Goal: Task Accomplishment & Management: Manage account settings

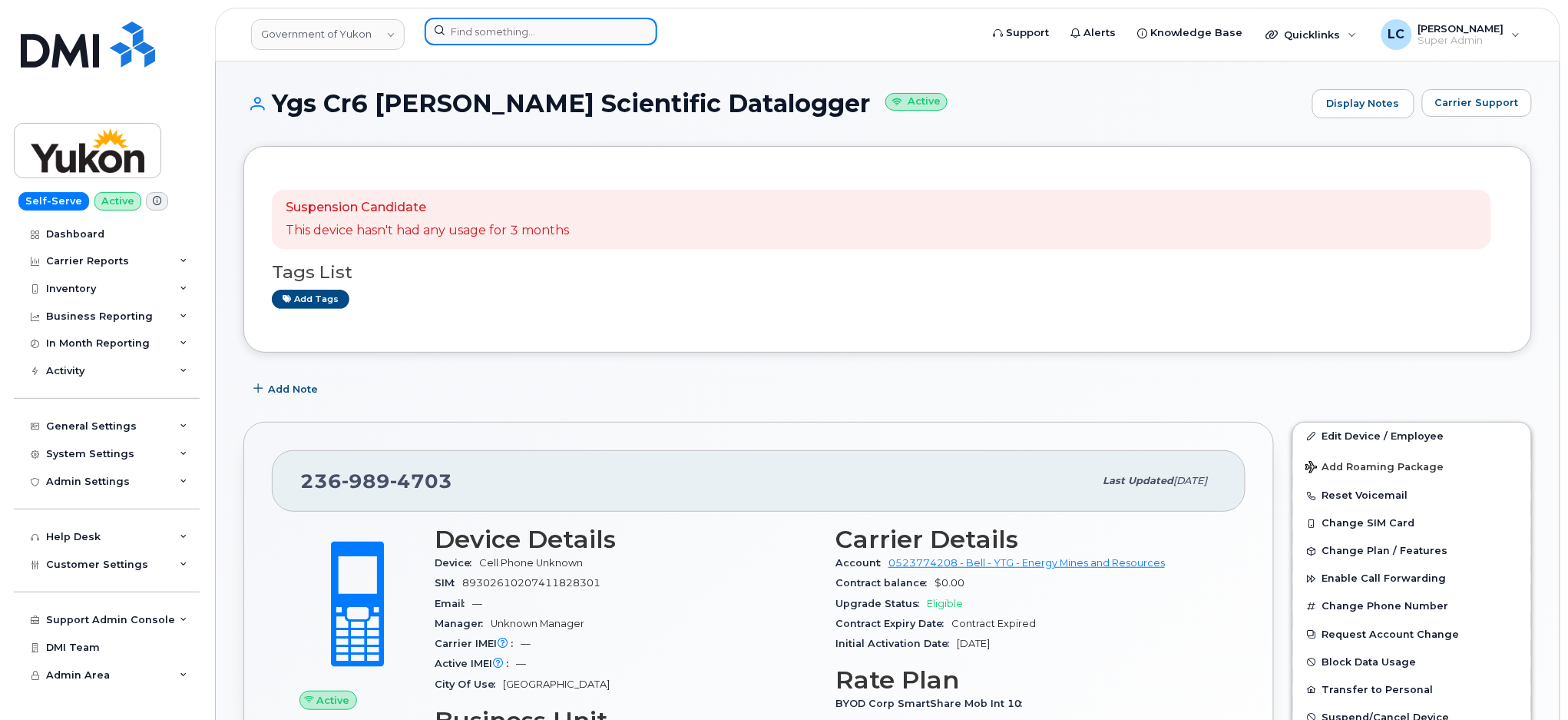
click at [553, 44] on div at bounding box center [697, 34] width 570 height 34
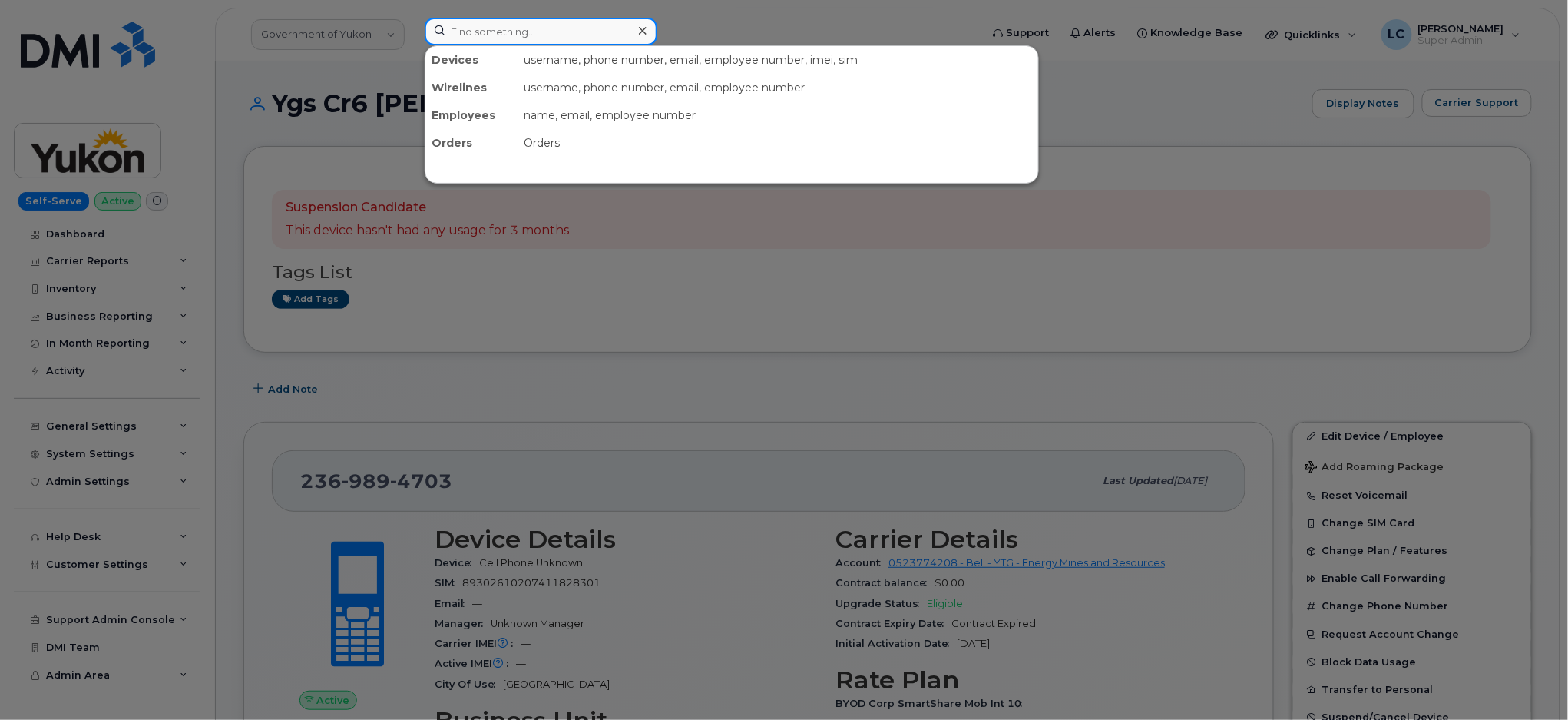
paste input "204-471-0438"
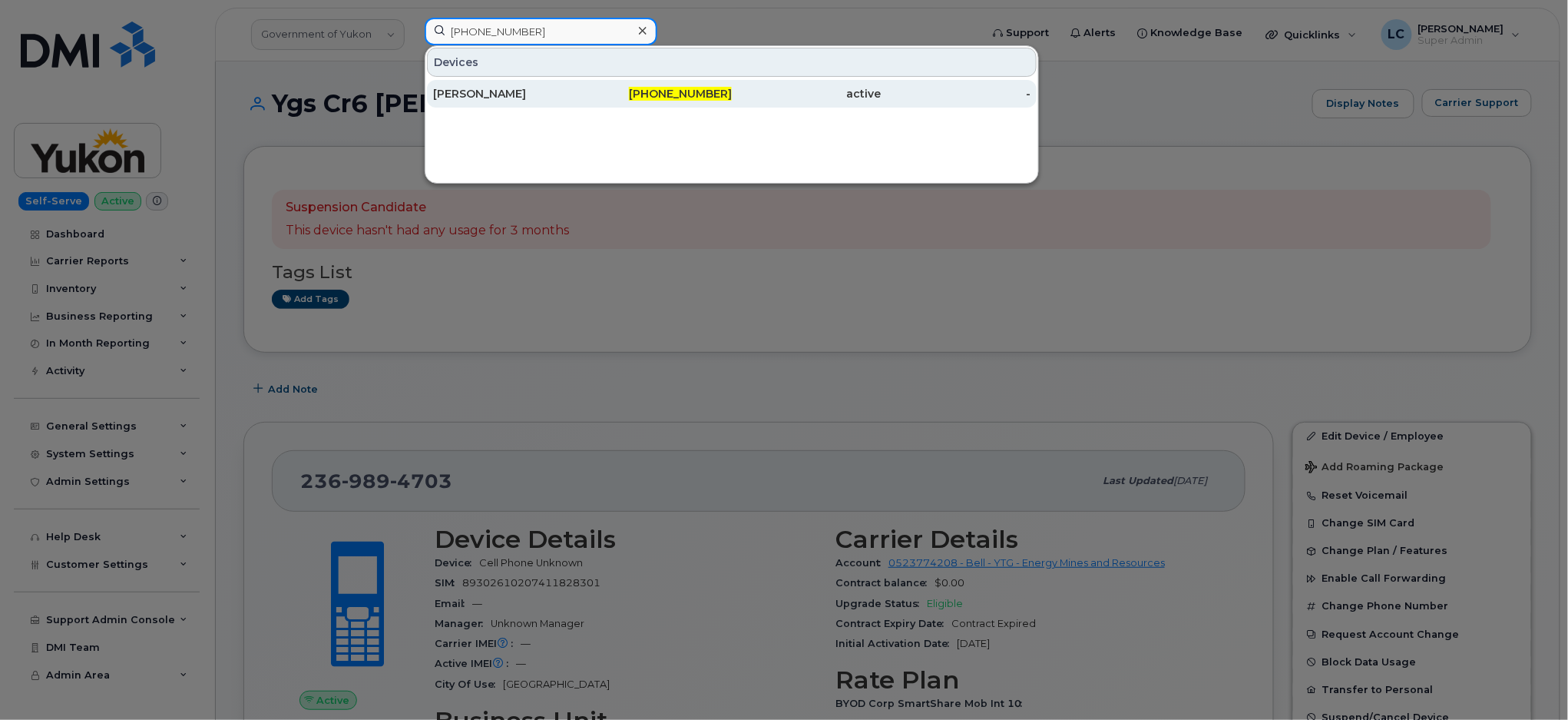
type input "204-471-0438"
click at [637, 89] on div "204-471-0438" at bounding box center [658, 94] width 150 height 16
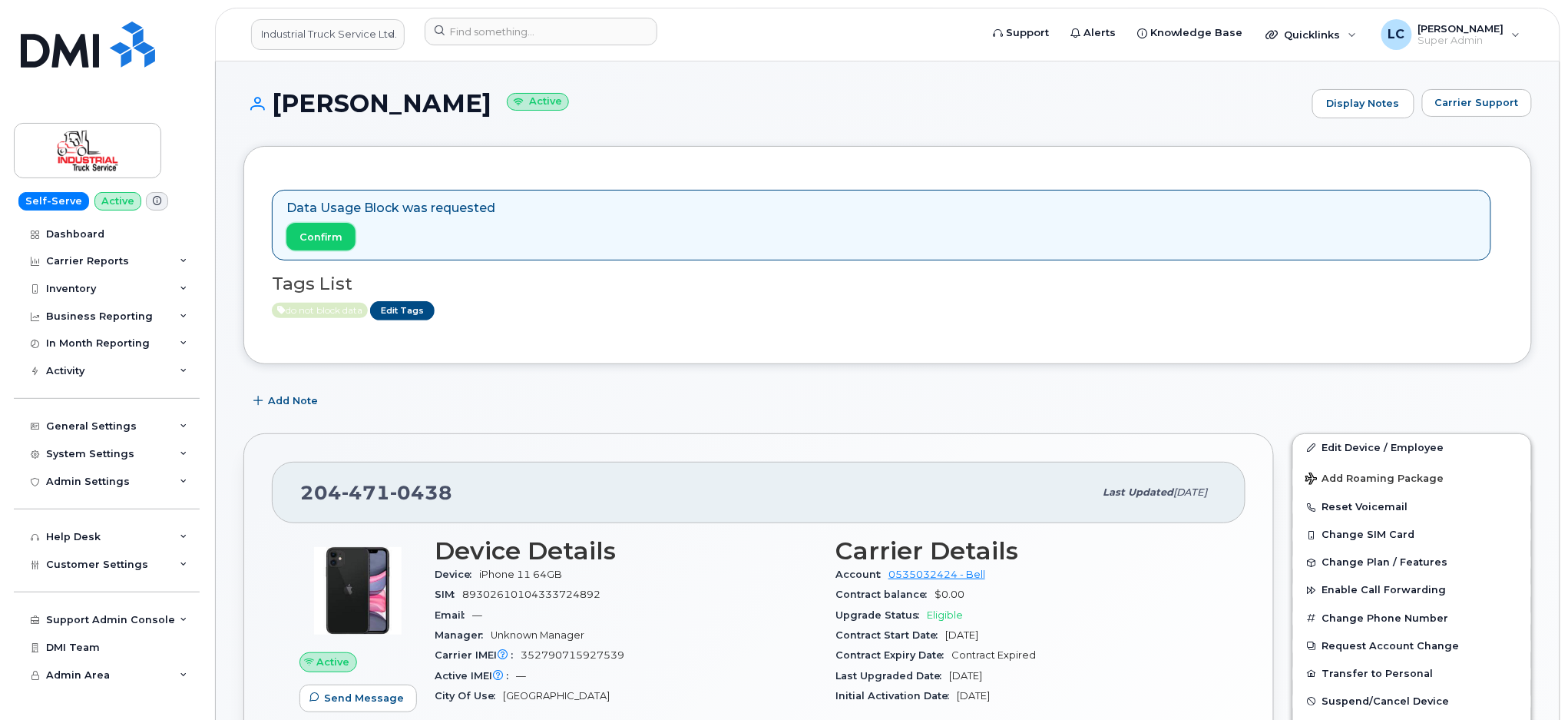
click at [341, 241] on button "Confirm" at bounding box center [321, 237] width 69 height 28
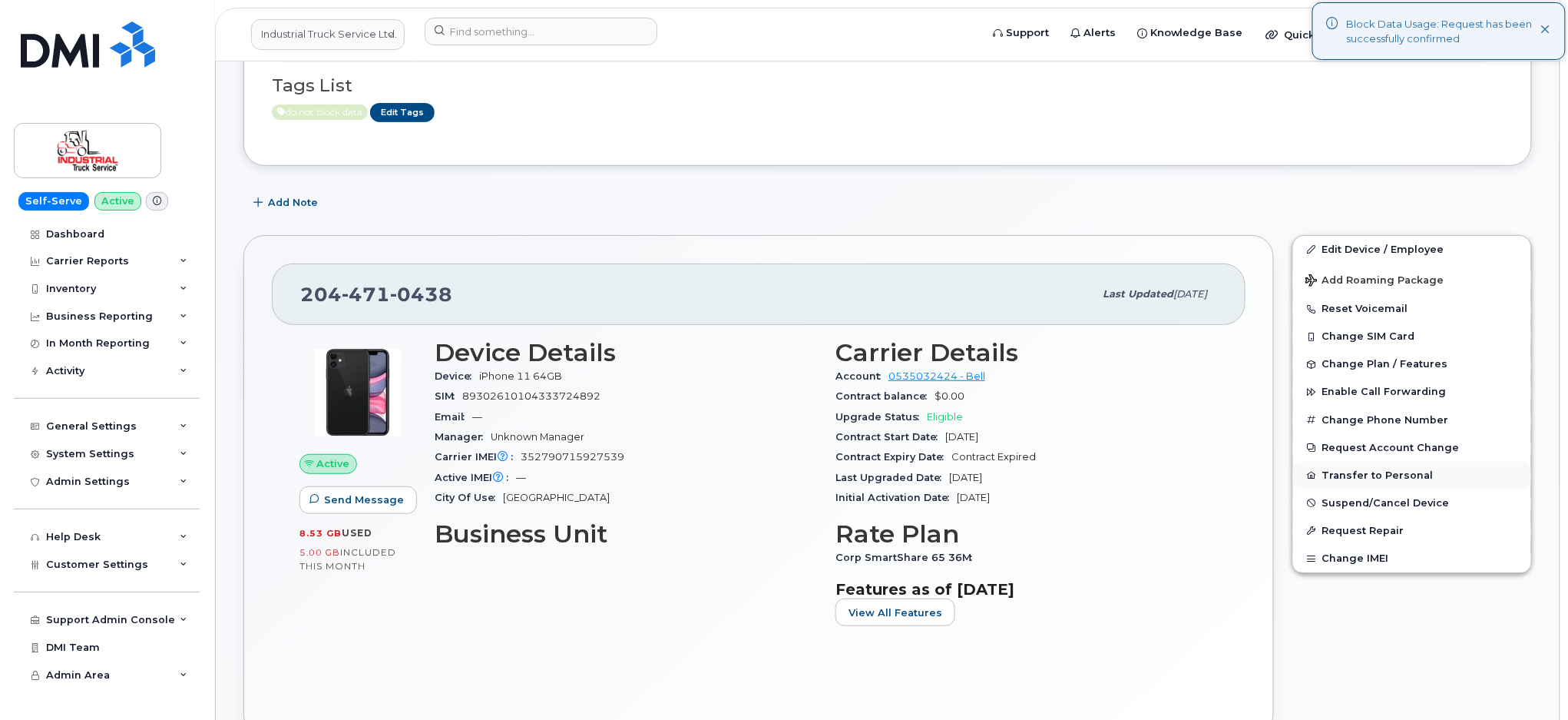
scroll to position [204, 0]
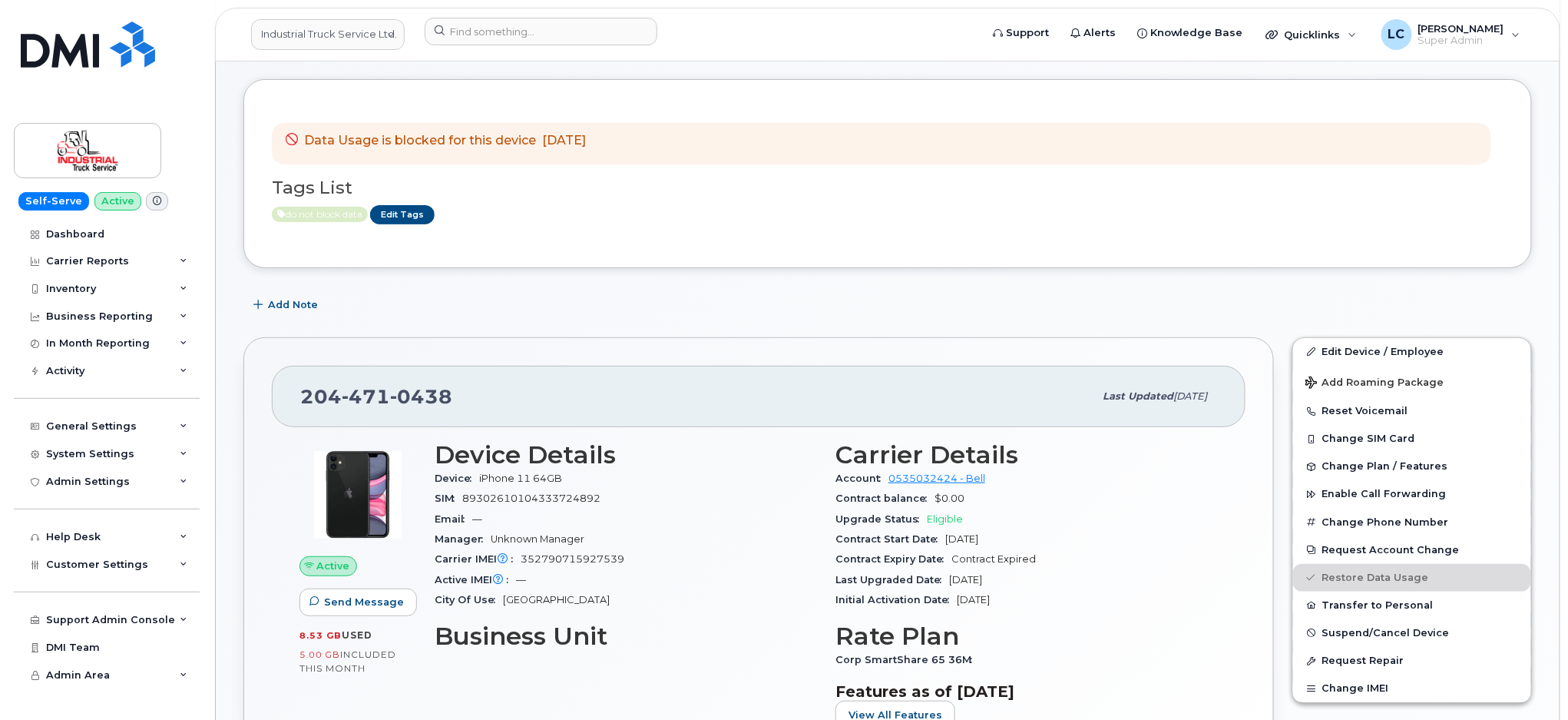
scroll to position [102, 0]
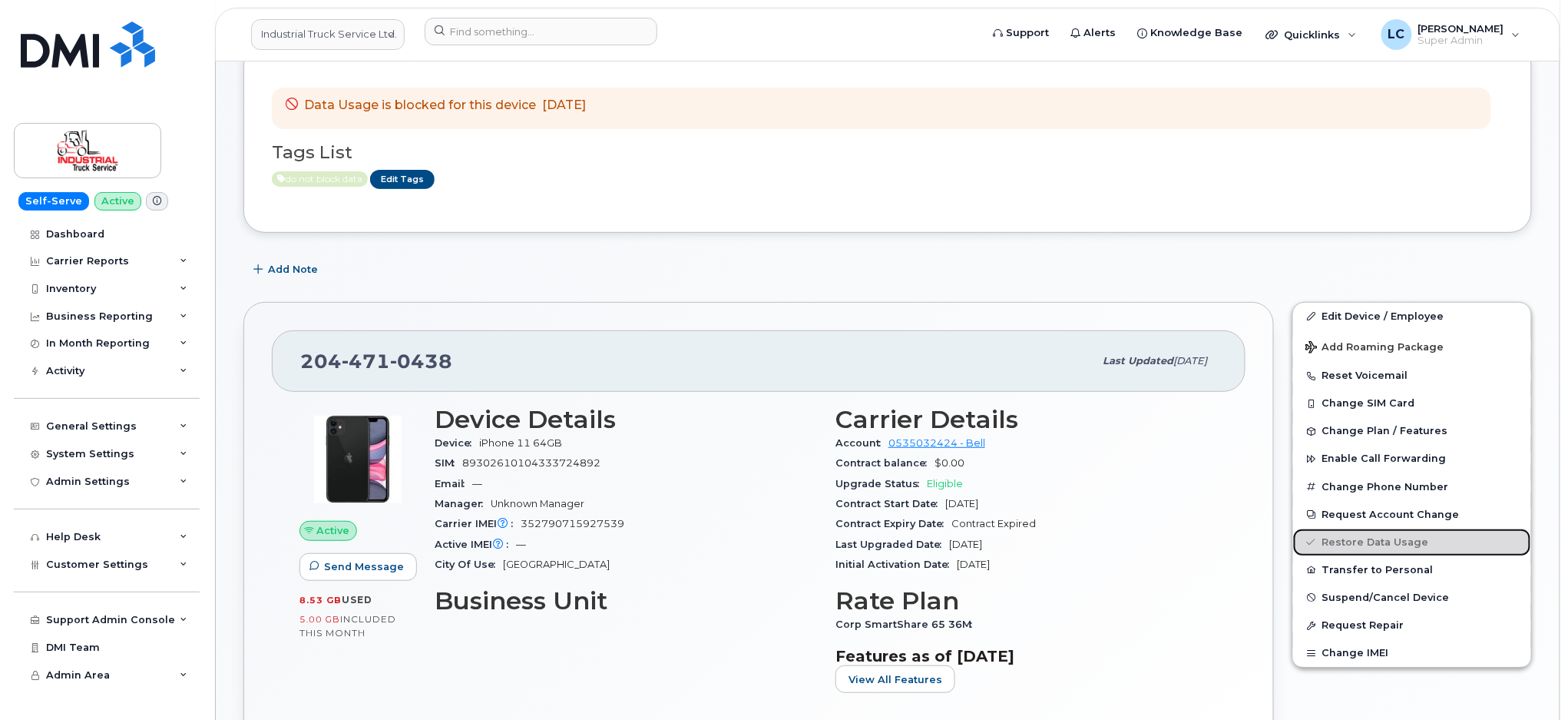
click at [1397, 547] on link "Restore Data Usage" at bounding box center [1411, 542] width 238 height 28
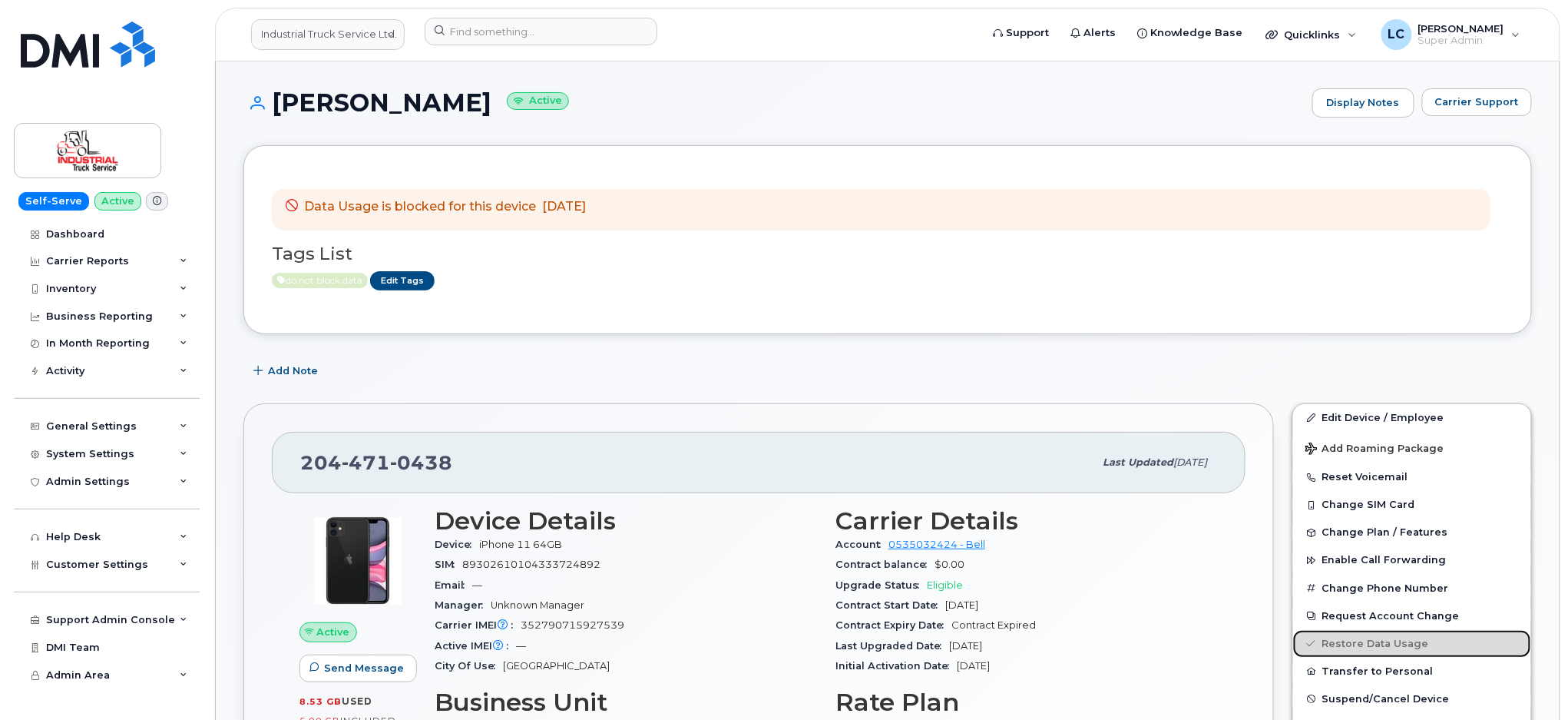
scroll to position [0, 0]
click at [1369, 647] on link "Restore Data Usage" at bounding box center [1411, 645] width 238 height 28
click at [1369, 648] on link "Restore Data Usage" at bounding box center [1411, 645] width 238 height 28
click at [1394, 638] on link "Restore Data Usage" at bounding box center [1411, 645] width 238 height 28
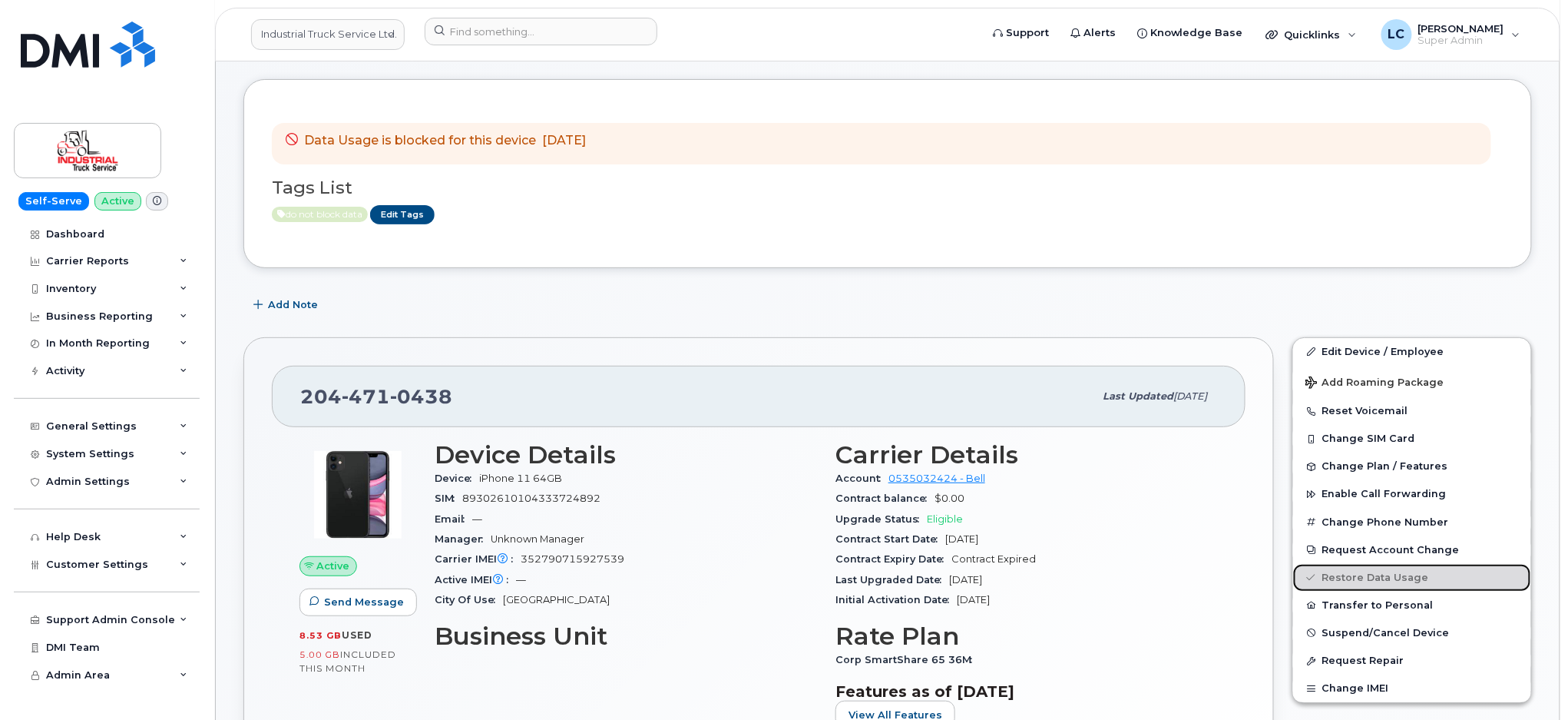
scroll to position [102, 0]
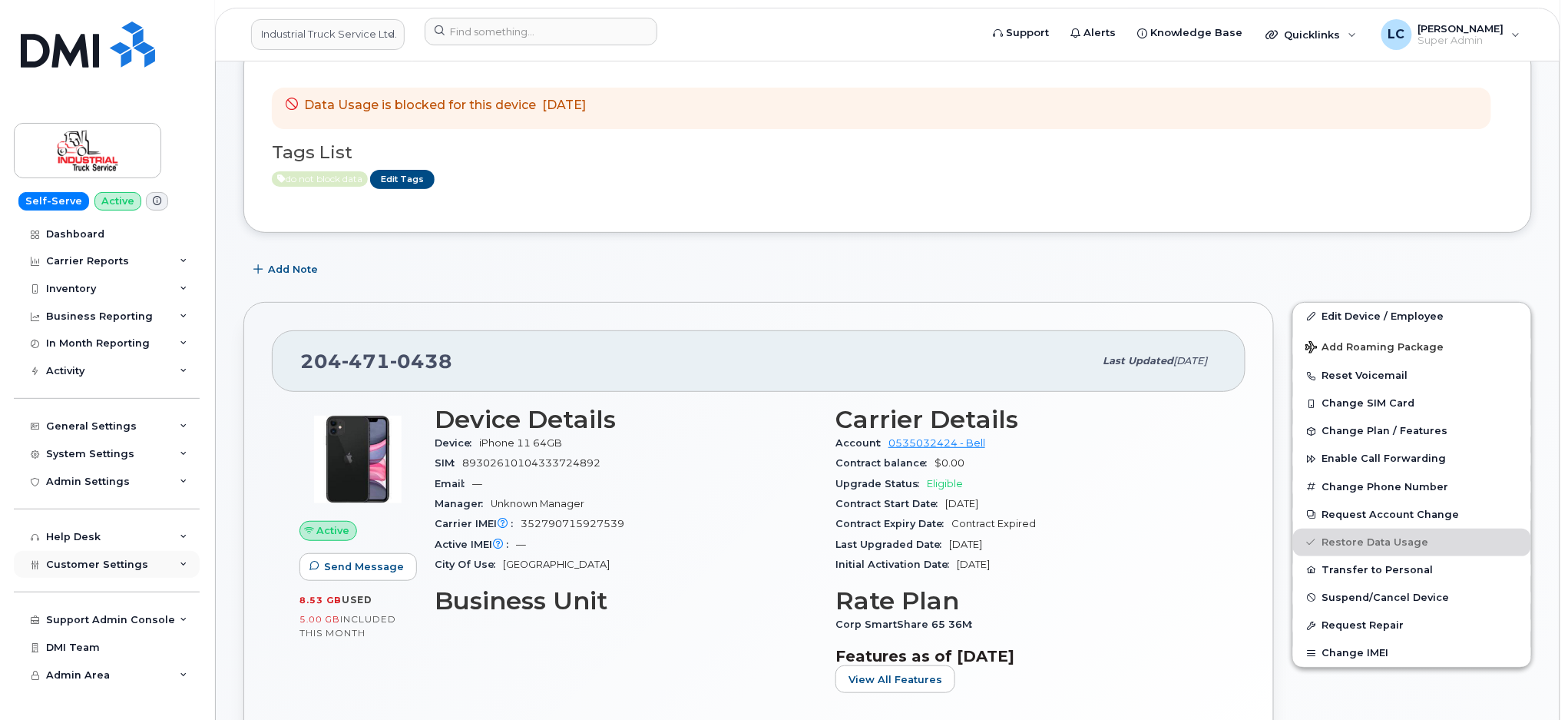
click at [132, 570] on span "Customer Settings" at bounding box center [97, 564] width 102 height 11
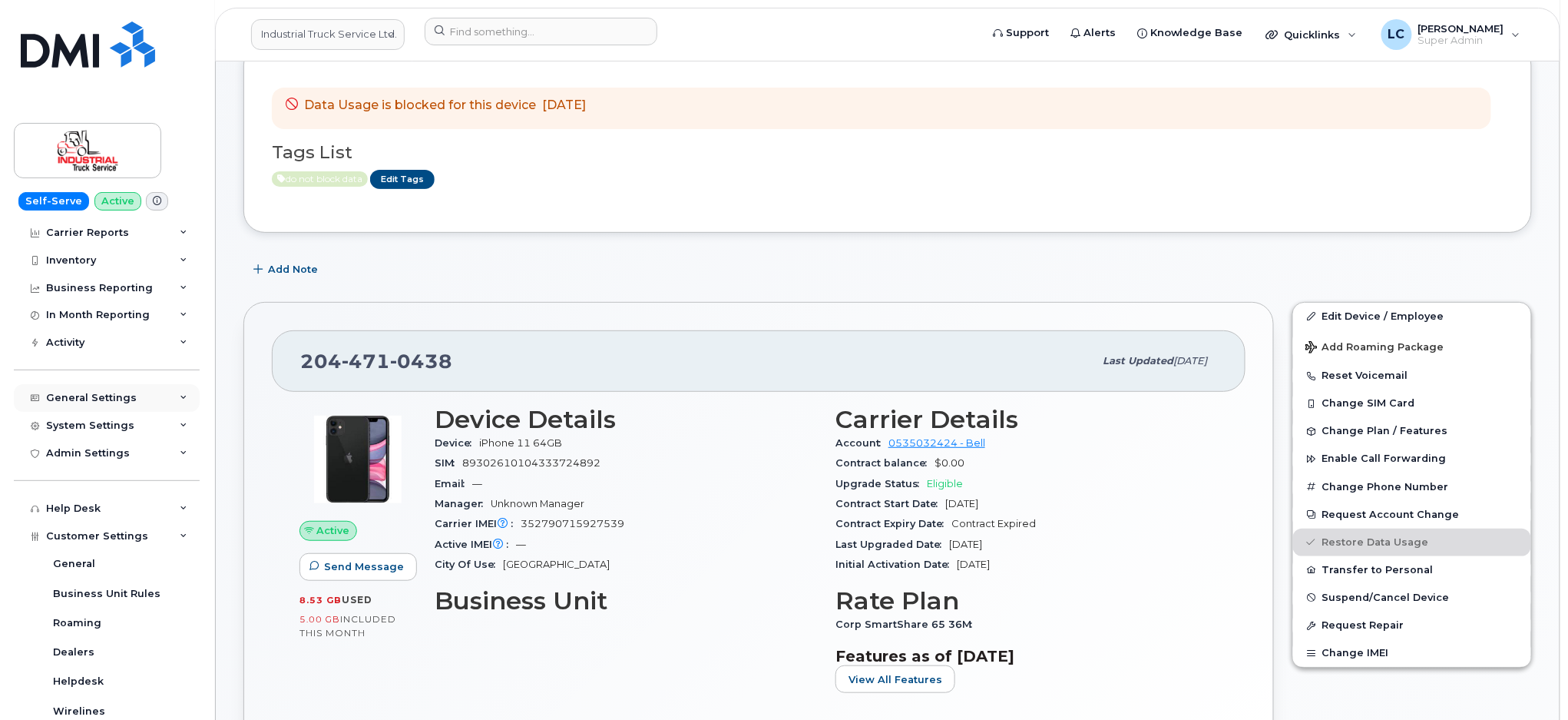
scroll to position [0, 0]
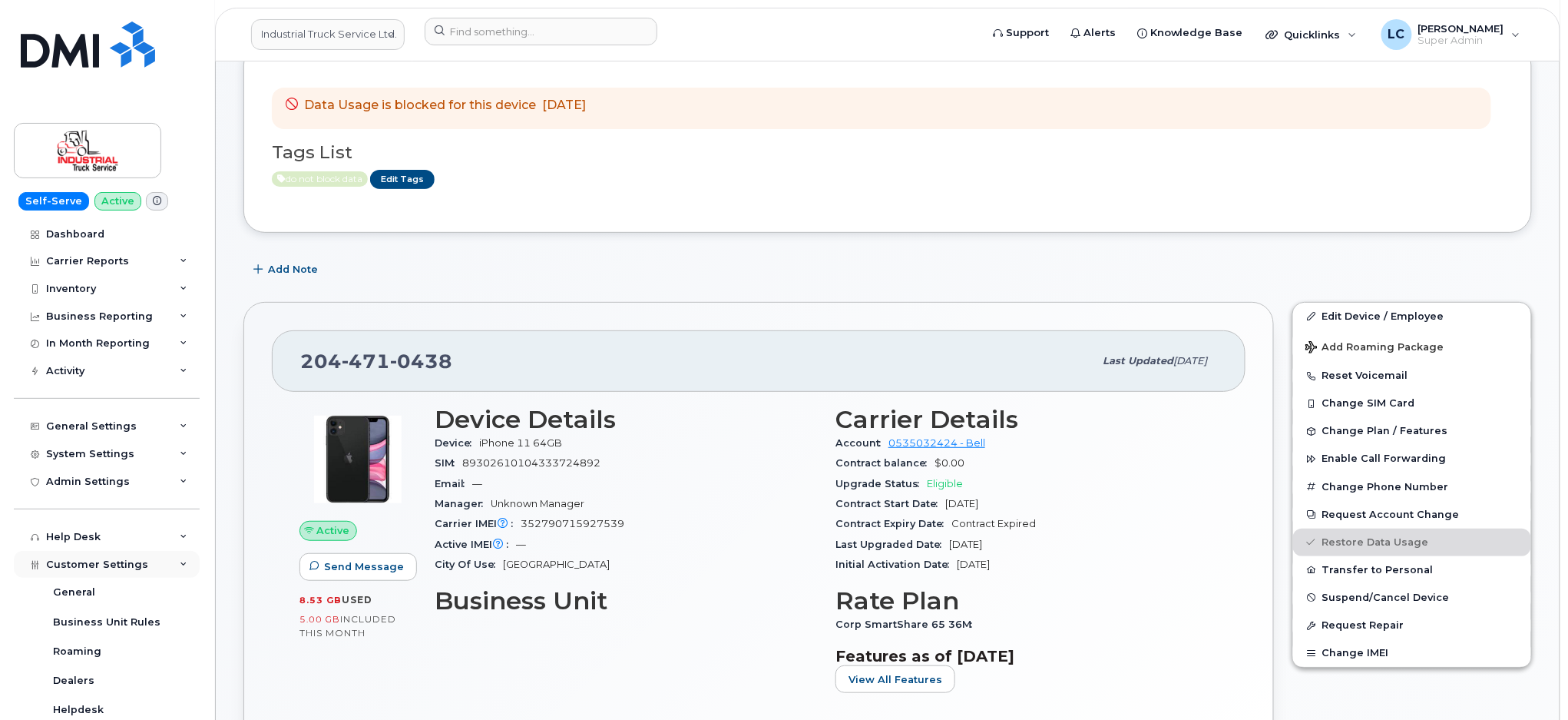
click at [145, 559] on div "Customer Settings" at bounding box center [106, 565] width 186 height 28
click at [136, 477] on div "Admin Settings" at bounding box center [106, 482] width 186 height 28
click at [145, 473] on div "Admin Settings" at bounding box center [106, 482] width 186 height 28
click at [151, 446] on div "System Settings" at bounding box center [106, 454] width 186 height 28
click at [145, 456] on div "System Settings" at bounding box center [106, 454] width 186 height 28
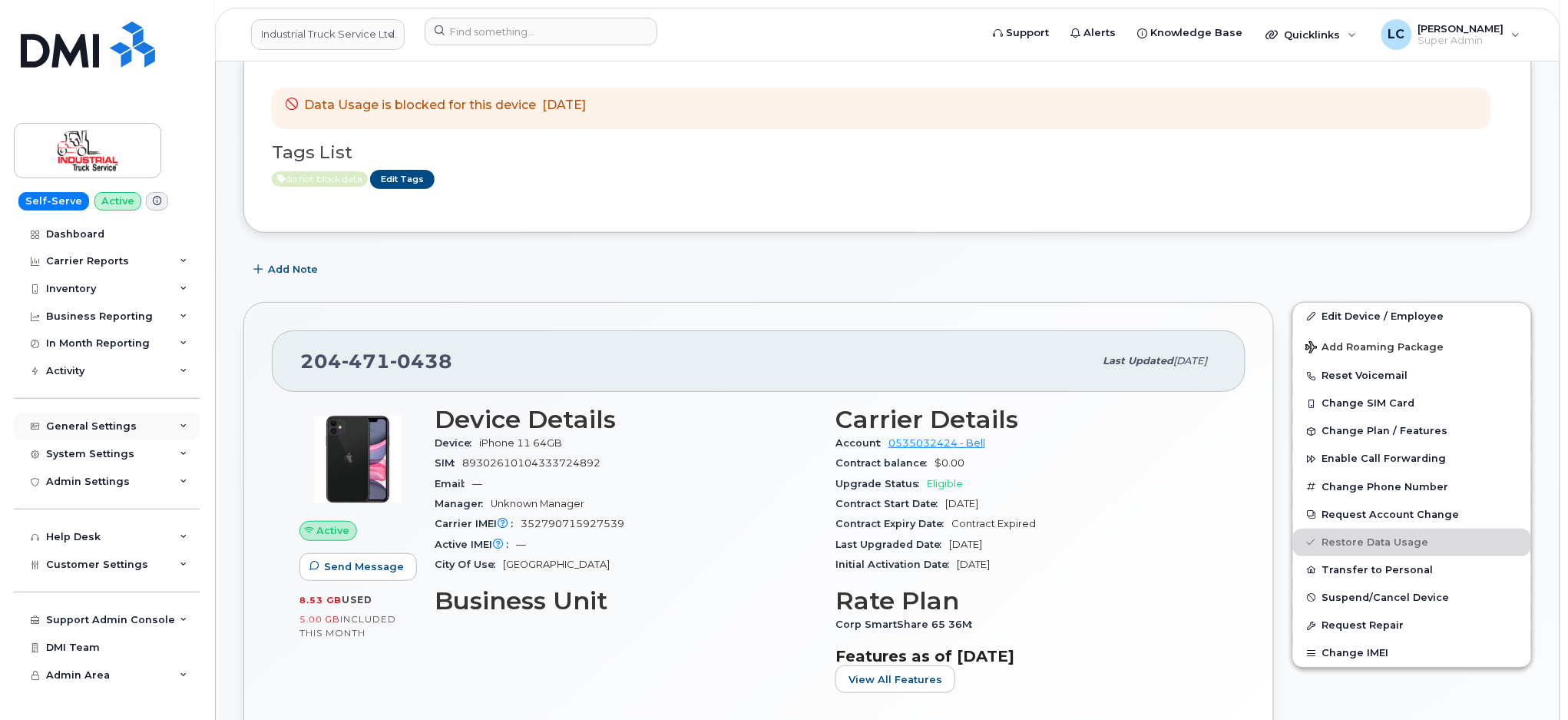
click at [152, 427] on div "General Settings" at bounding box center [106, 426] width 186 height 28
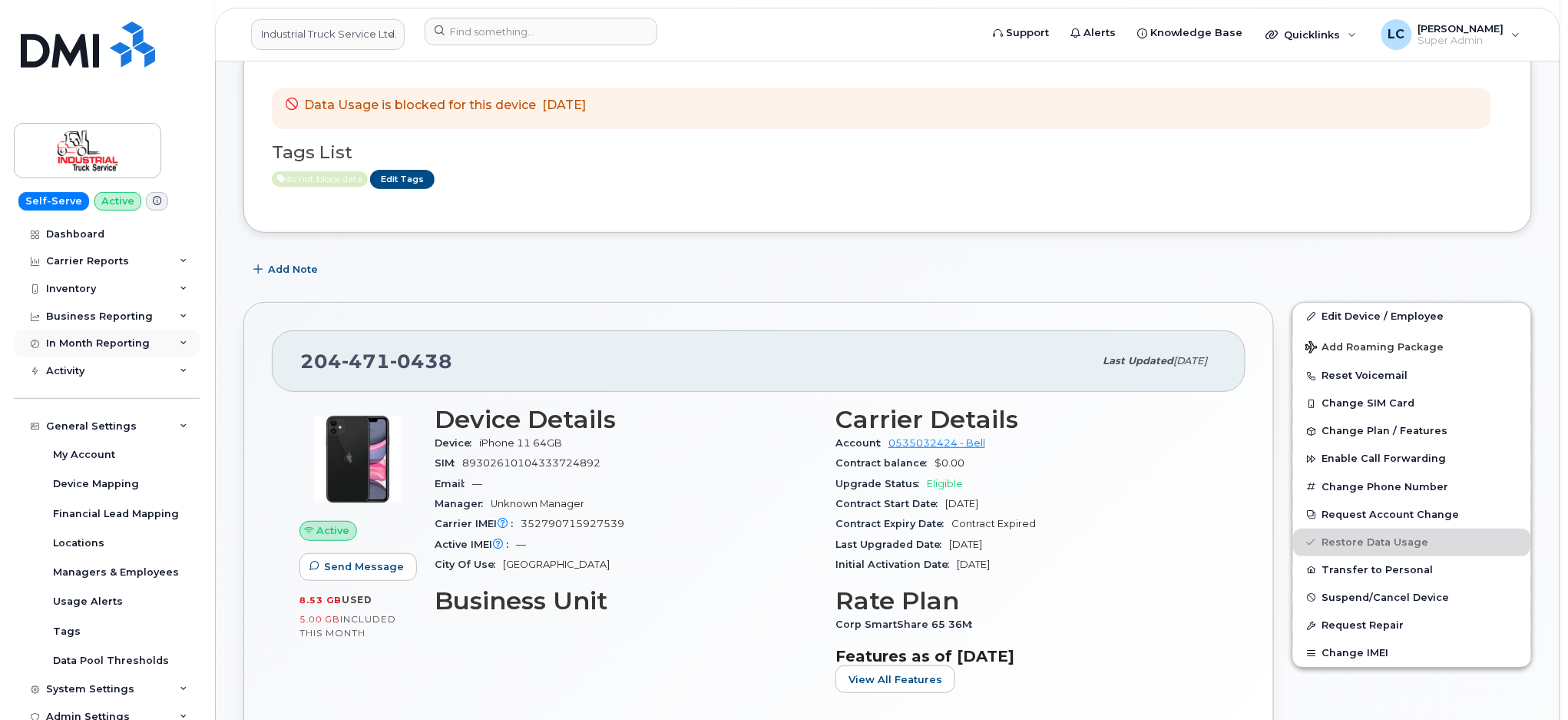
click at [125, 351] on div "In Month Reporting" at bounding box center [106, 343] width 186 height 28
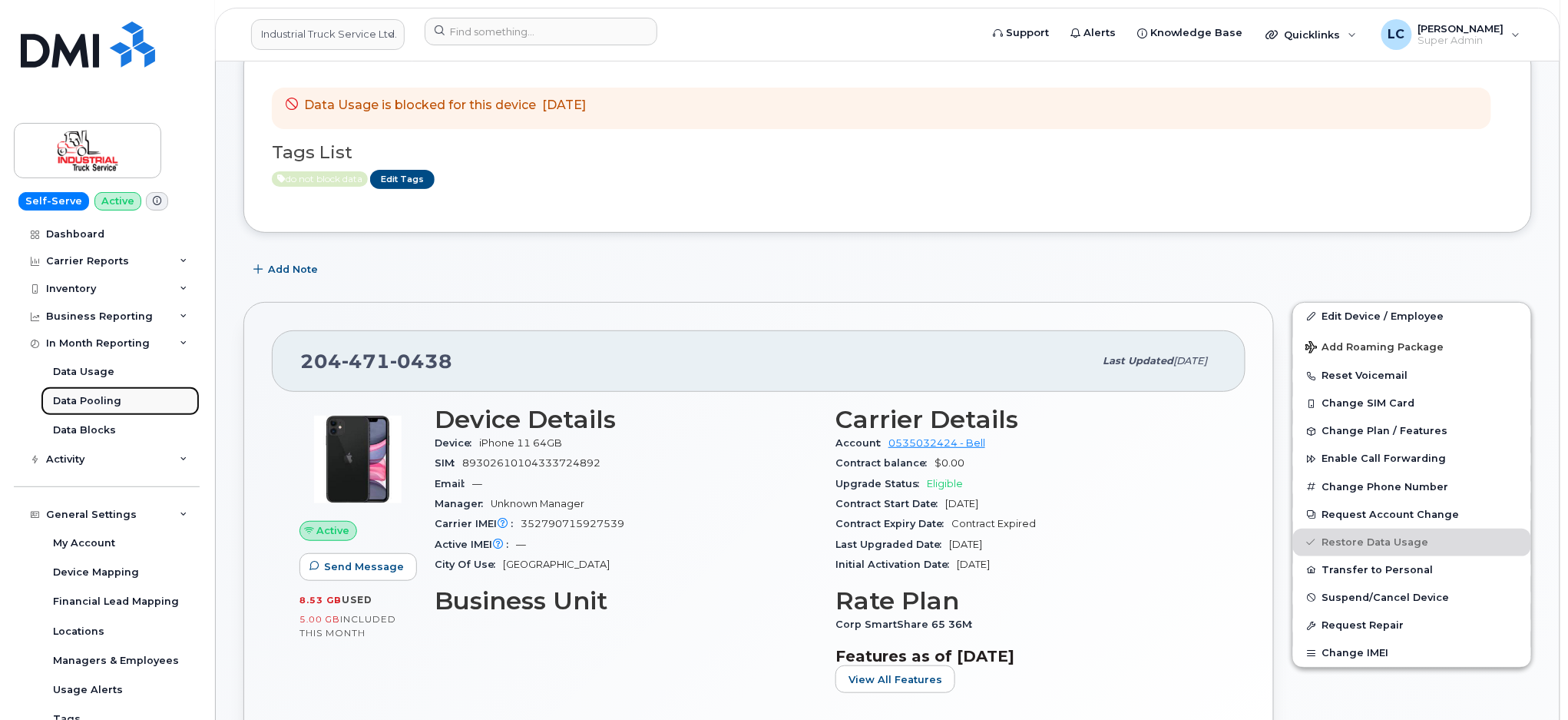
click at [118, 400] on div "Data Pooling" at bounding box center [87, 401] width 68 height 14
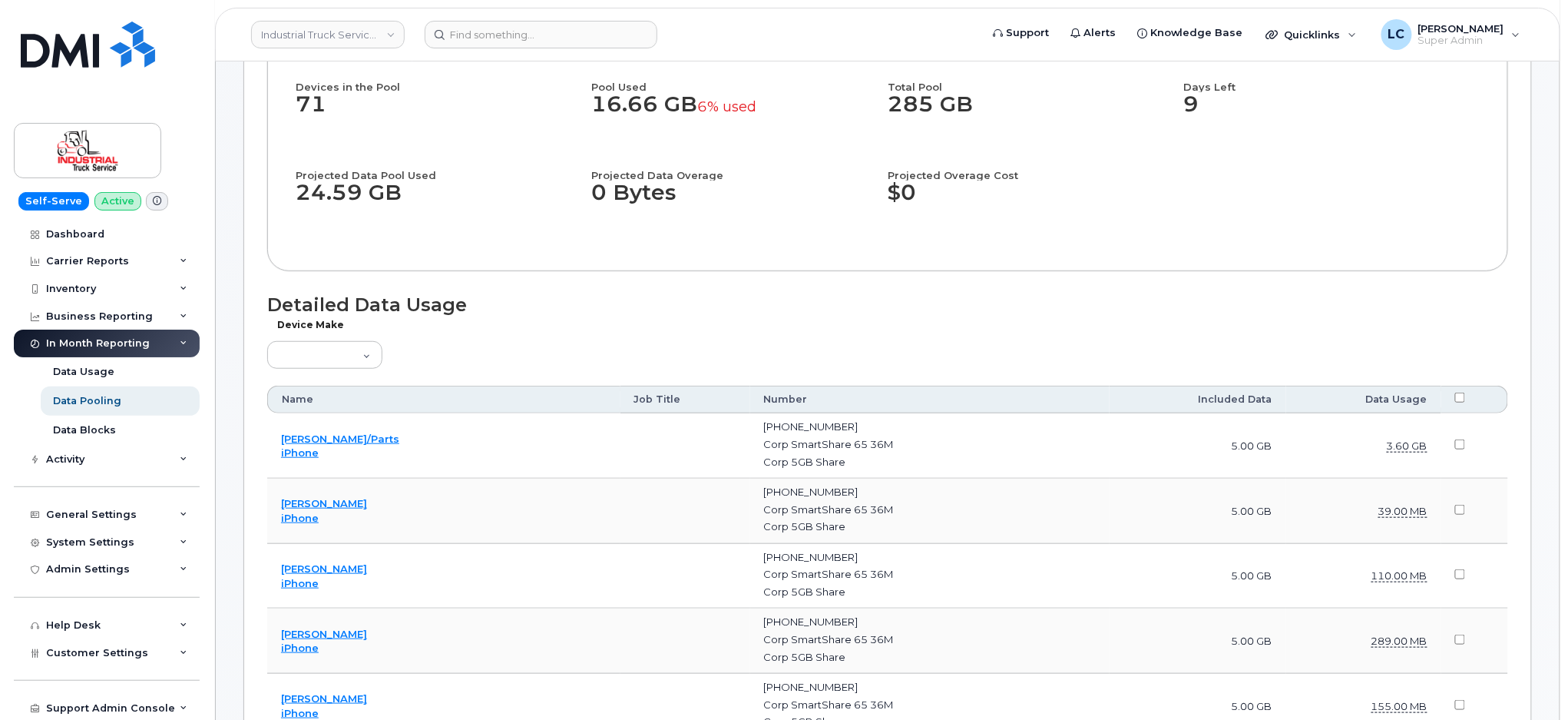
scroll to position [308, 0]
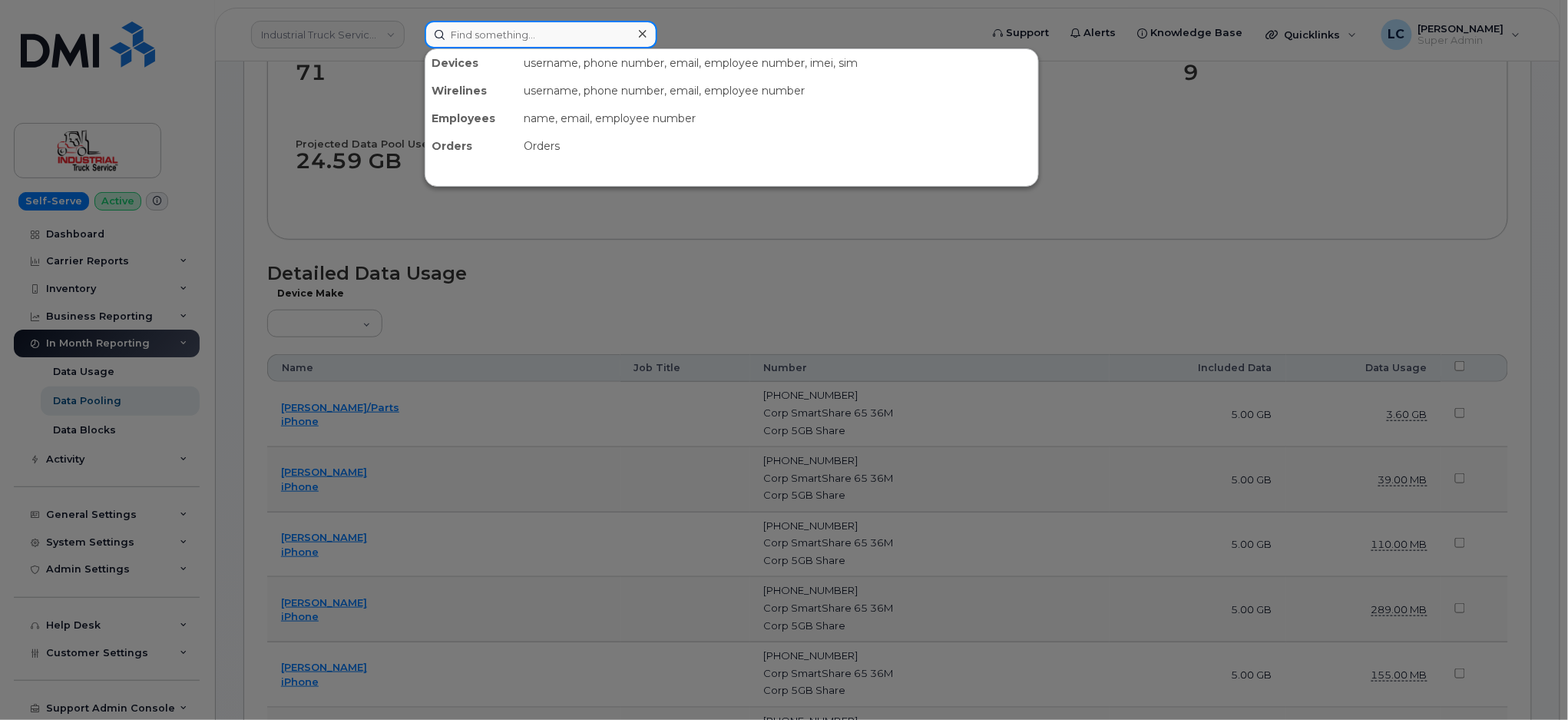
click at [513, 31] on input at bounding box center [540, 35] width 233 height 28
paste input "204-471-0438"
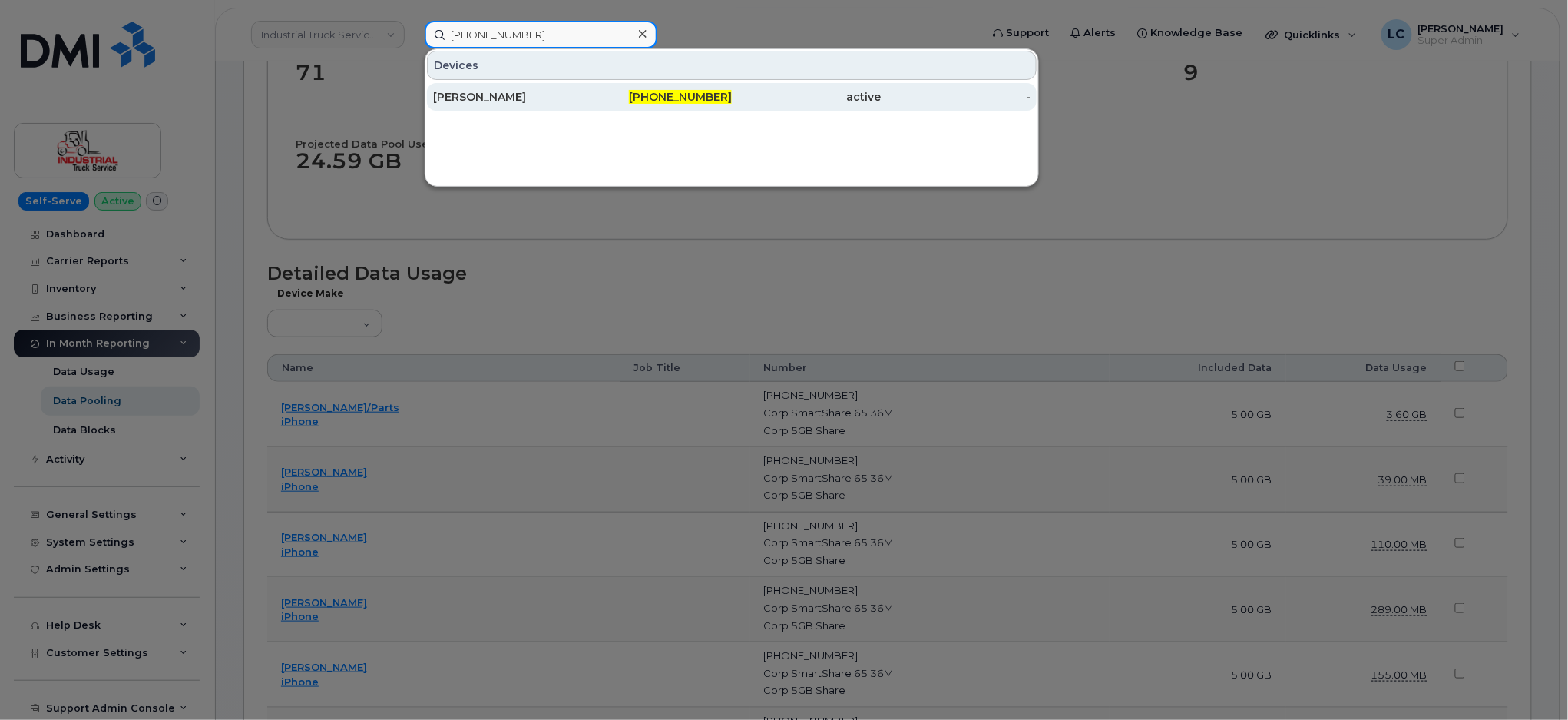
type input "204-471-0438"
click at [636, 97] on div "204-471-0438" at bounding box center [658, 97] width 150 height 16
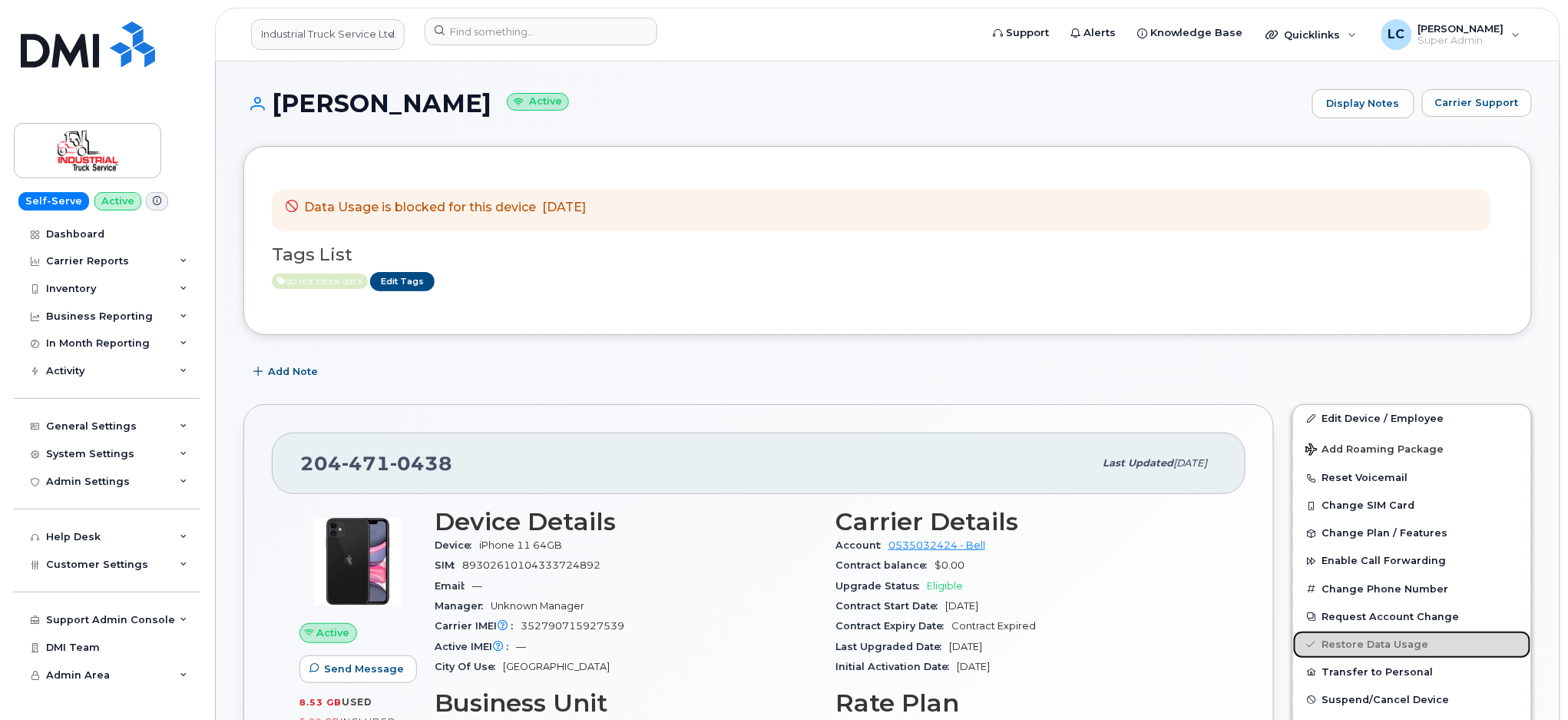
click at [1391, 652] on link "Restore Data Usage" at bounding box center [1411, 645] width 238 height 28
click at [1394, 644] on link "Restore Data Usage" at bounding box center [1411, 645] width 238 height 28
click at [1395, 644] on link "Restore Data Usage" at bounding box center [1411, 645] width 238 height 28
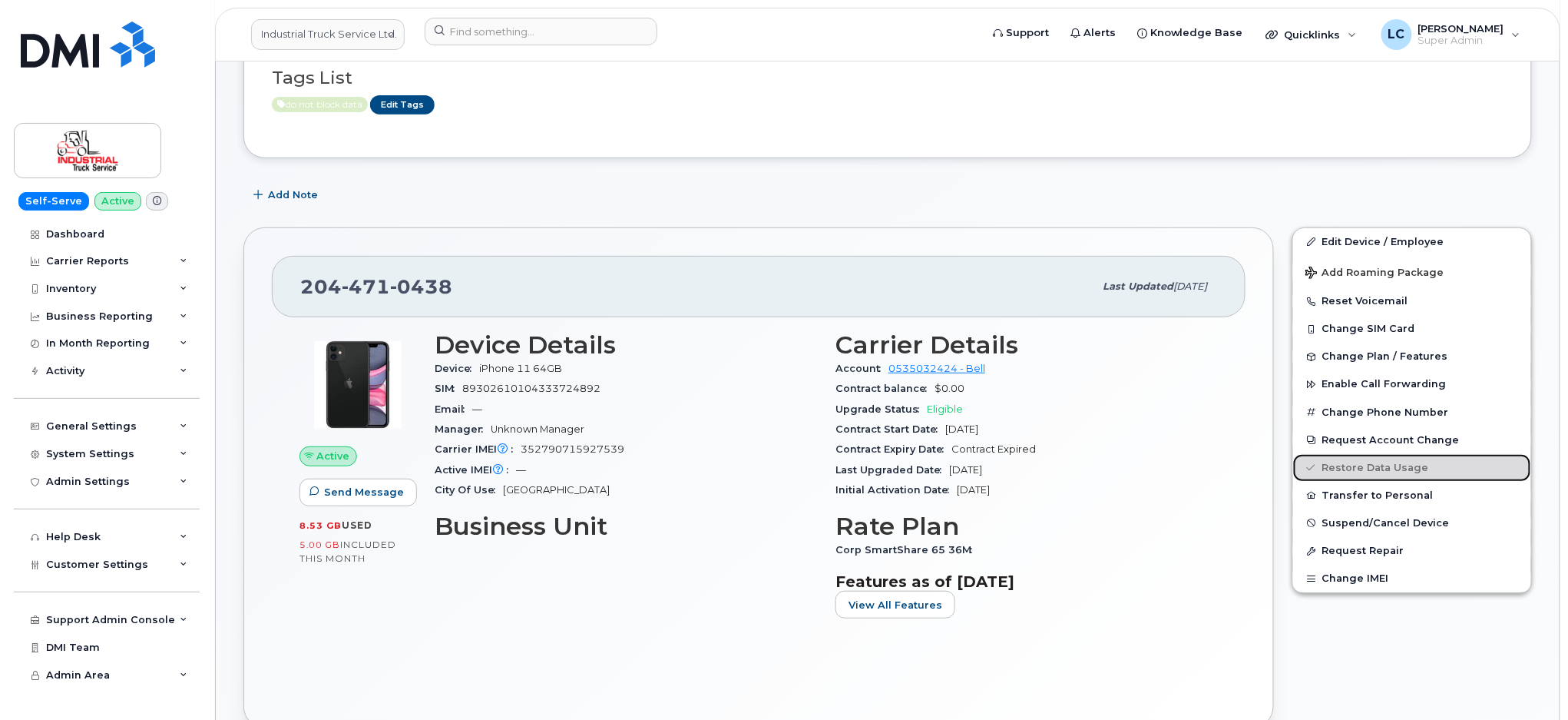
scroll to position [204, 0]
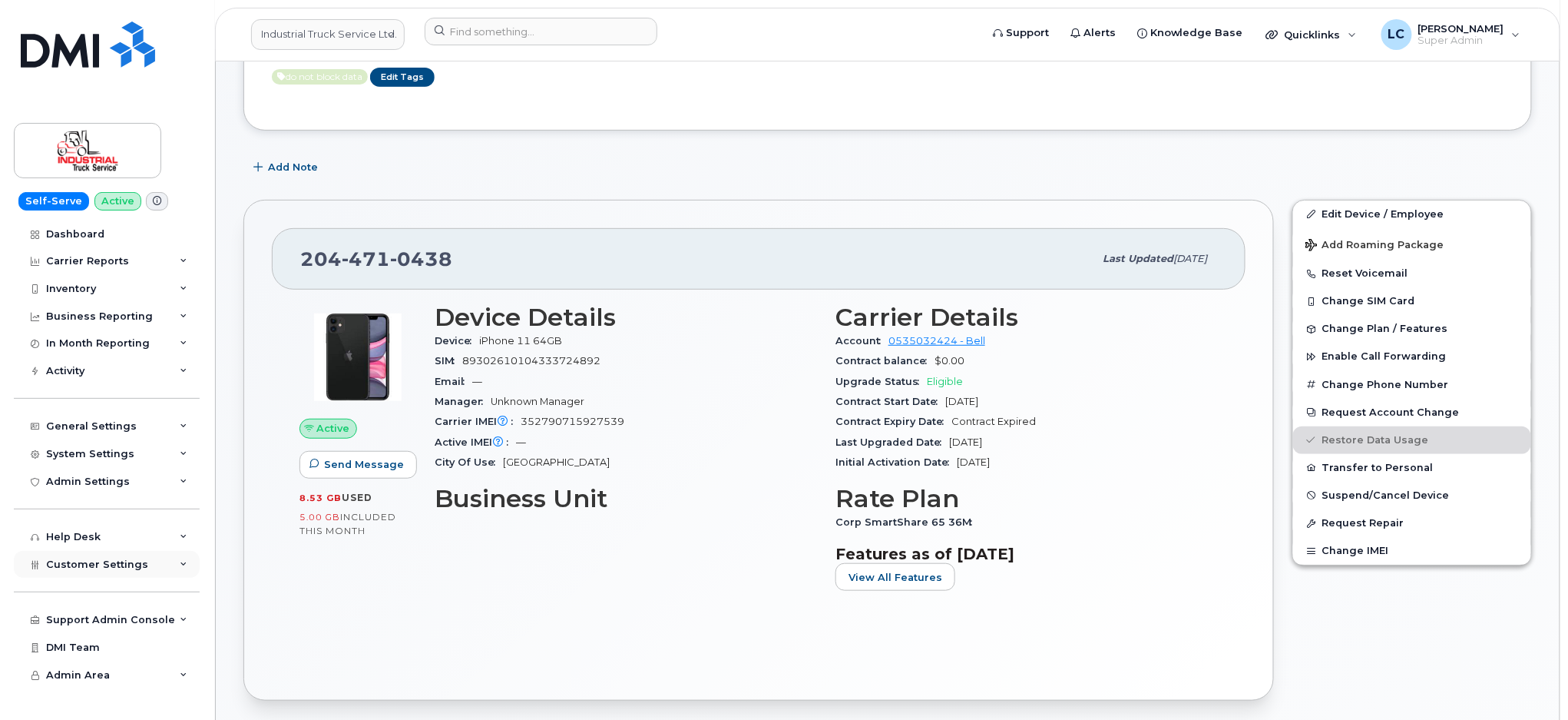
click at [165, 557] on div "Customer Settings" at bounding box center [106, 565] width 186 height 28
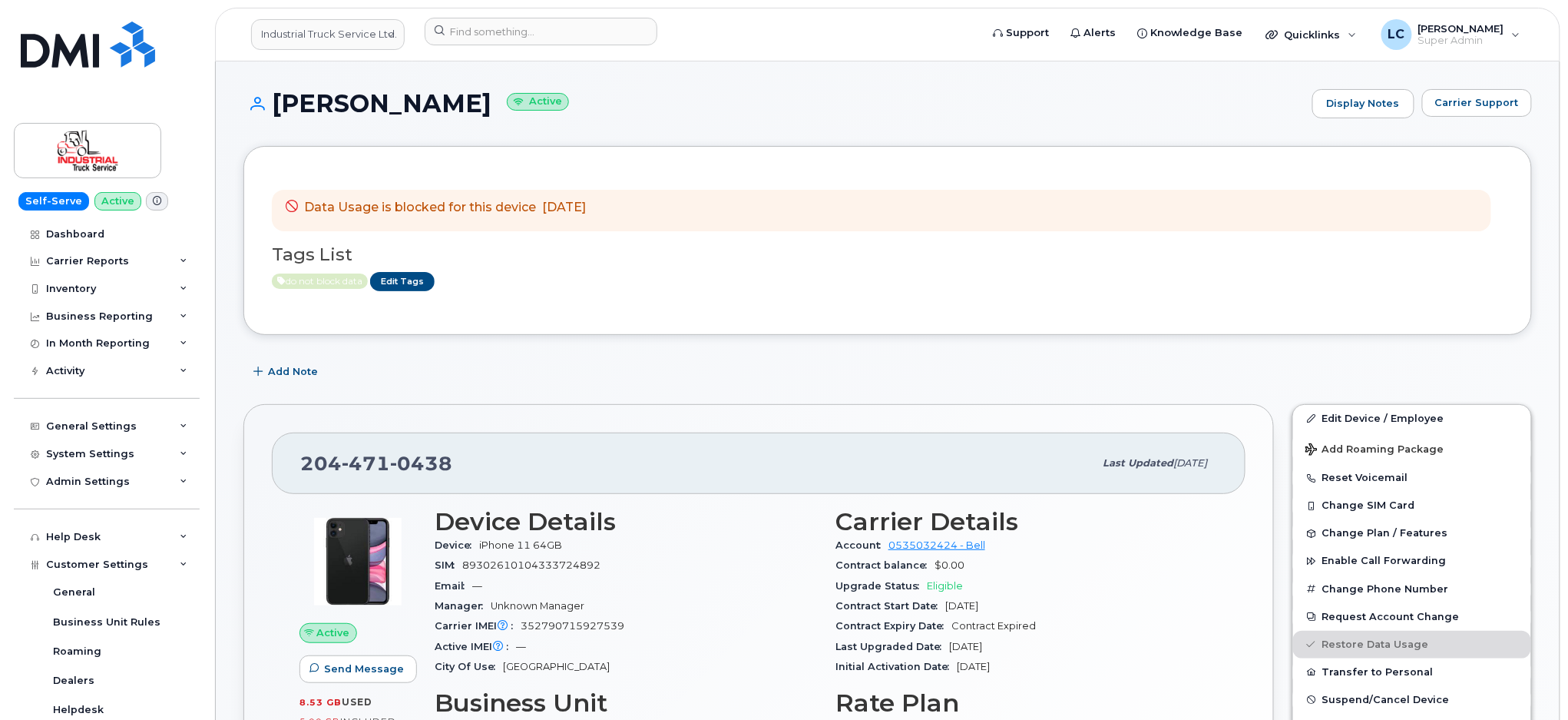
click at [585, 201] on span "[DATE]" at bounding box center [564, 207] width 44 height 15
click at [120, 340] on div "In Month Reporting" at bounding box center [98, 343] width 104 height 12
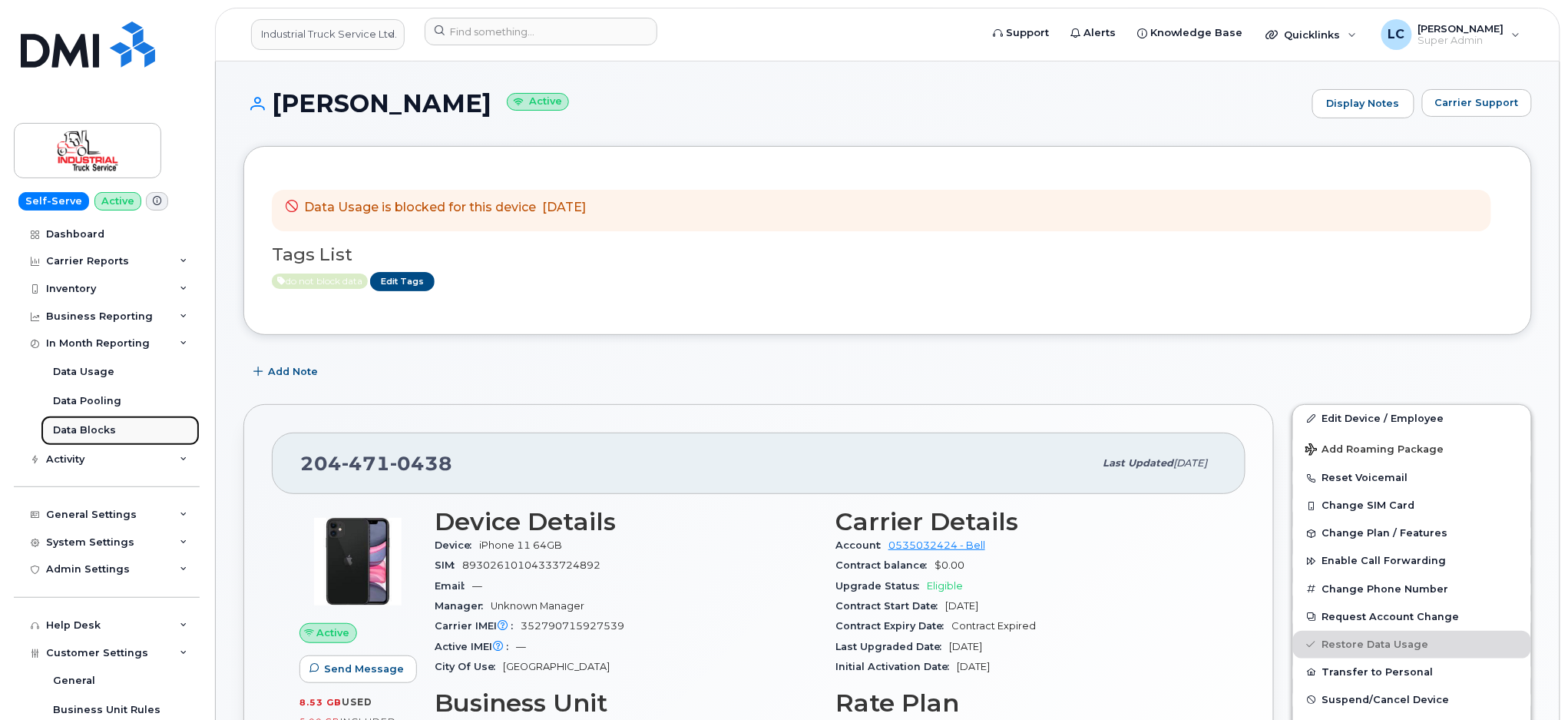
click at [105, 422] on link "Data Blocks" at bounding box center [120, 430] width 159 height 29
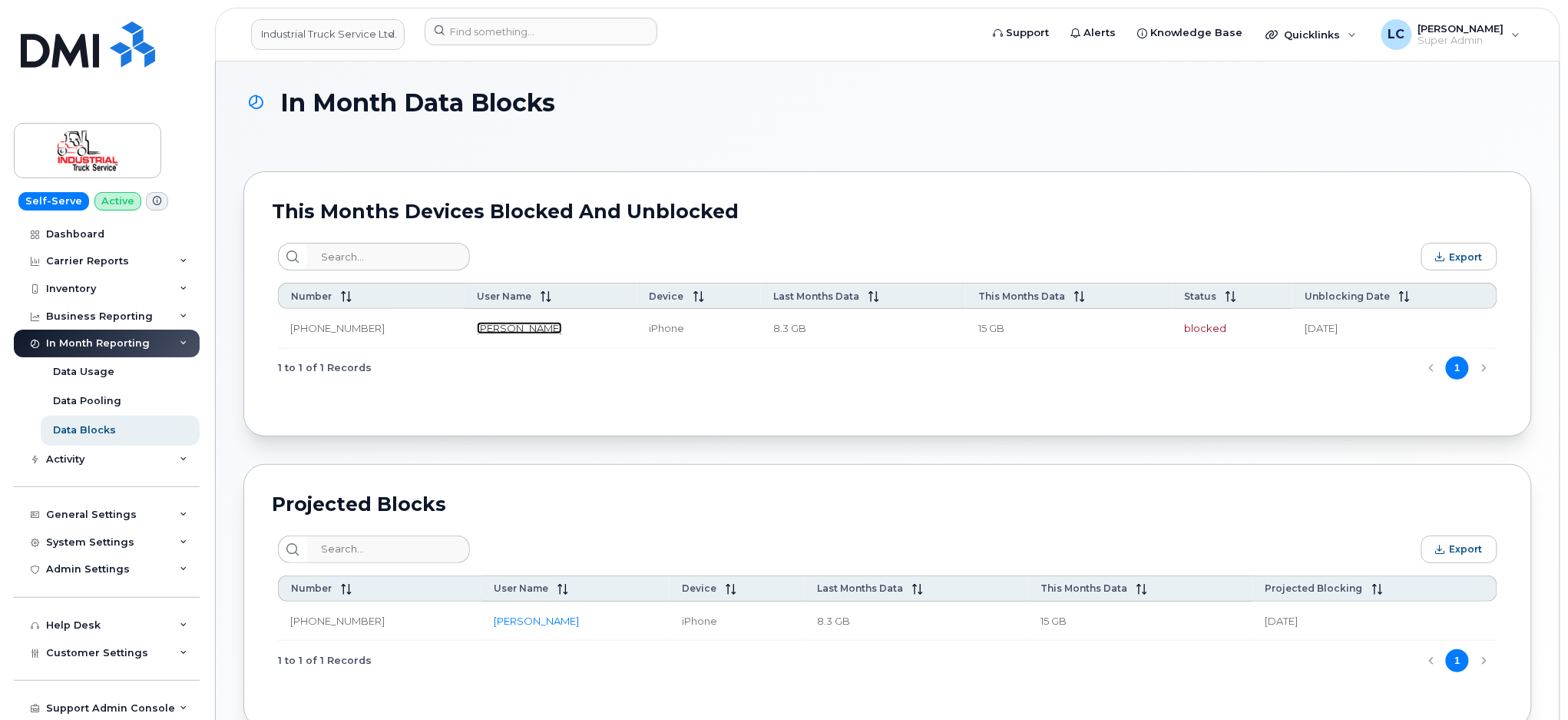
click at [480, 327] on link "[PERSON_NAME]" at bounding box center [519, 328] width 85 height 12
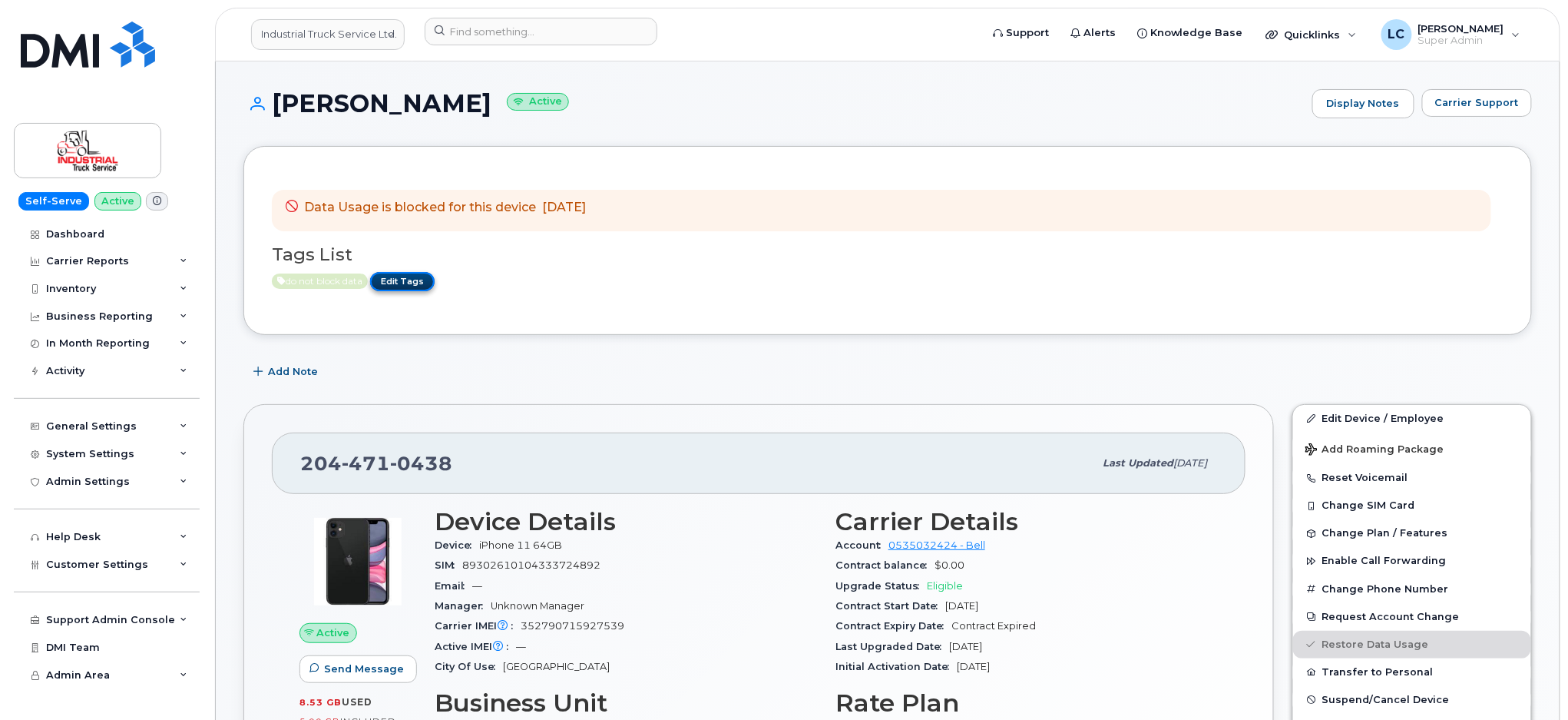
click at [396, 277] on link "Edit Tags" at bounding box center [402, 282] width 64 height 19
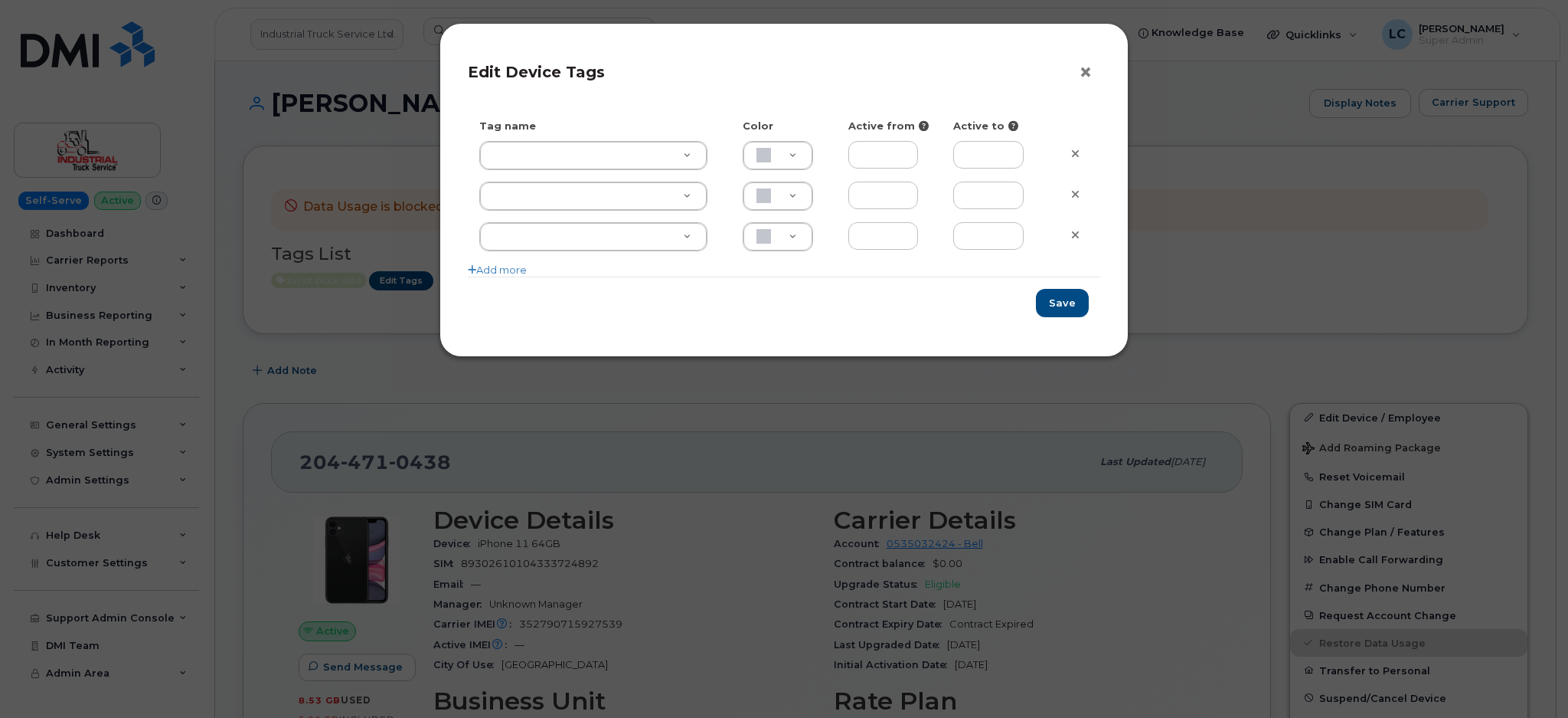
click at [1085, 68] on button "×" at bounding box center [1089, 73] width 22 height 23
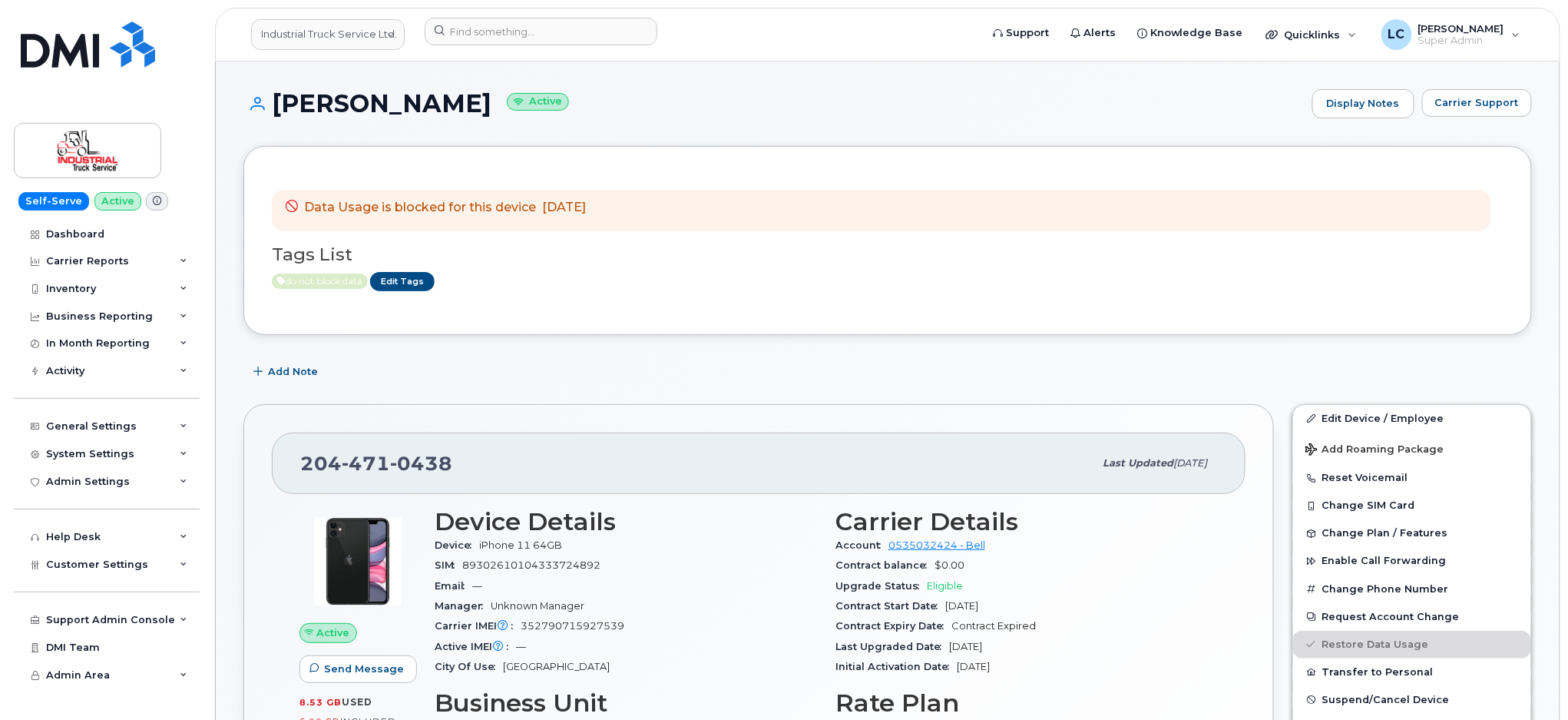
click at [296, 284] on span "do not block data" at bounding box center [320, 282] width 96 height 16
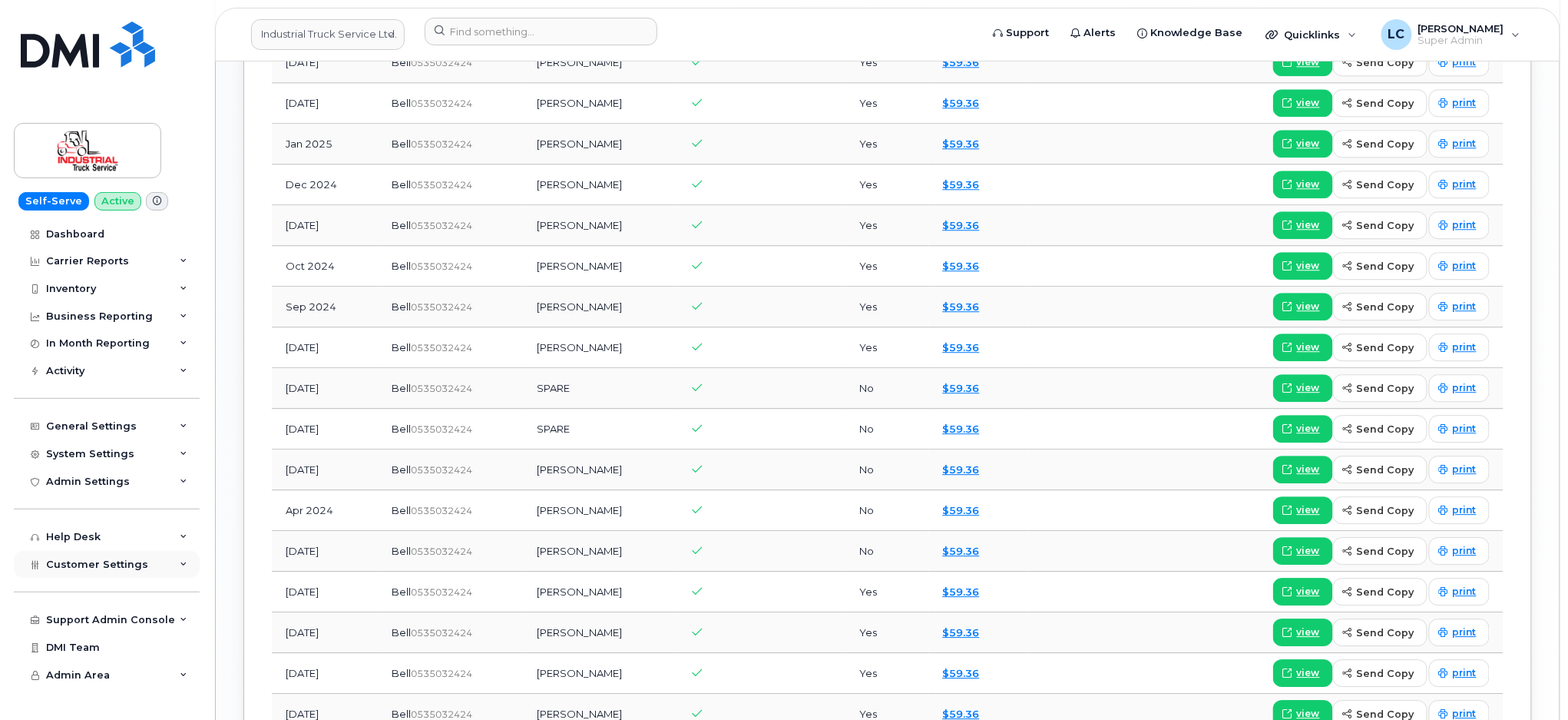
scroll to position [1537, 0]
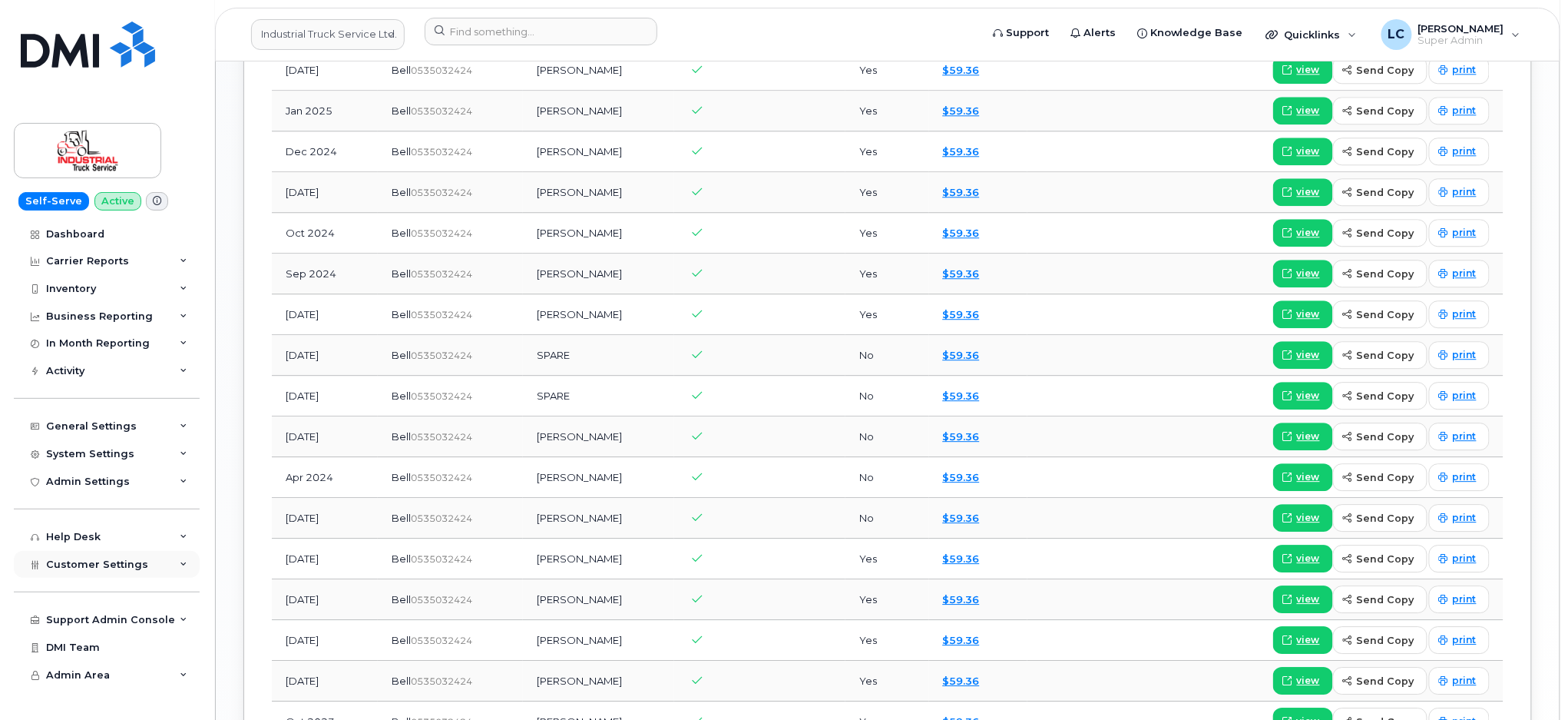
click at [140, 564] on div "Customer Settings" at bounding box center [106, 565] width 186 height 28
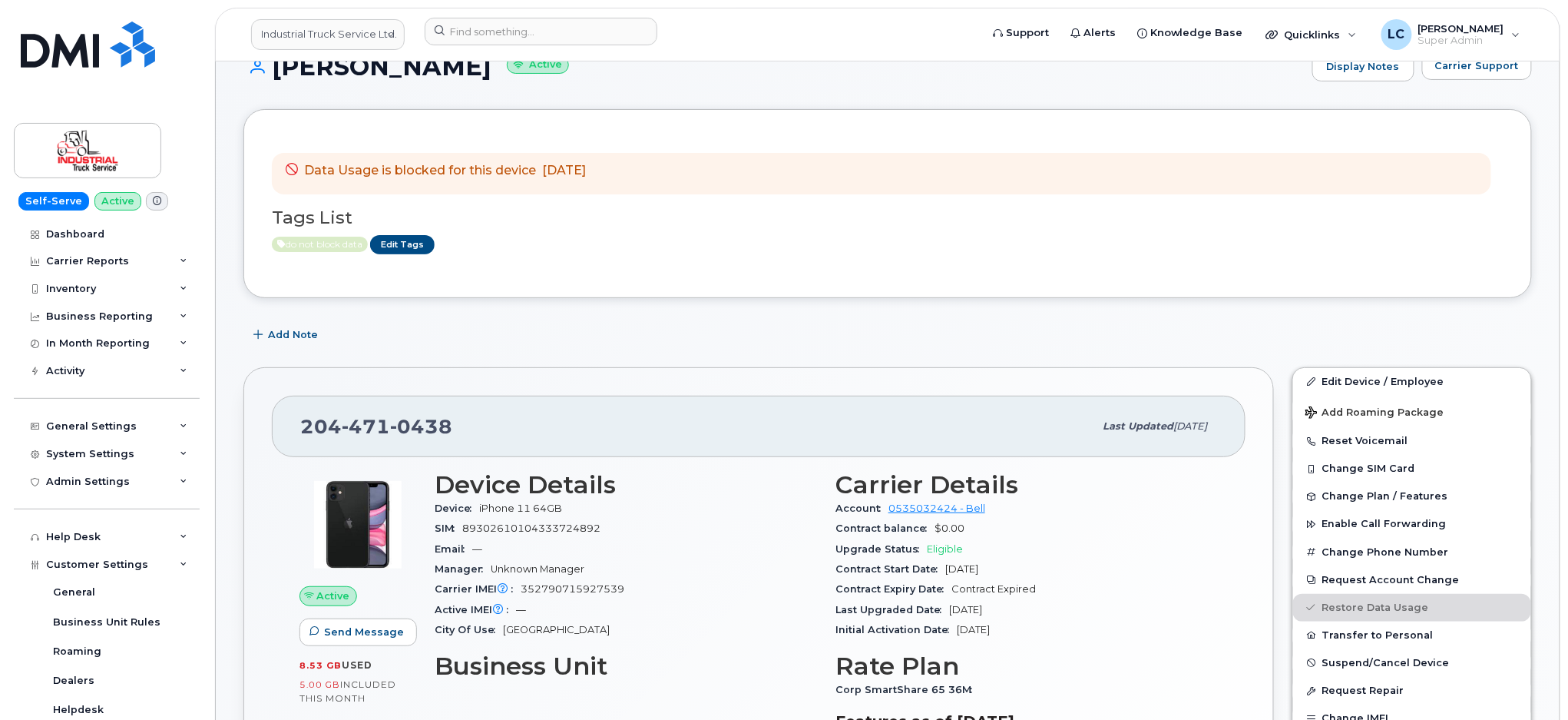
scroll to position [0, 0]
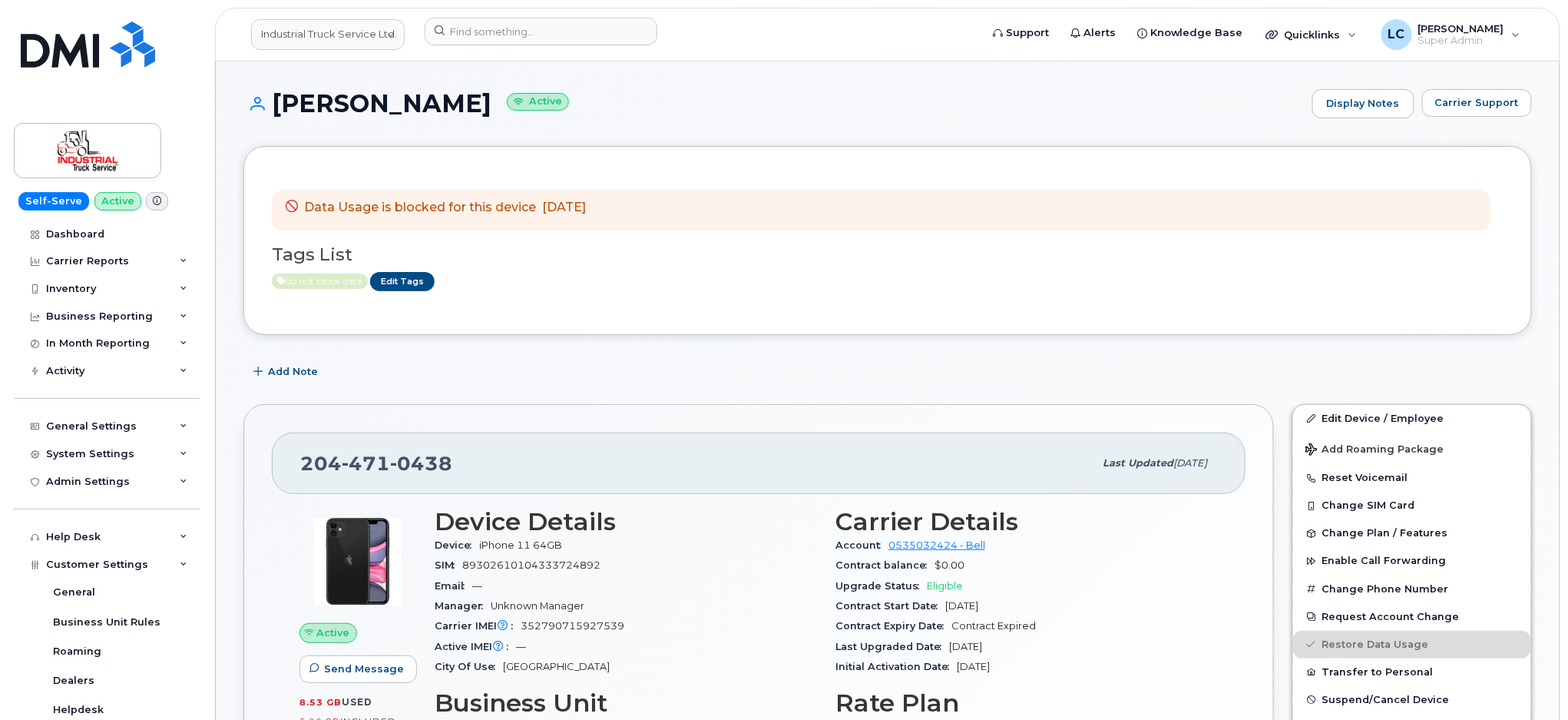
click at [274, 282] on span "do not block data" at bounding box center [320, 282] width 96 height 16
click at [275, 282] on span "do not block data" at bounding box center [320, 282] width 96 height 16
click at [280, 283] on icon at bounding box center [281, 281] width 9 height 10
click at [461, 293] on div "Data Usage is blocked for this device Sep 15, 2025 Tags List do not block data …" at bounding box center [888, 241] width 1232 height 132
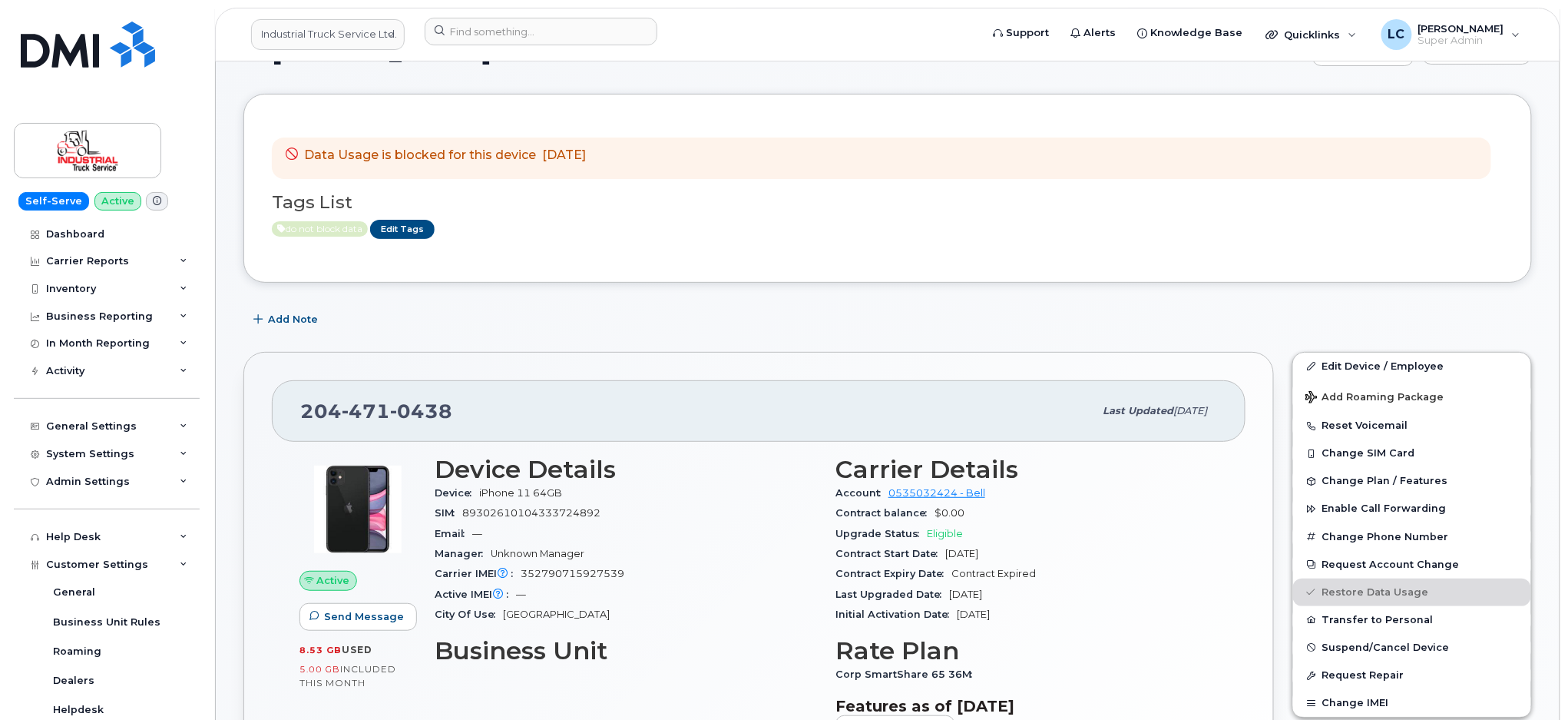
scroll to position [102, 0]
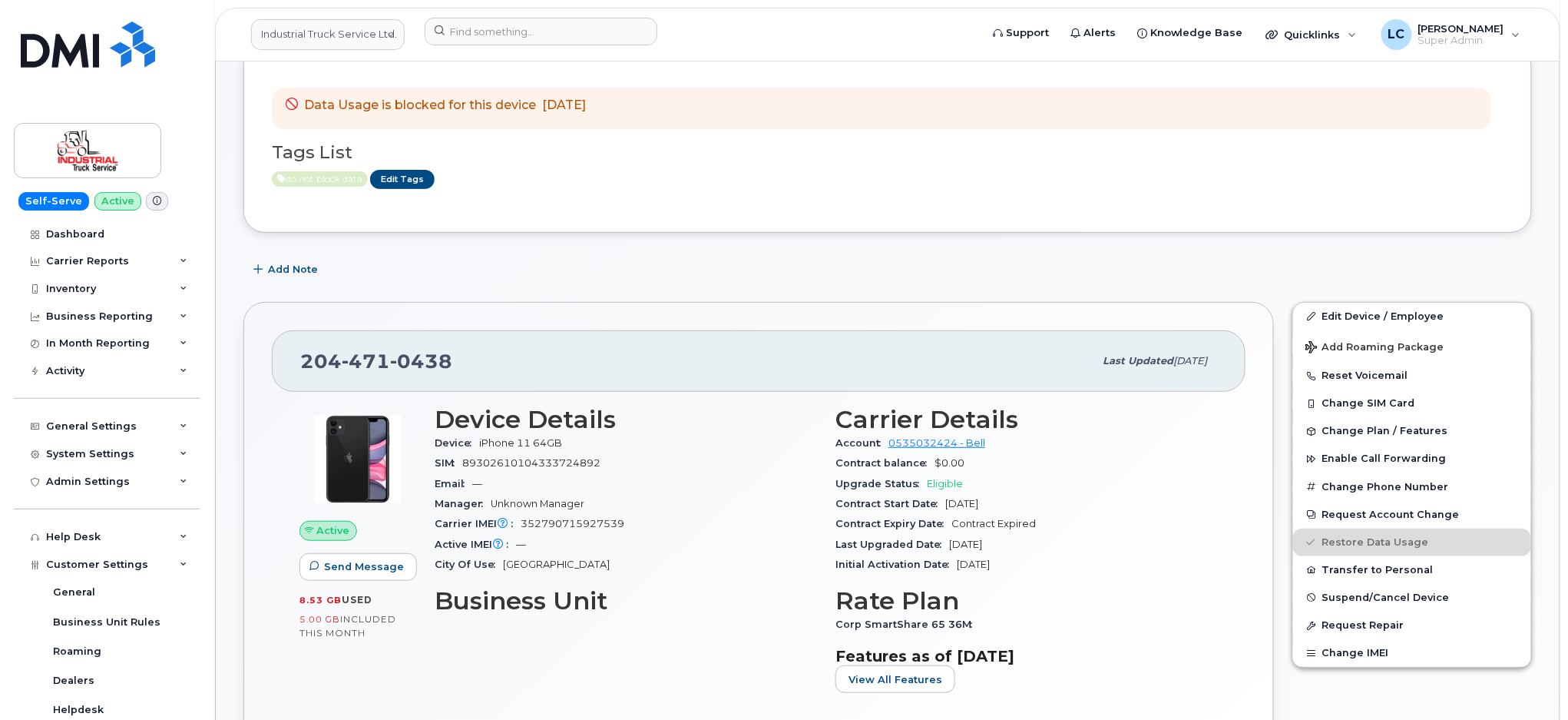
click at [405, 180] on link "Edit Tags" at bounding box center [402, 180] width 64 height 19
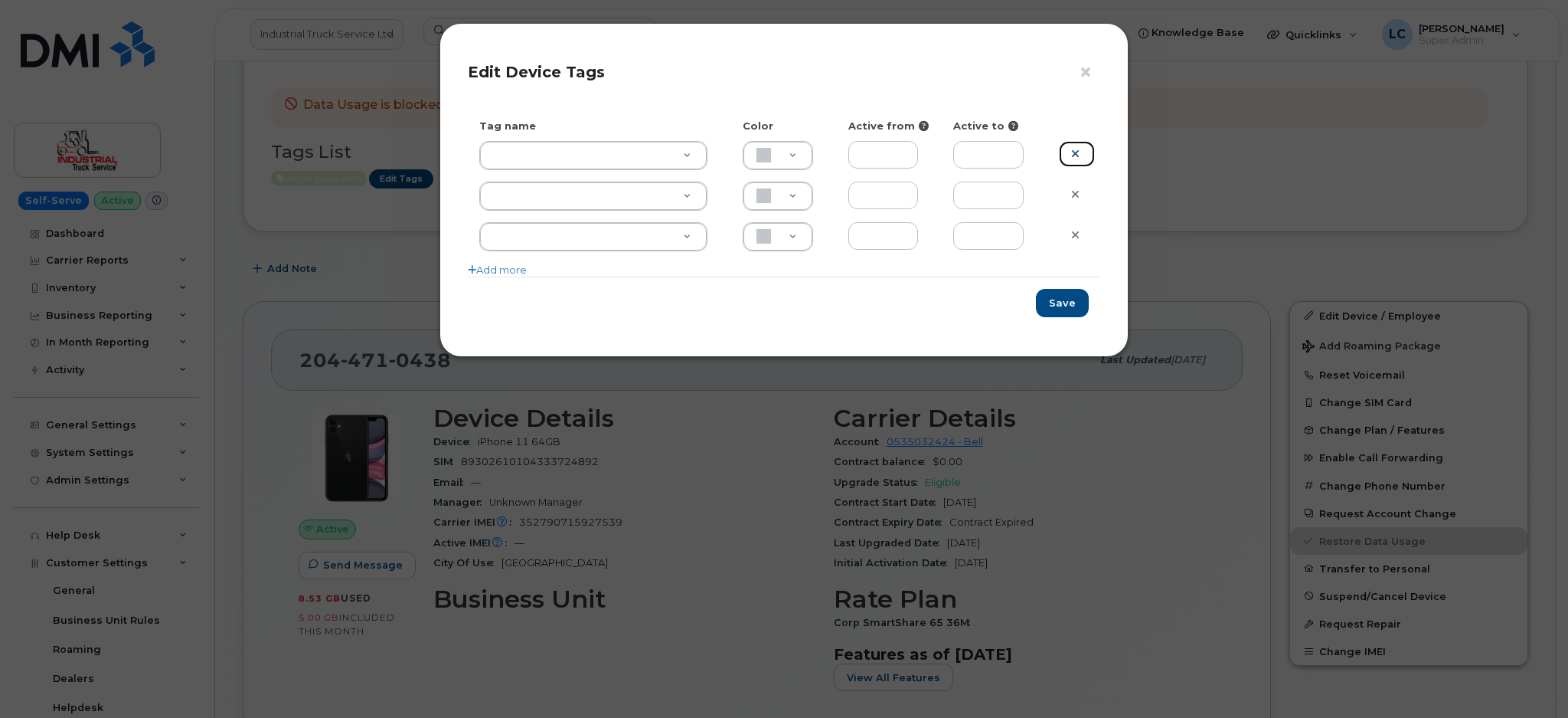
click at [1078, 148] on icon at bounding box center [1075, 153] width 9 height 11
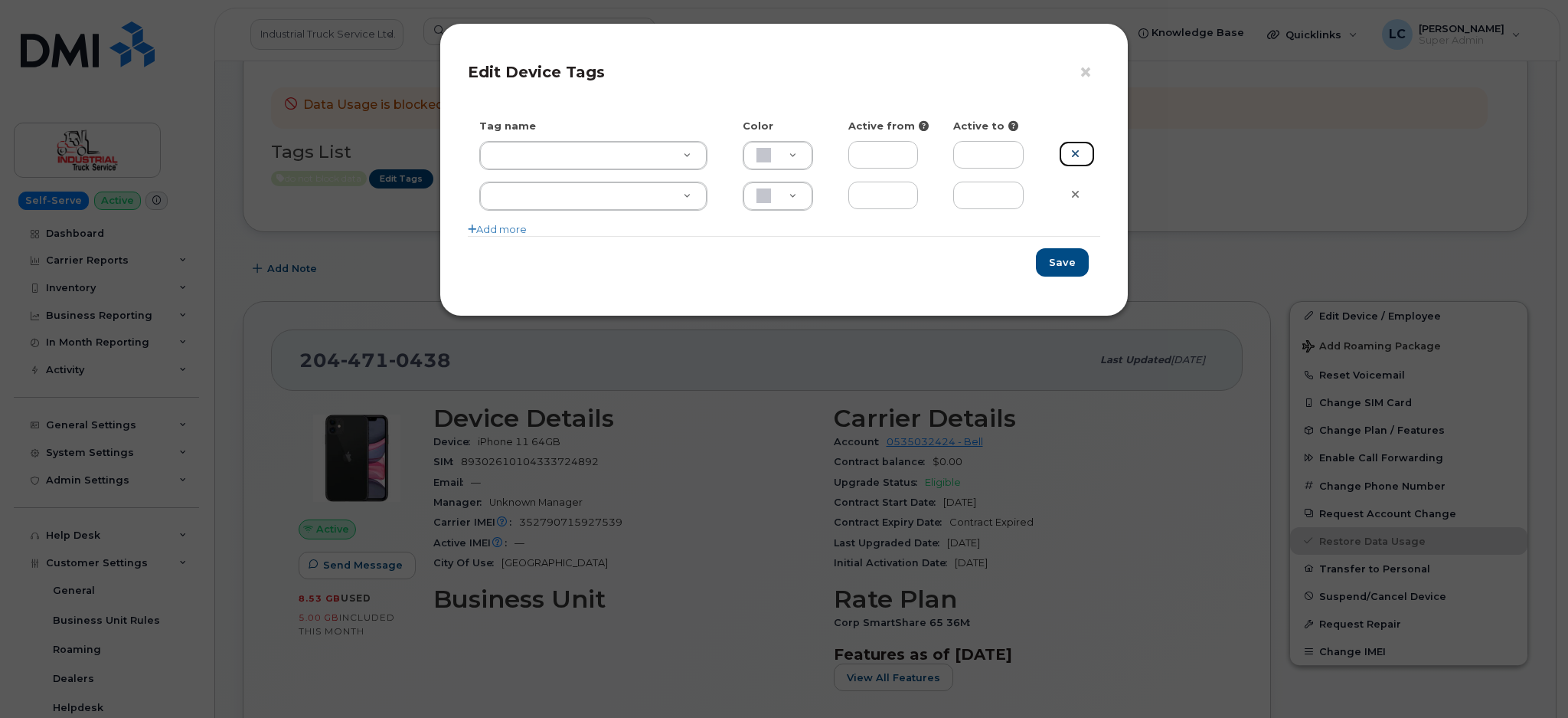
click at [1078, 148] on icon at bounding box center [1075, 153] width 9 height 11
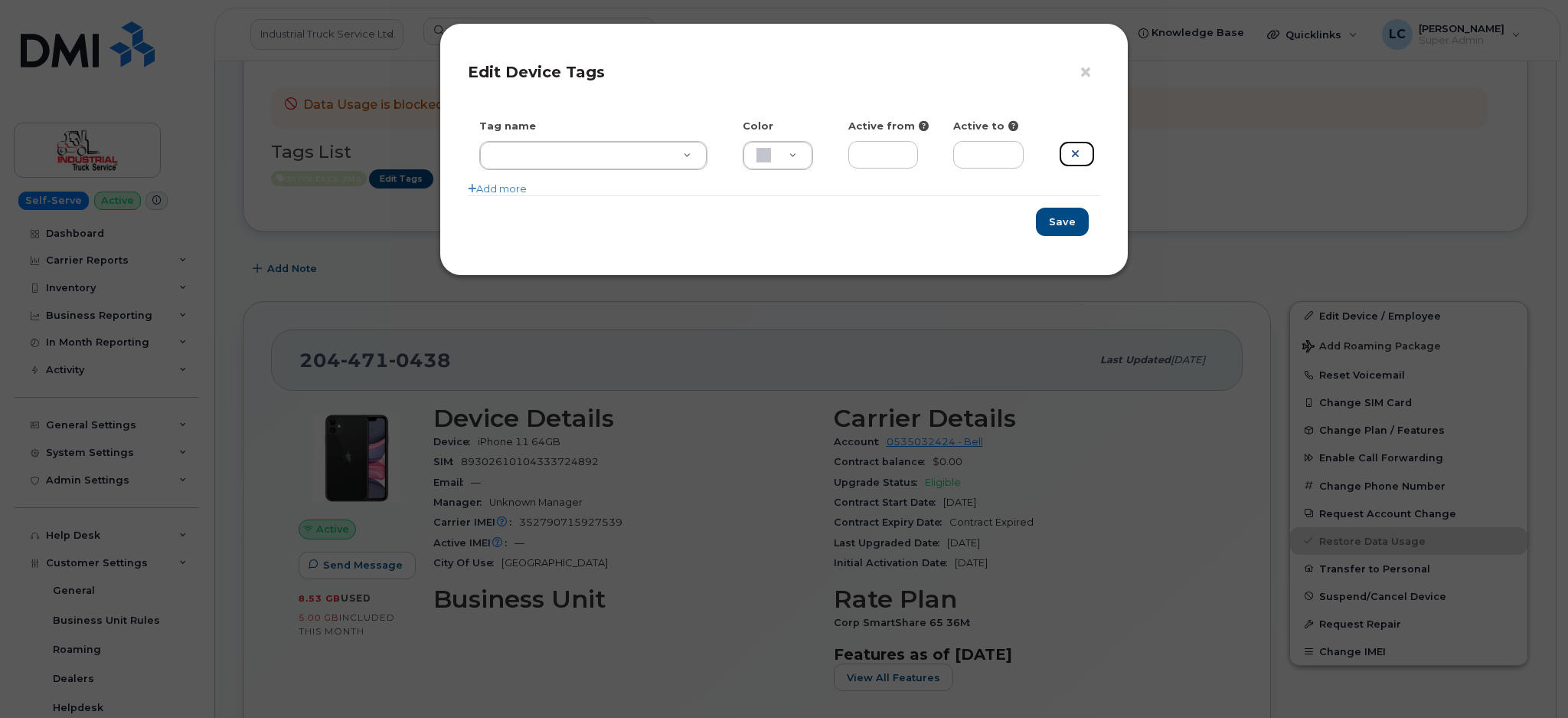
click at [1078, 148] on icon at bounding box center [1075, 153] width 9 height 11
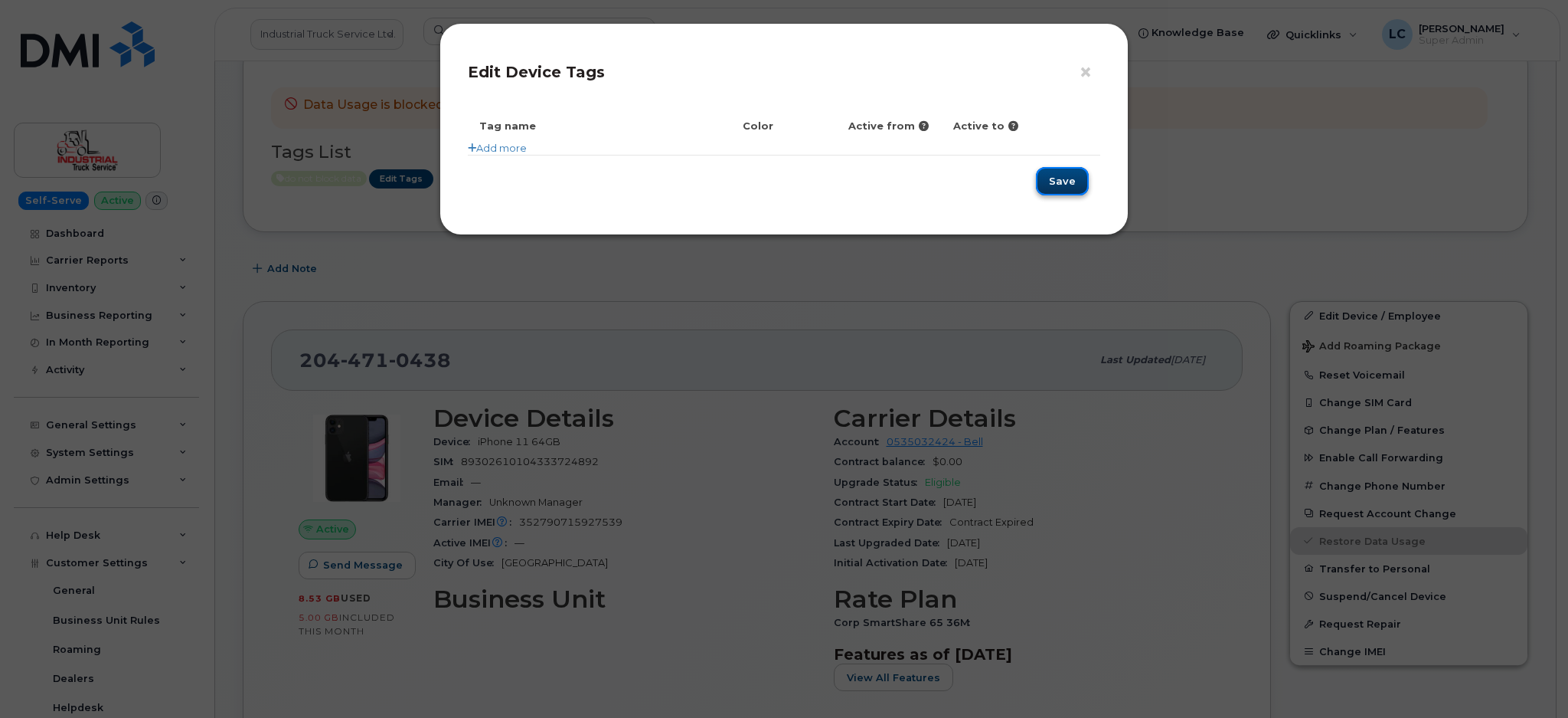
click at [1069, 177] on button "Save" at bounding box center [1062, 181] width 53 height 29
click at [1059, 183] on button "Save" at bounding box center [1062, 181] width 53 height 29
click at [1088, 74] on button "×" at bounding box center [1089, 73] width 22 height 23
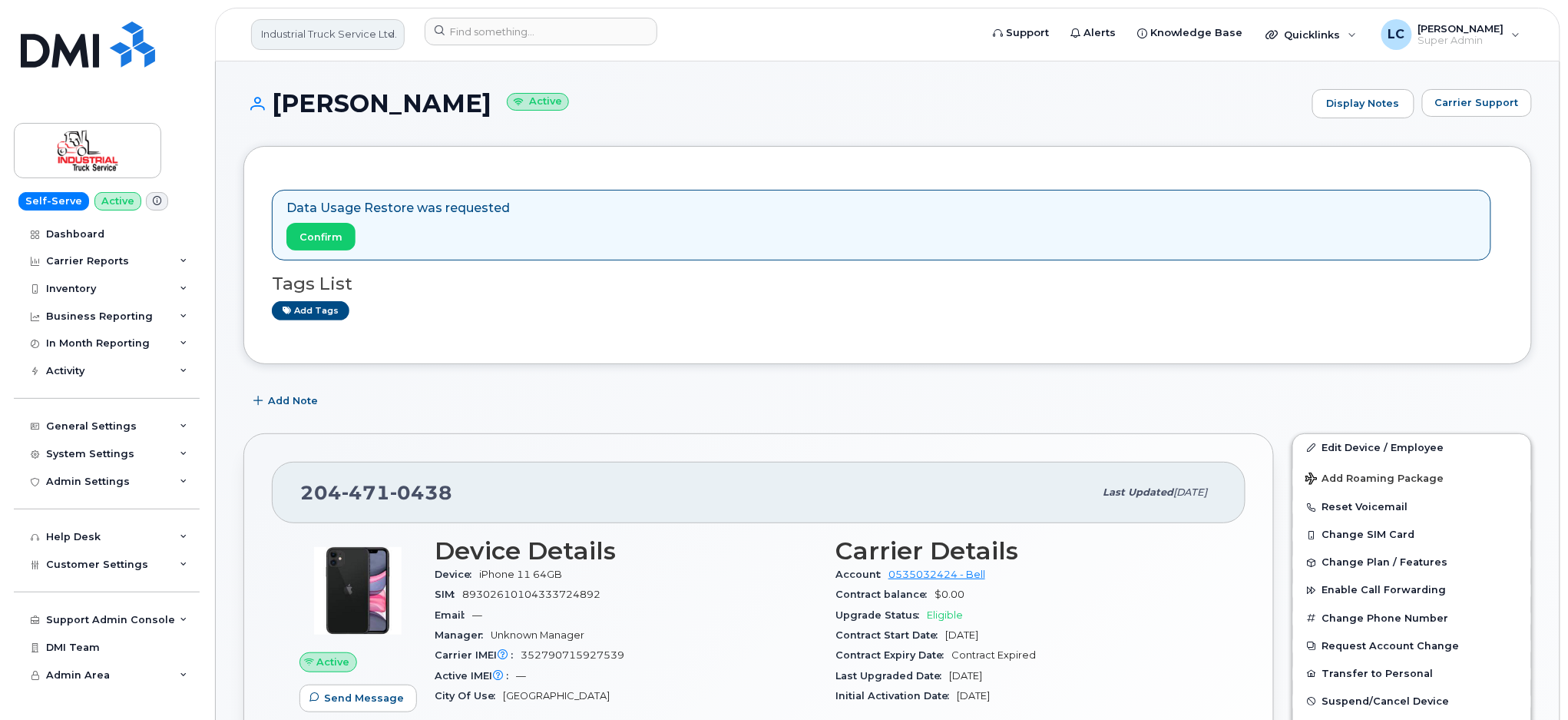
click at [391, 29] on link "Industrial Truck Service Ltd." at bounding box center [328, 34] width 153 height 31
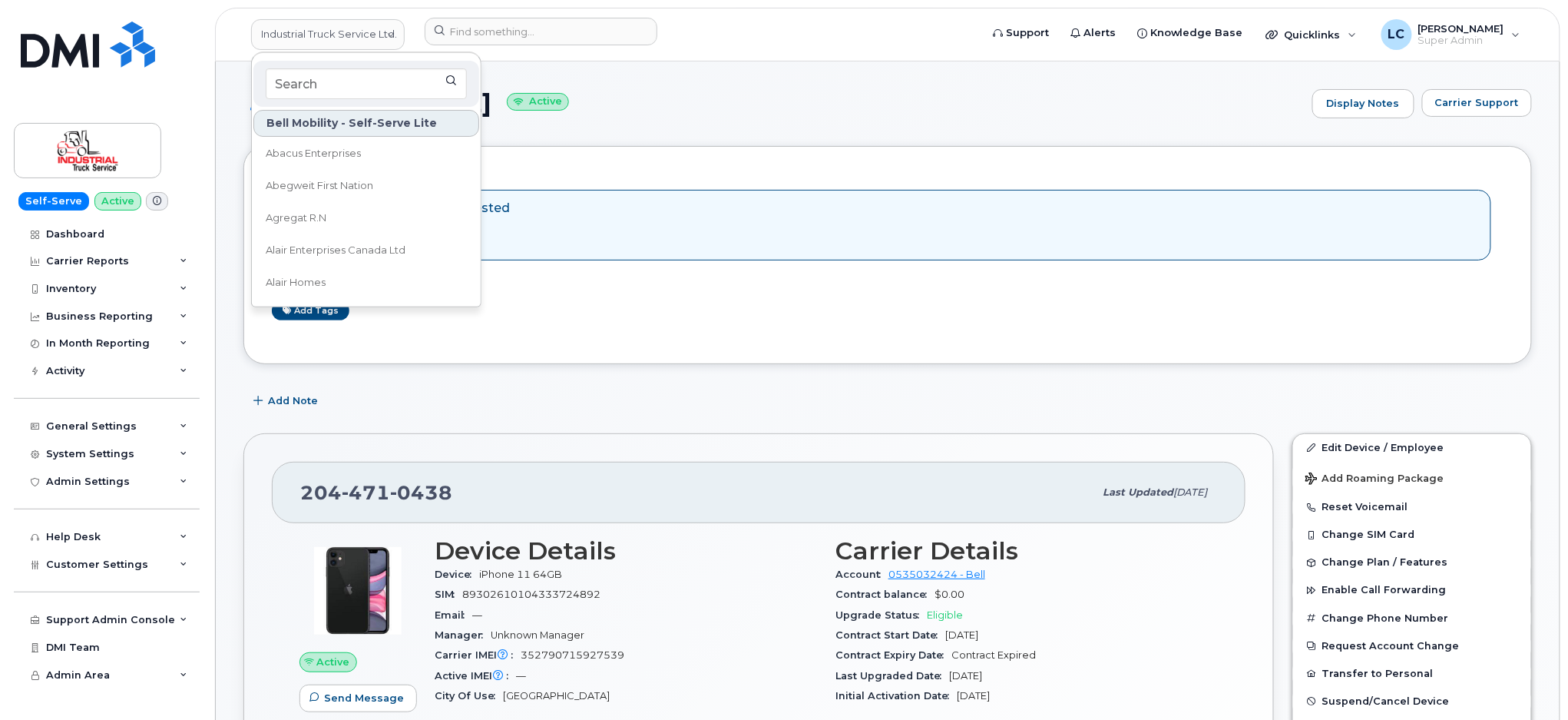
click at [379, 65] on div at bounding box center [366, 84] width 226 height 46
click at [372, 81] on input at bounding box center [366, 83] width 201 height 31
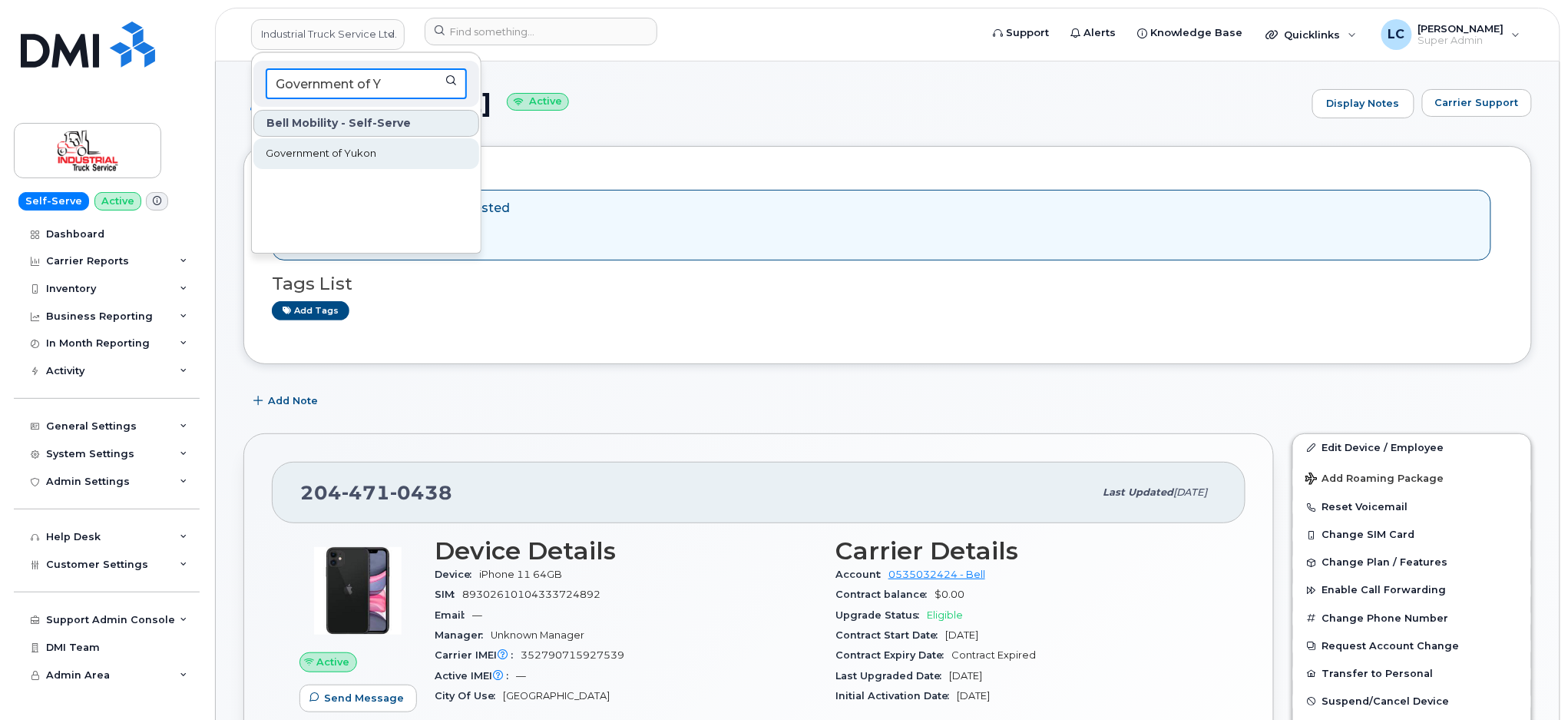
type input "Government of Y"
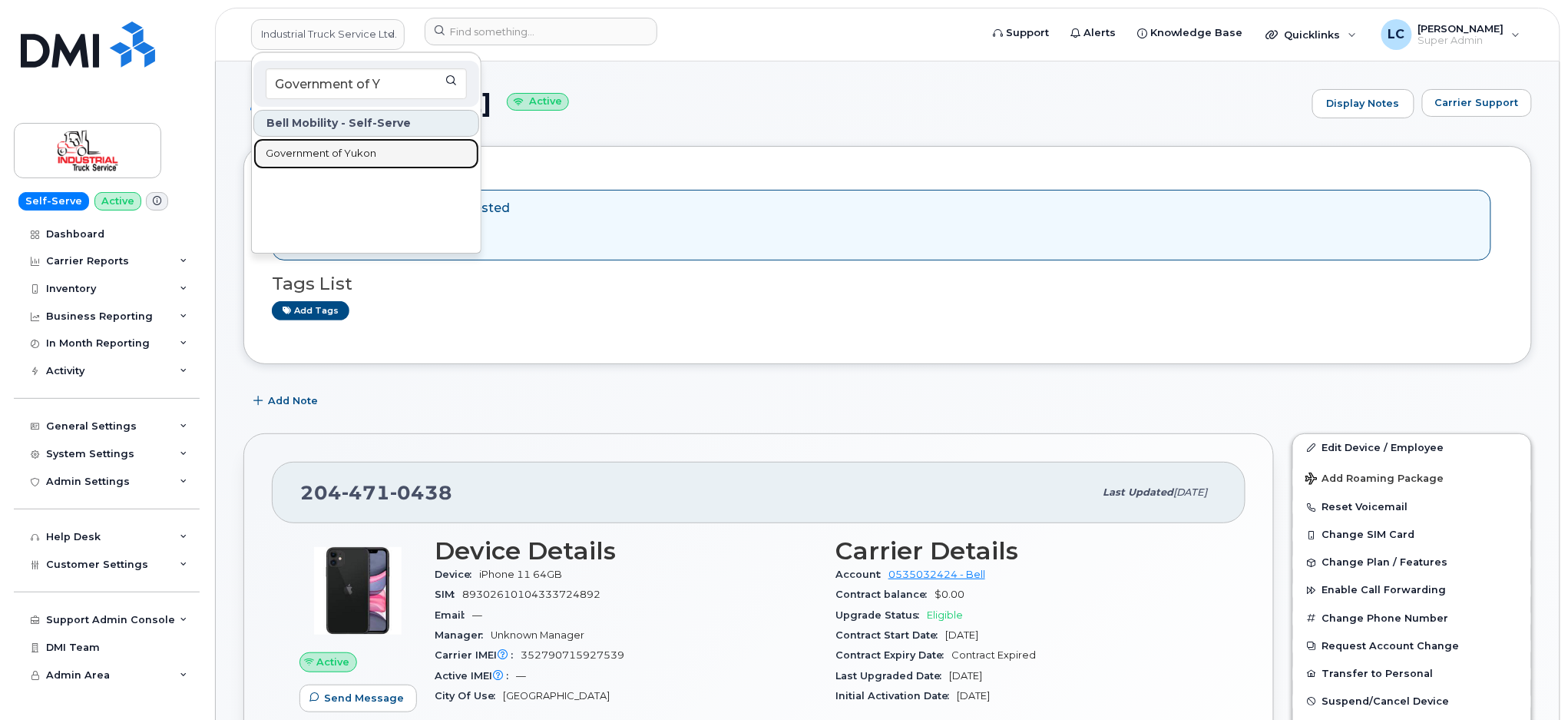
click at [372, 164] on link "Government of Yukon" at bounding box center [366, 153] width 226 height 31
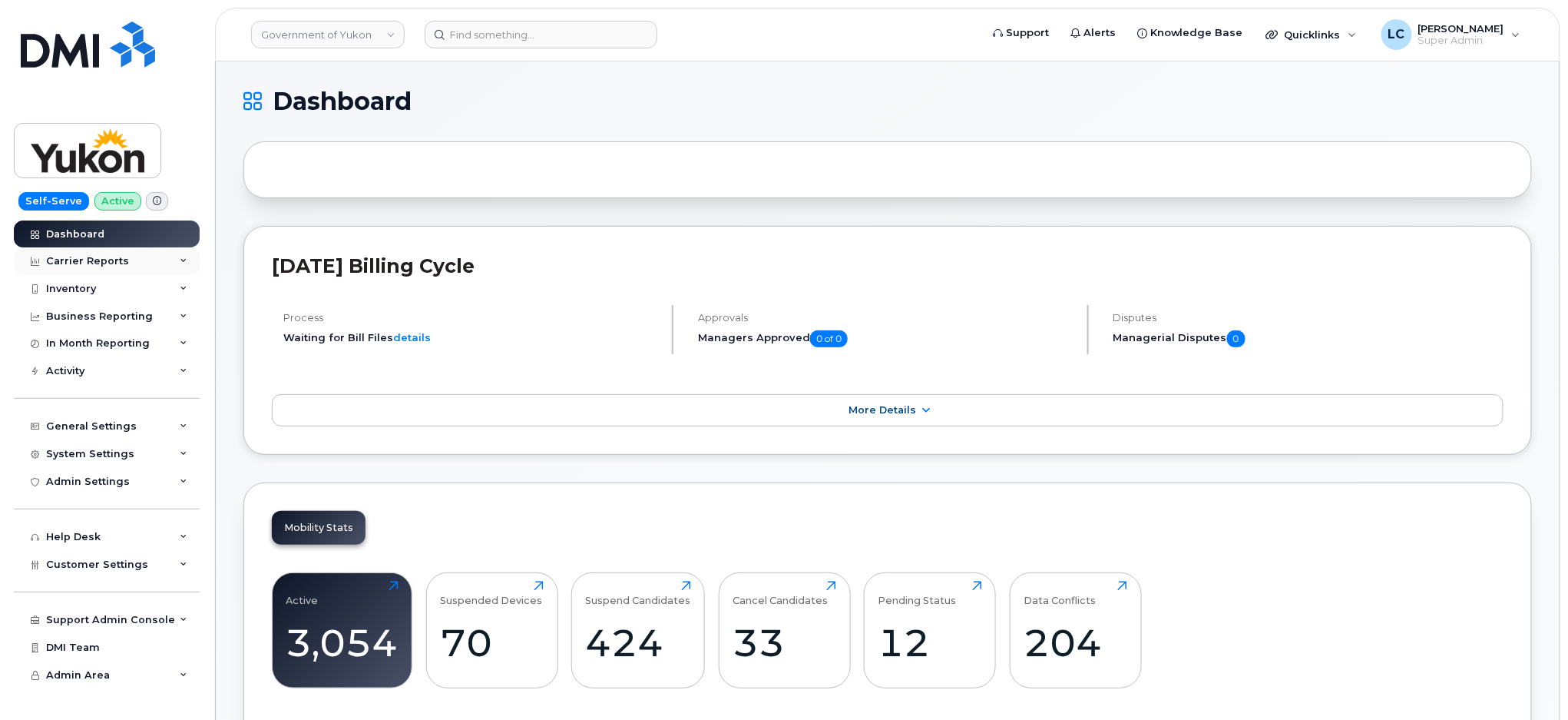
click at [118, 275] on div "Carrier Reports" at bounding box center [106, 262] width 186 height 28
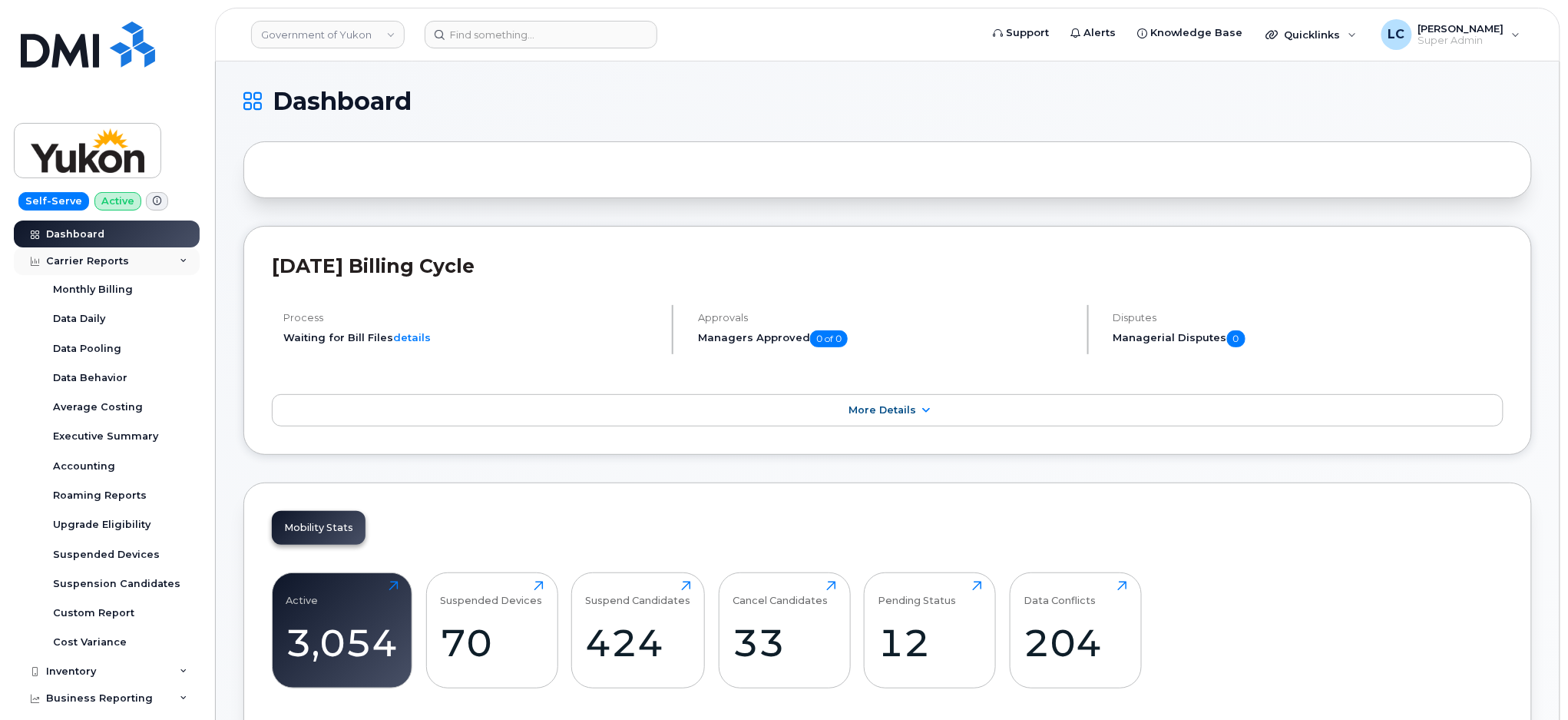
click at [145, 266] on div "Carrier Reports" at bounding box center [106, 262] width 186 height 28
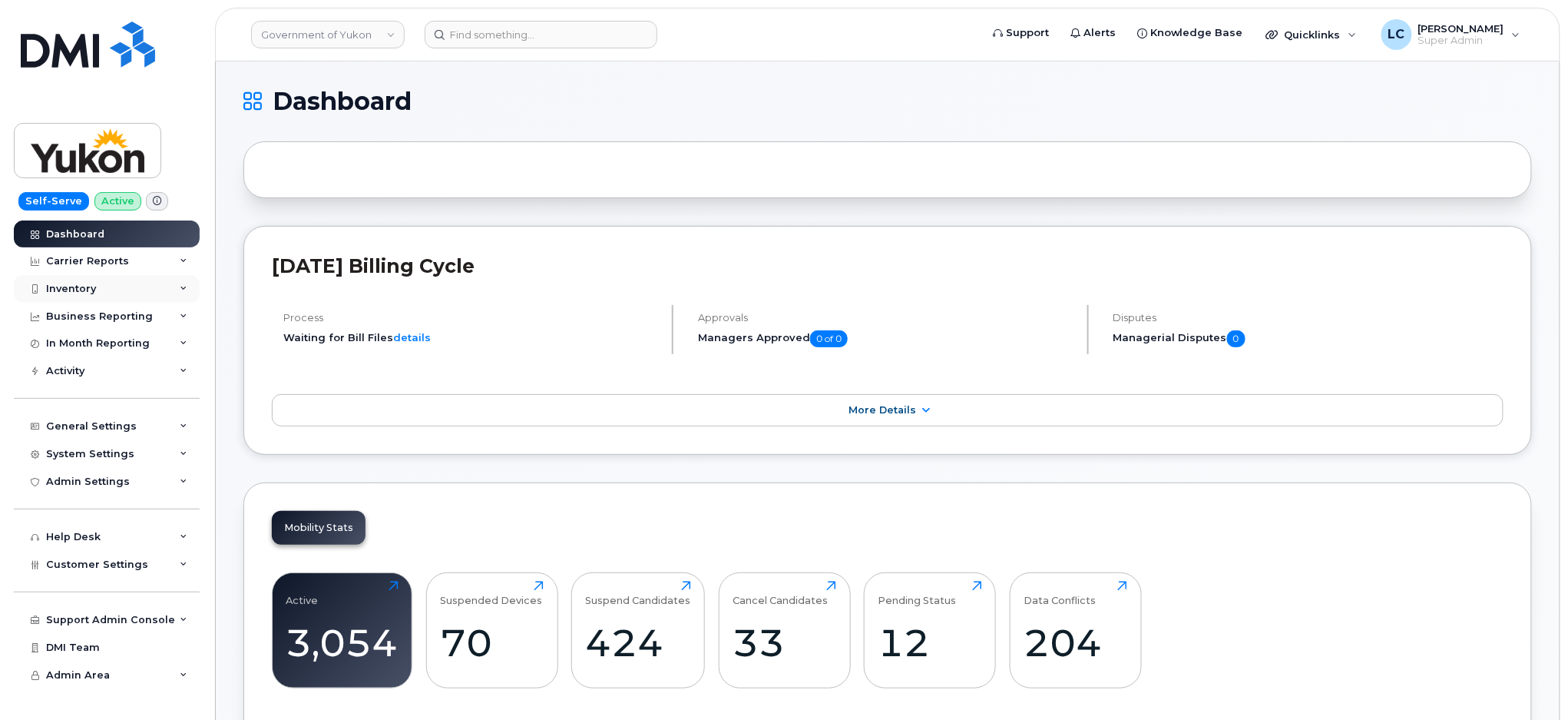
click at [98, 292] on div "Inventory" at bounding box center [106, 289] width 186 height 28
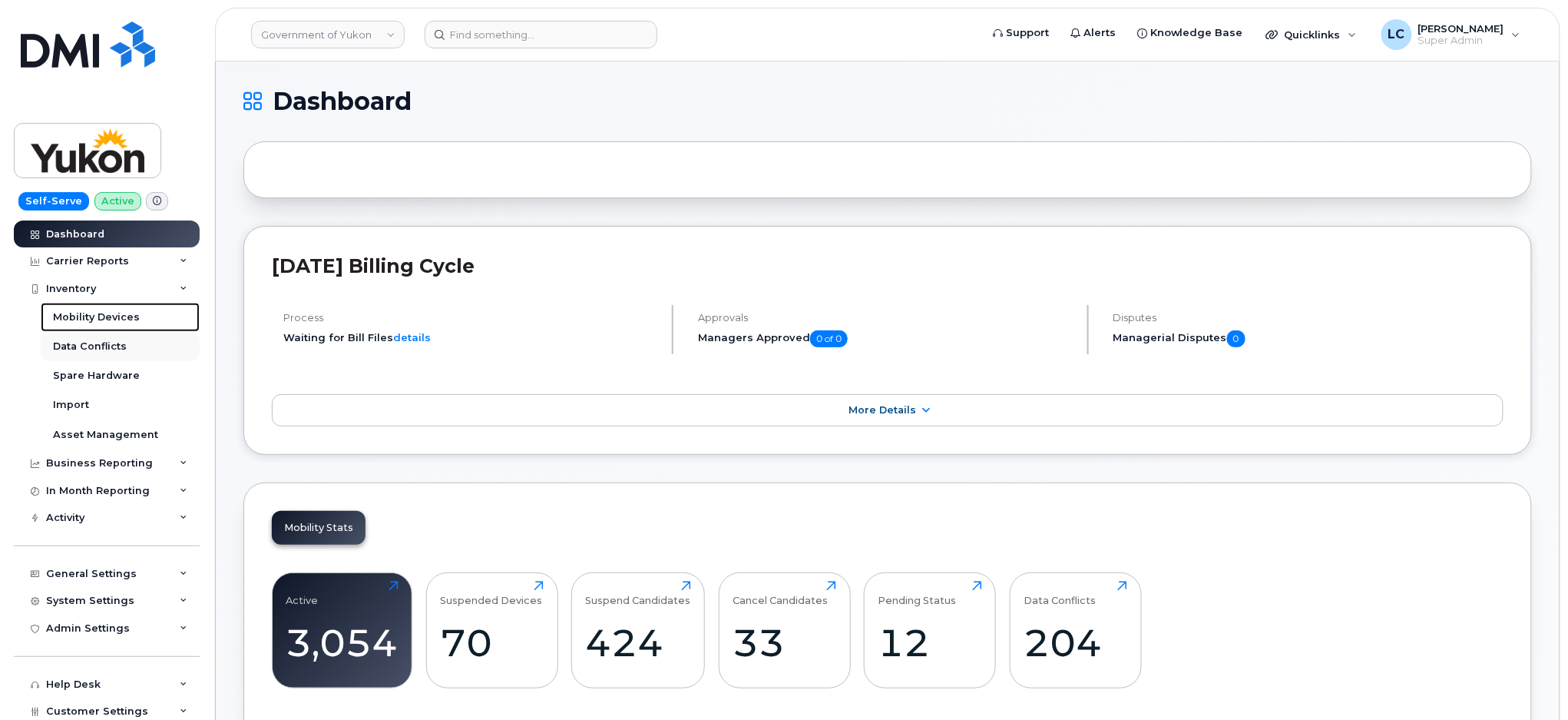
click at [119, 330] on link "Mobility Devices" at bounding box center [120, 316] width 159 height 29
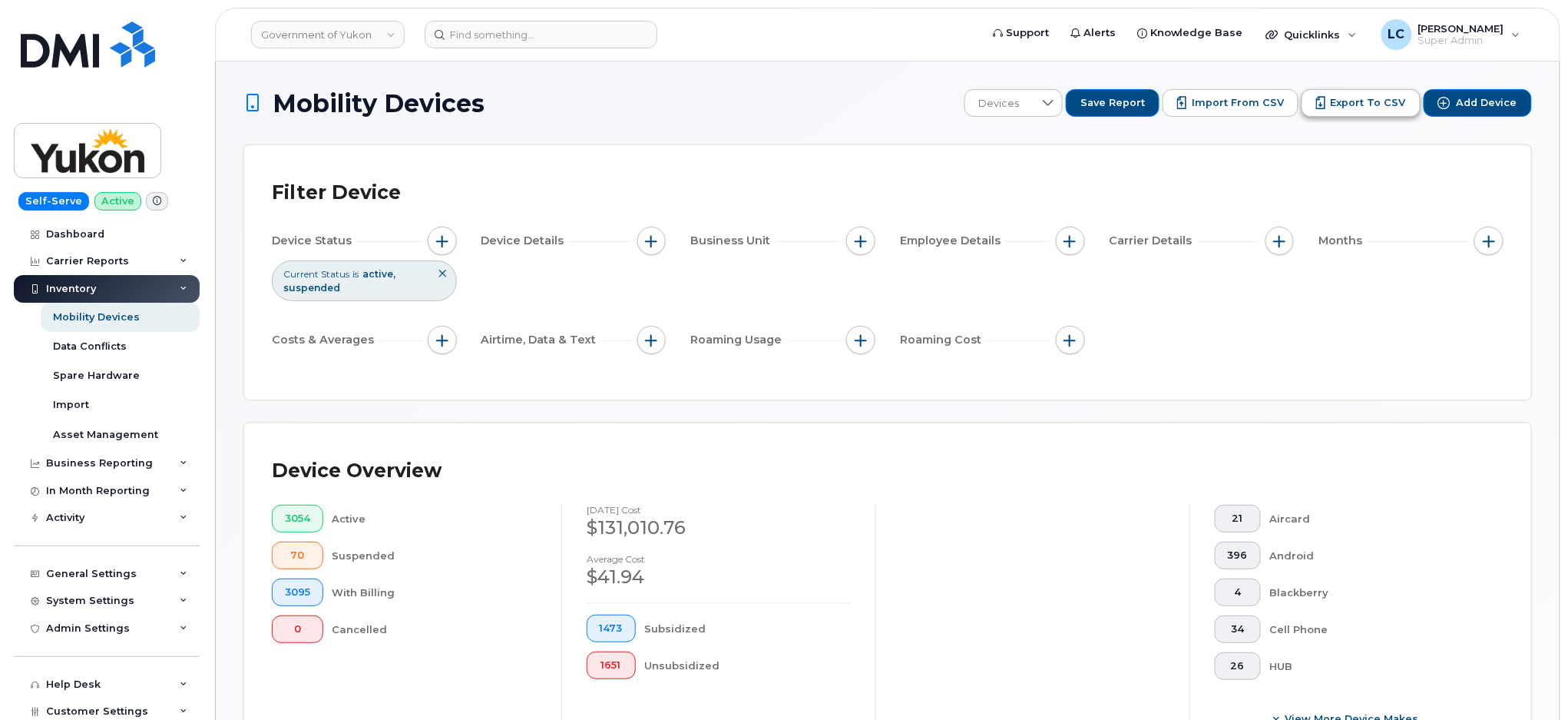
click at [1369, 103] on span "Export to CSV" at bounding box center [1368, 103] width 75 height 14
click at [1253, 99] on span "Import from CSV" at bounding box center [1238, 103] width 92 height 14
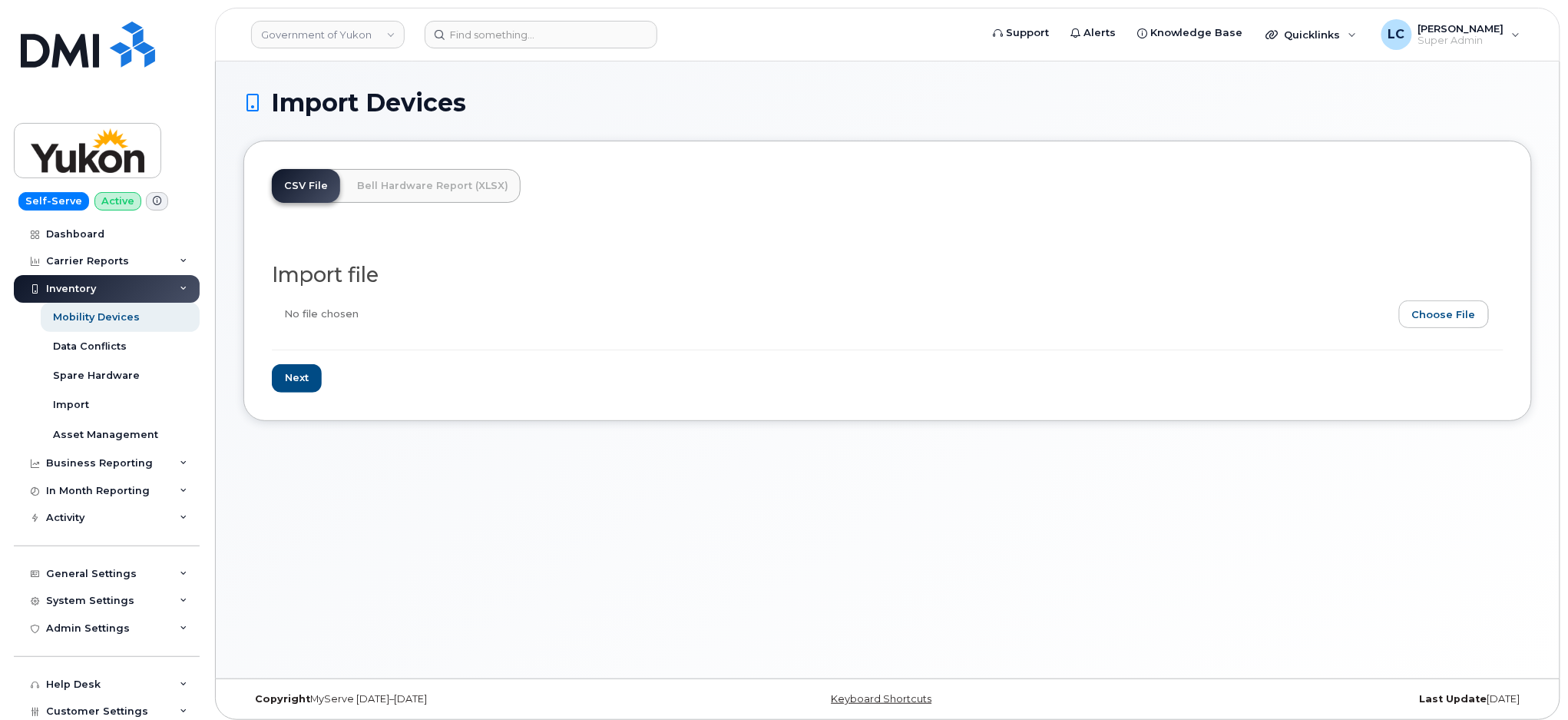
click at [1448, 304] on input "file" at bounding box center [881, 318] width 1219 height 36
click at [155, 205] on span at bounding box center [157, 200] width 23 height 18
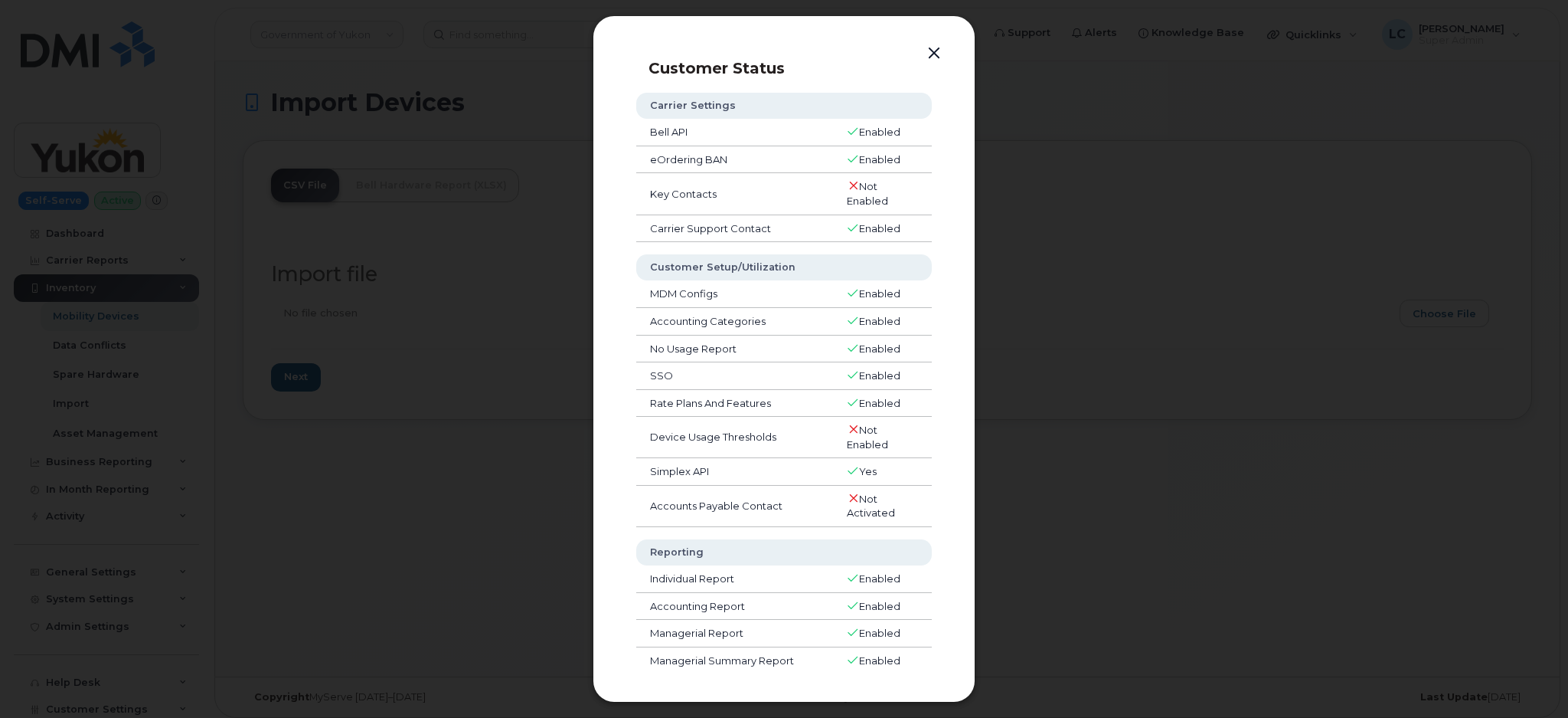
click at [936, 52] on button "button" at bounding box center [934, 53] width 23 height 22
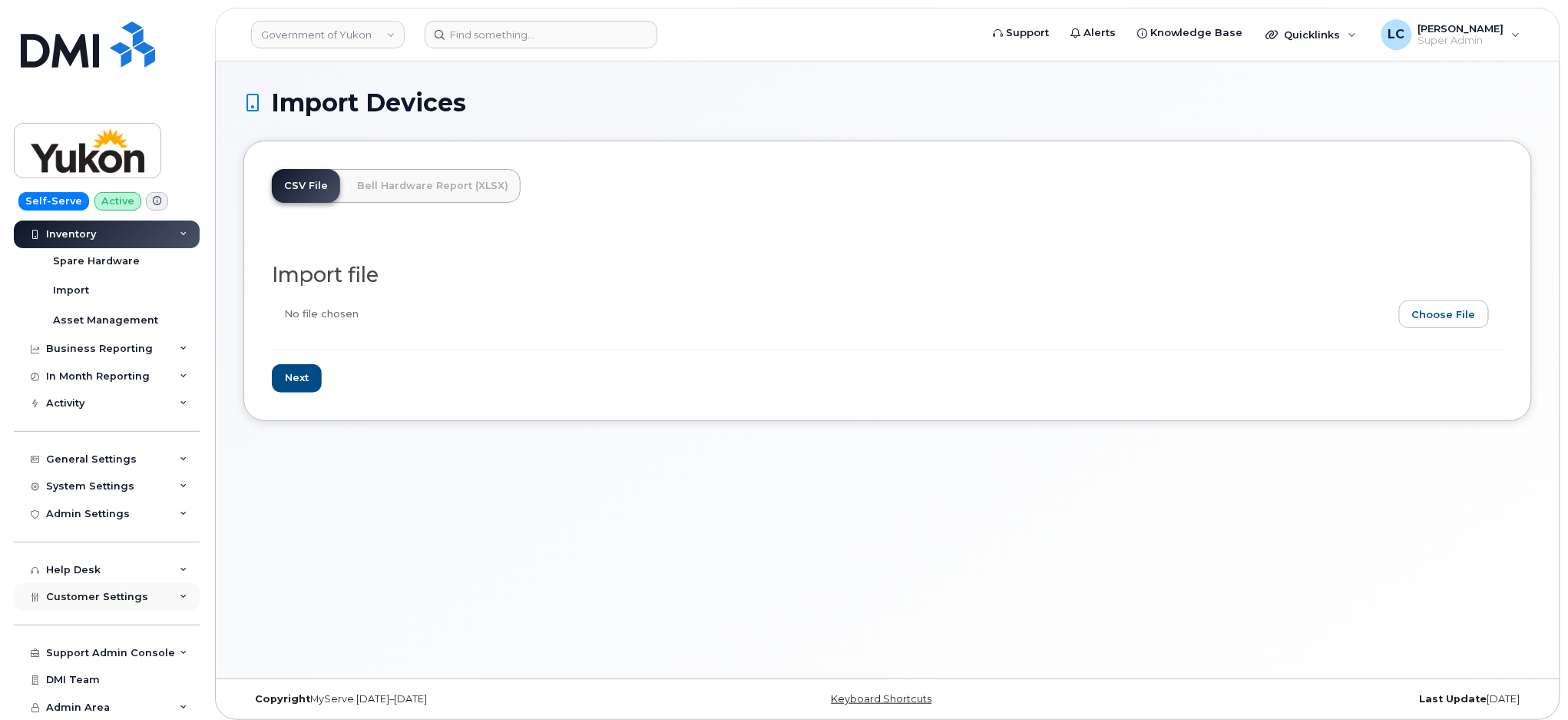
click at [130, 599] on span "Customer Settings" at bounding box center [97, 596] width 102 height 11
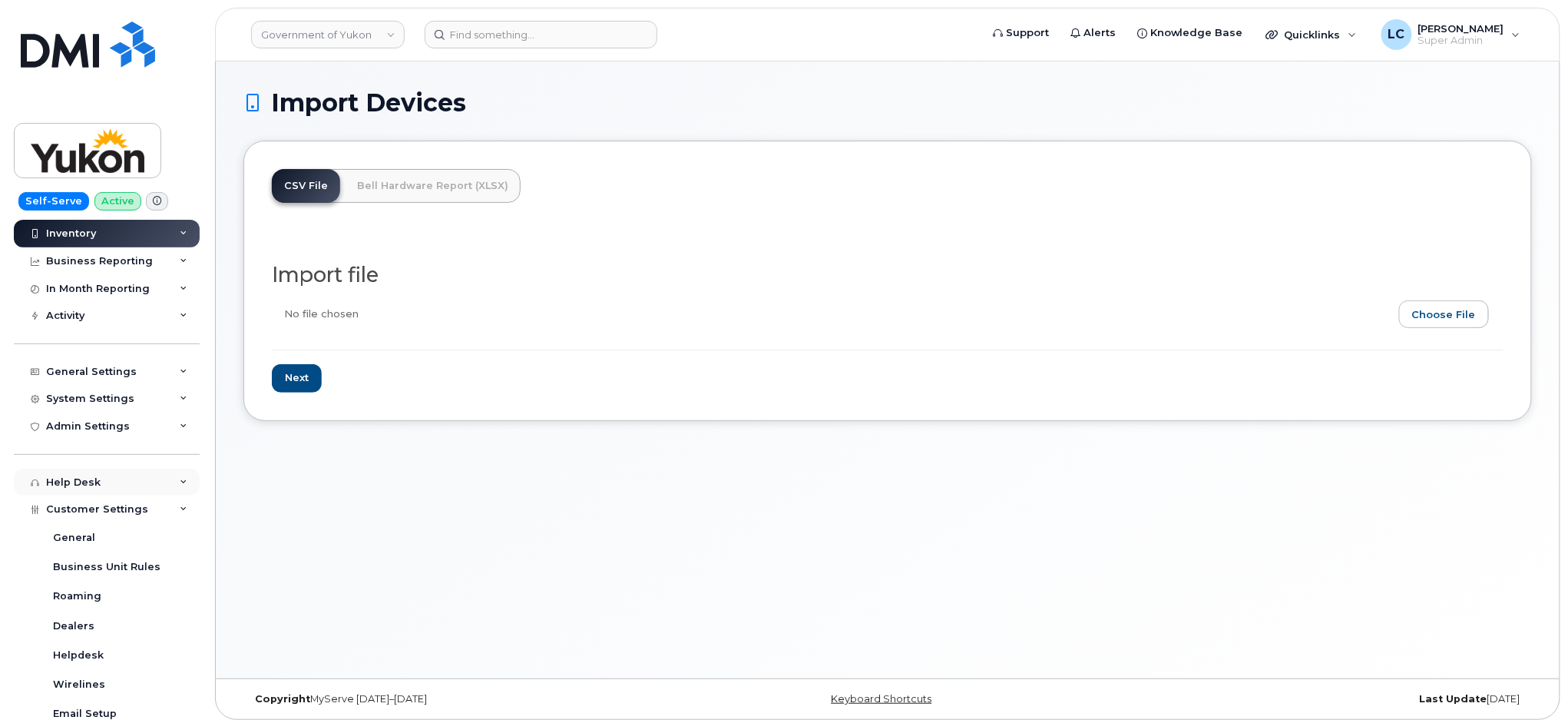
scroll to position [320, 0]
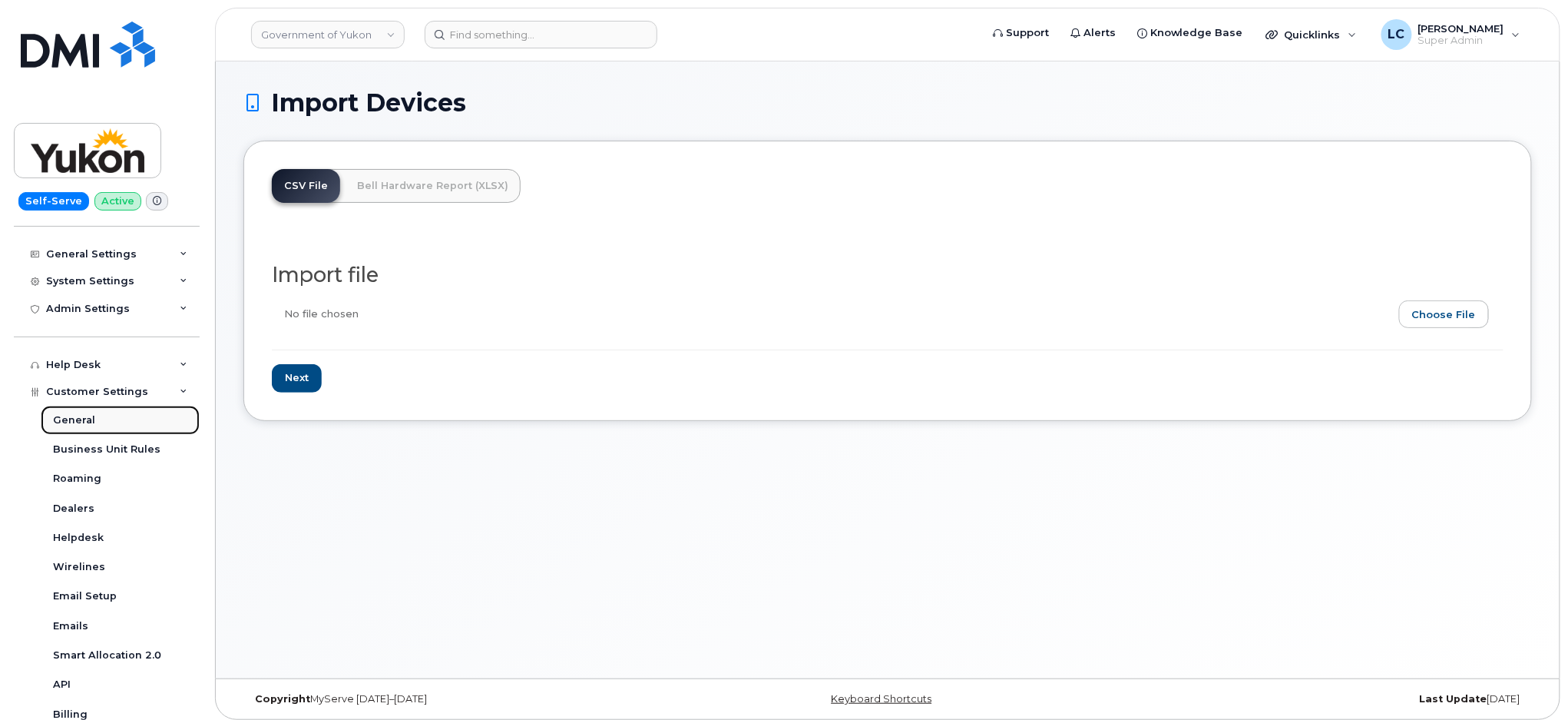
click at [82, 418] on div "General" at bounding box center [74, 420] width 42 height 14
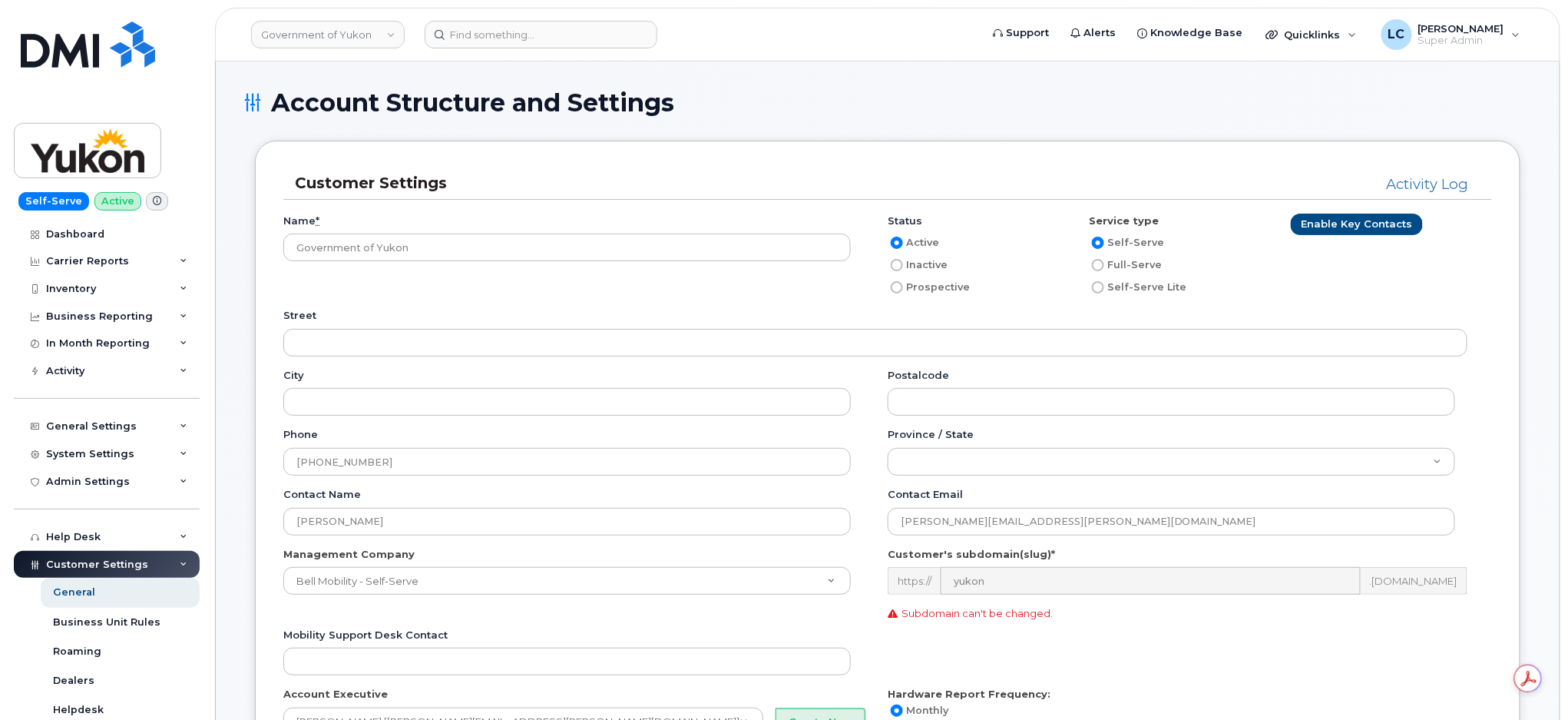
click at [932, 268] on label "Inactive" at bounding box center [917, 264] width 60 height 18
click at [902, 268] on input "Inactive" at bounding box center [896, 265] width 12 height 12
radio input "true"
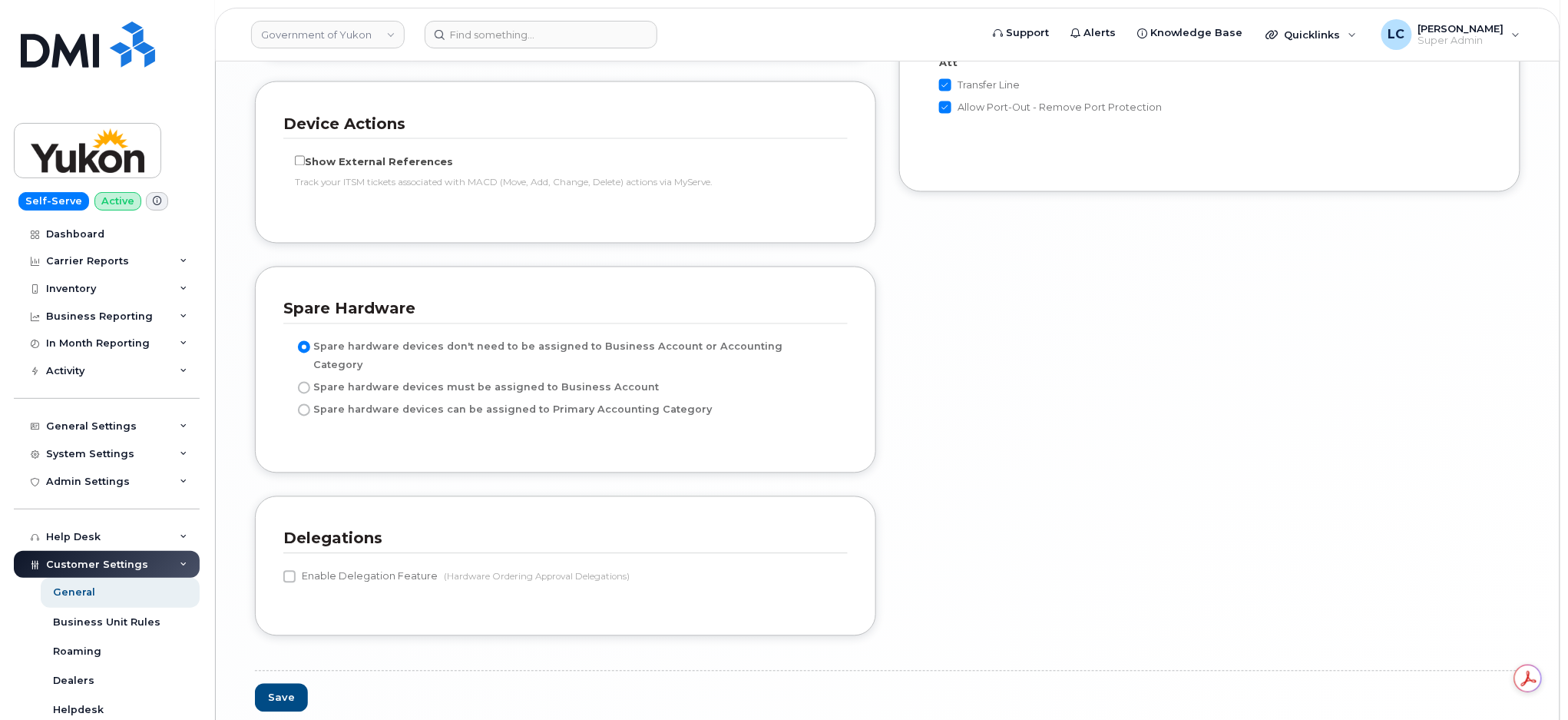
scroll to position [3453, 0]
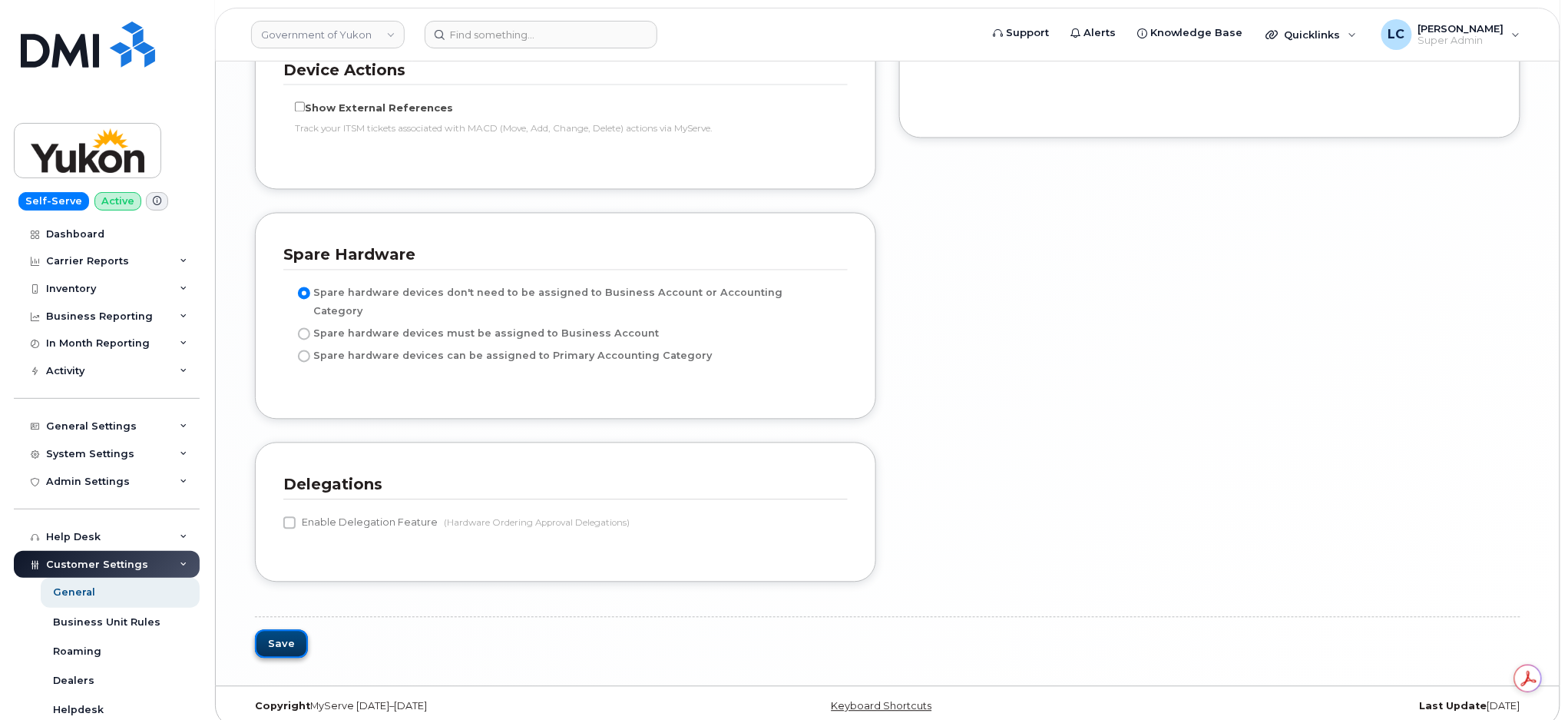
click at [287, 630] on button "Save" at bounding box center [281, 644] width 53 height 29
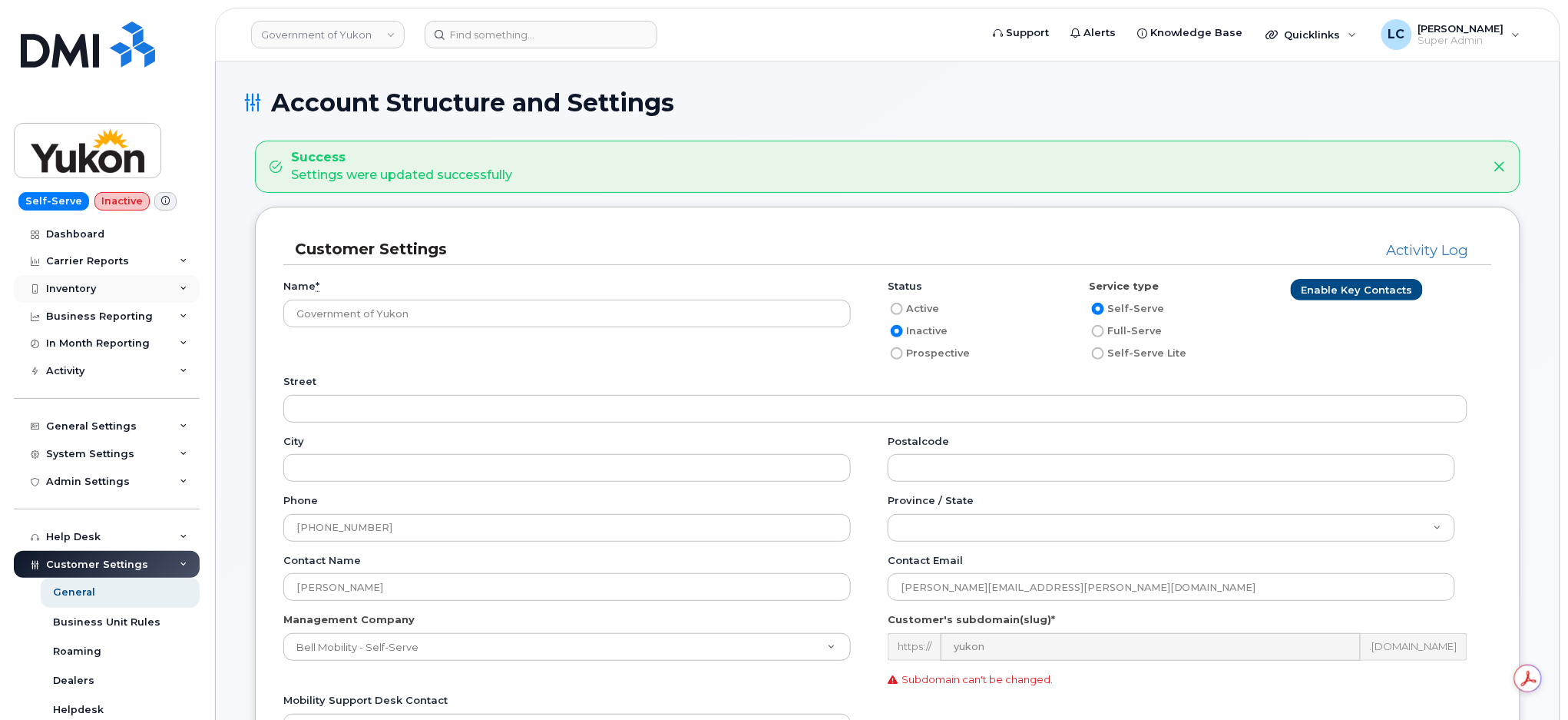
click at [120, 282] on div "Inventory" at bounding box center [106, 289] width 186 height 28
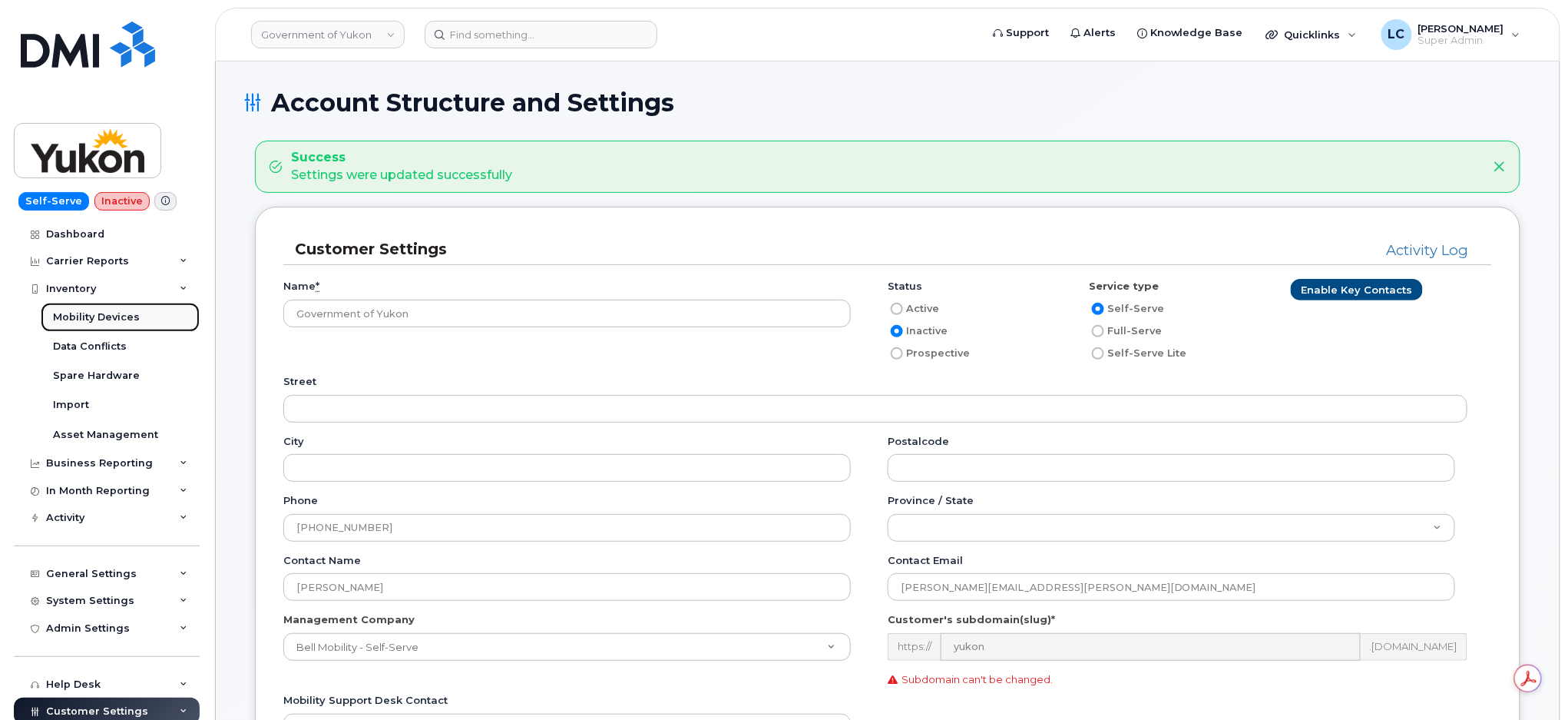
click at [112, 310] on div "Mobility Devices" at bounding box center [97, 317] width 87 height 14
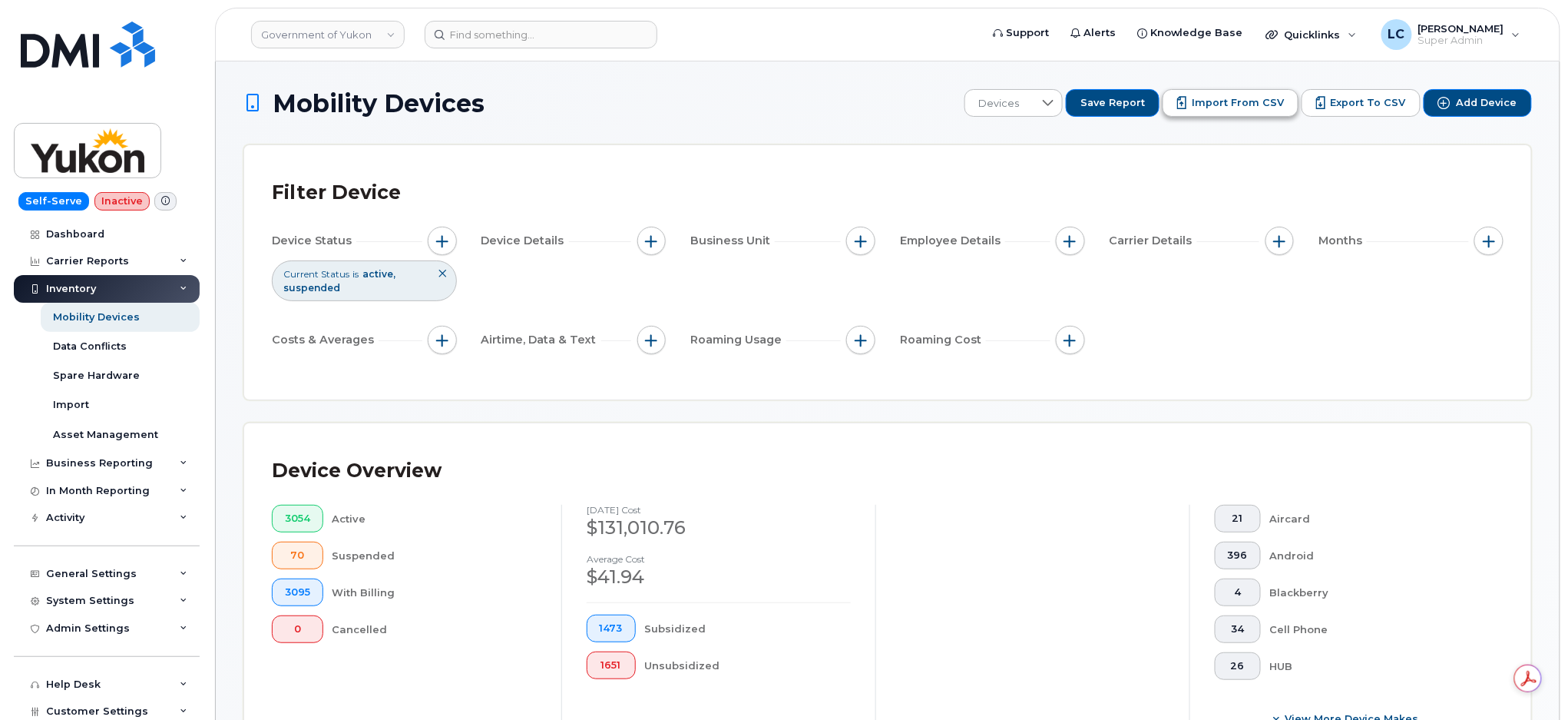
click at [1214, 108] on span "Import from CSV" at bounding box center [1238, 103] width 92 height 14
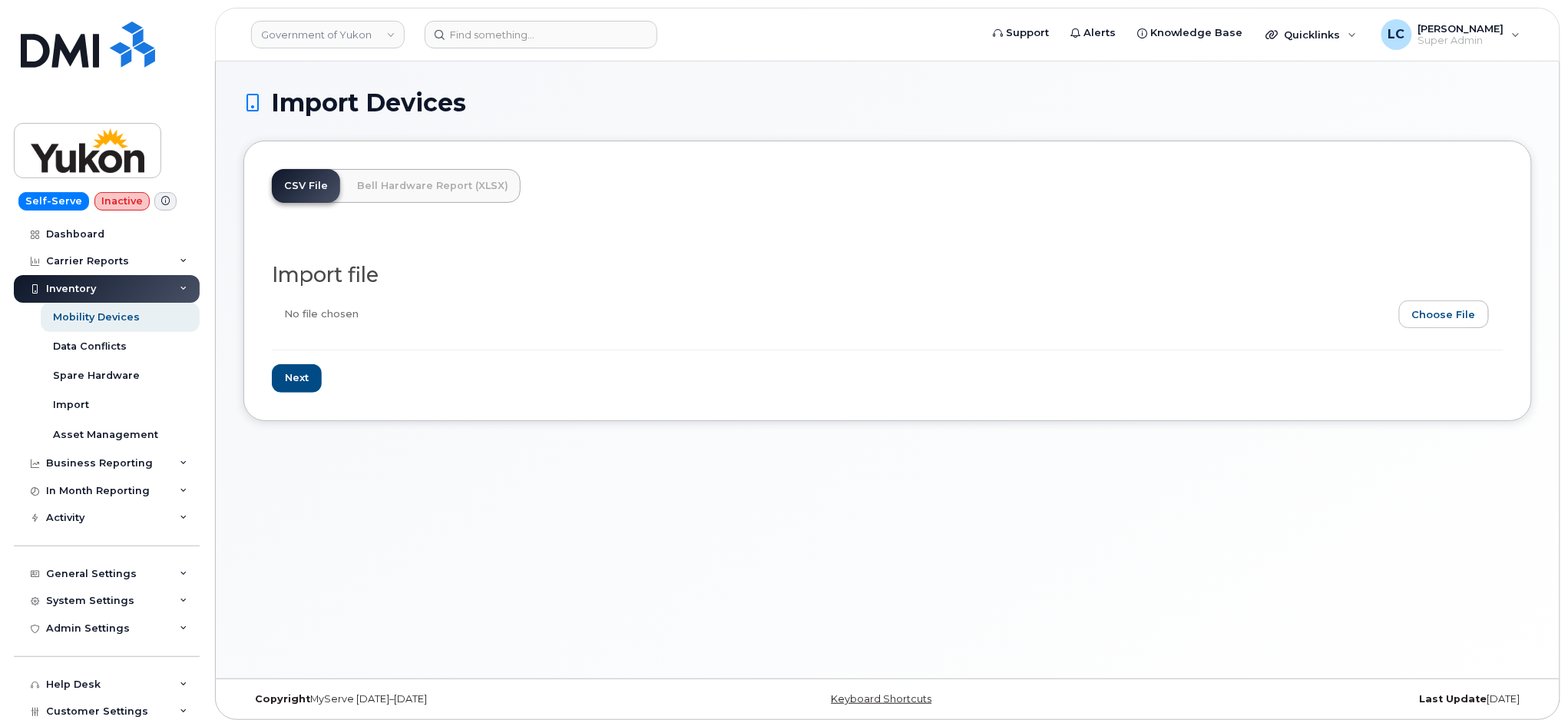
click at [1452, 313] on input "file" at bounding box center [881, 318] width 1219 height 36
type input "C:\fakepath\Government of Yukon - Device Report - 2025-09-15.csv"
click at [301, 387] on input "Next" at bounding box center [296, 378] width 50 height 29
type input "Loading..."
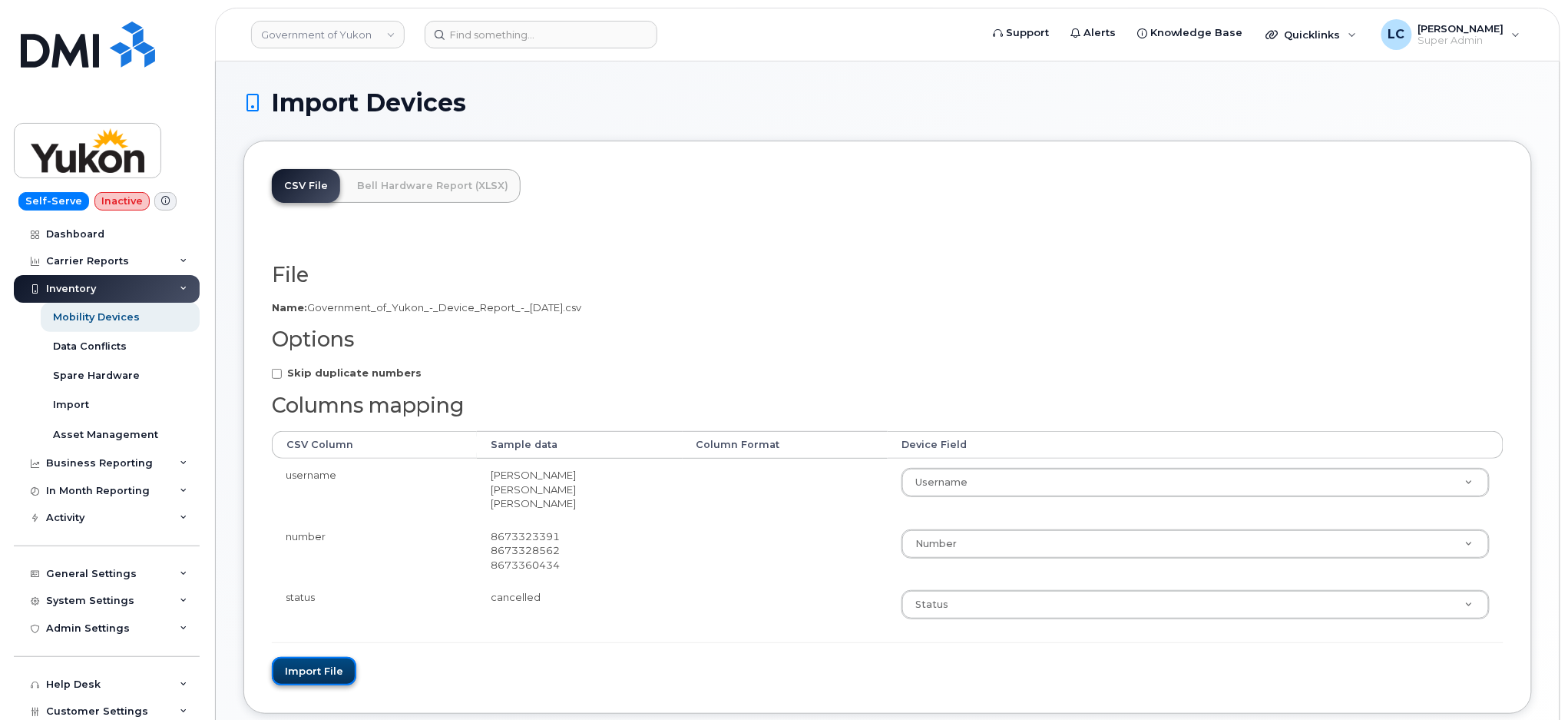
click at [325, 672] on button "Import file" at bounding box center [314, 671] width 84 height 29
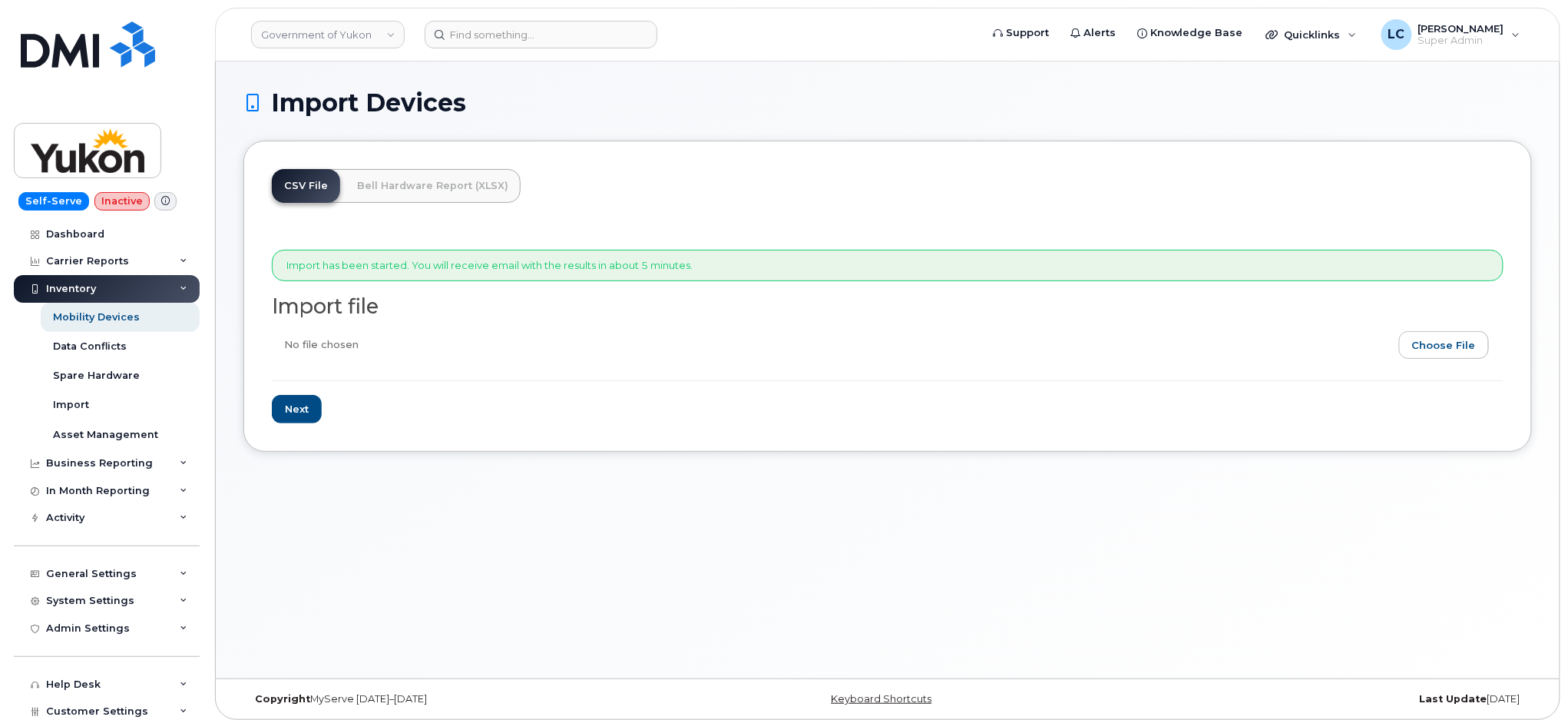
click at [747, 151] on div "CSV File Bell Hardware Report (XLSX) Import has been started. You will receive …" at bounding box center [887, 295] width 1288 height 311
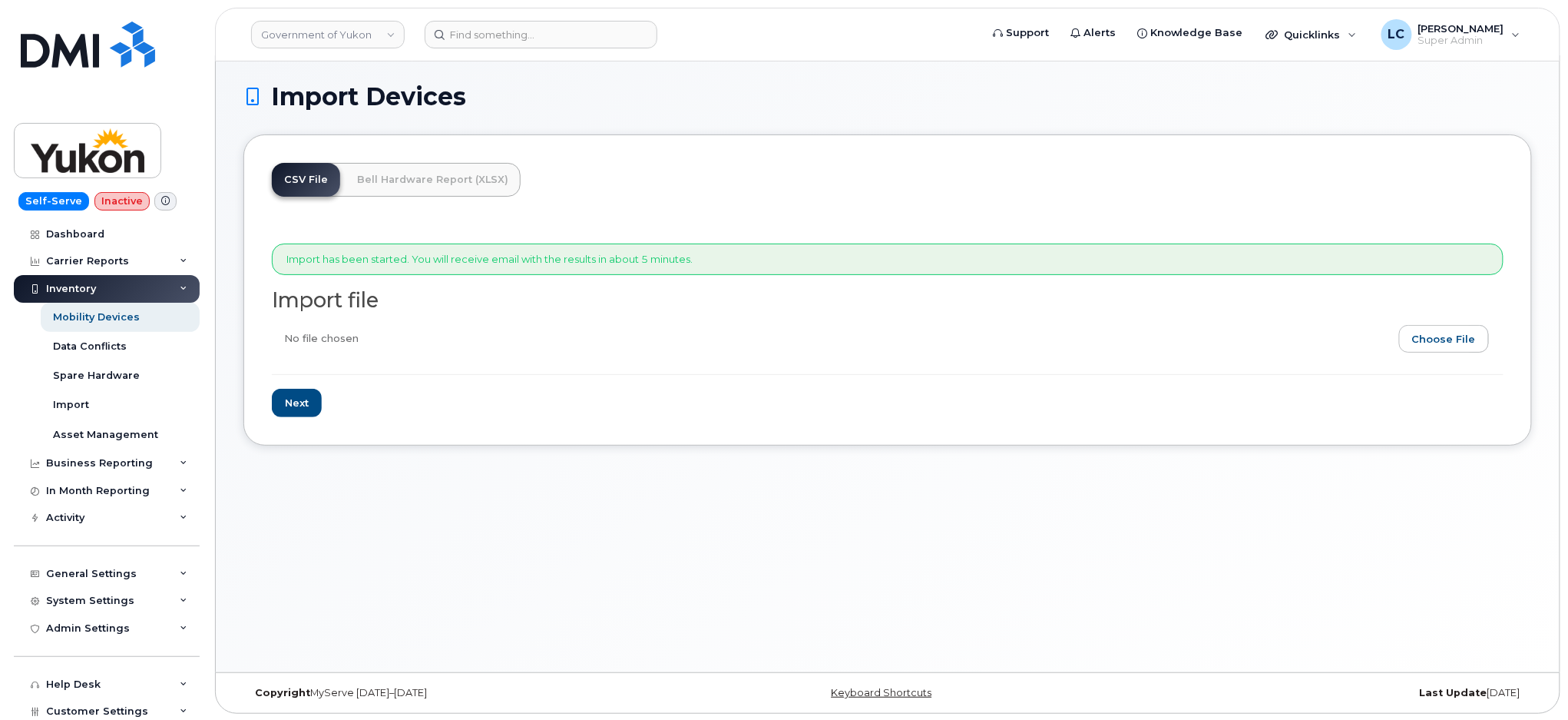
scroll to position [8, 0]
click at [633, 153] on div "CSV File Bell Hardware Report (XLSX) Import has been started. You will receive …" at bounding box center [887, 288] width 1288 height 311
click at [540, 154] on div "CSV File Bell Hardware Report (XLSX) Import has been started. You will receive …" at bounding box center [887, 288] width 1288 height 311
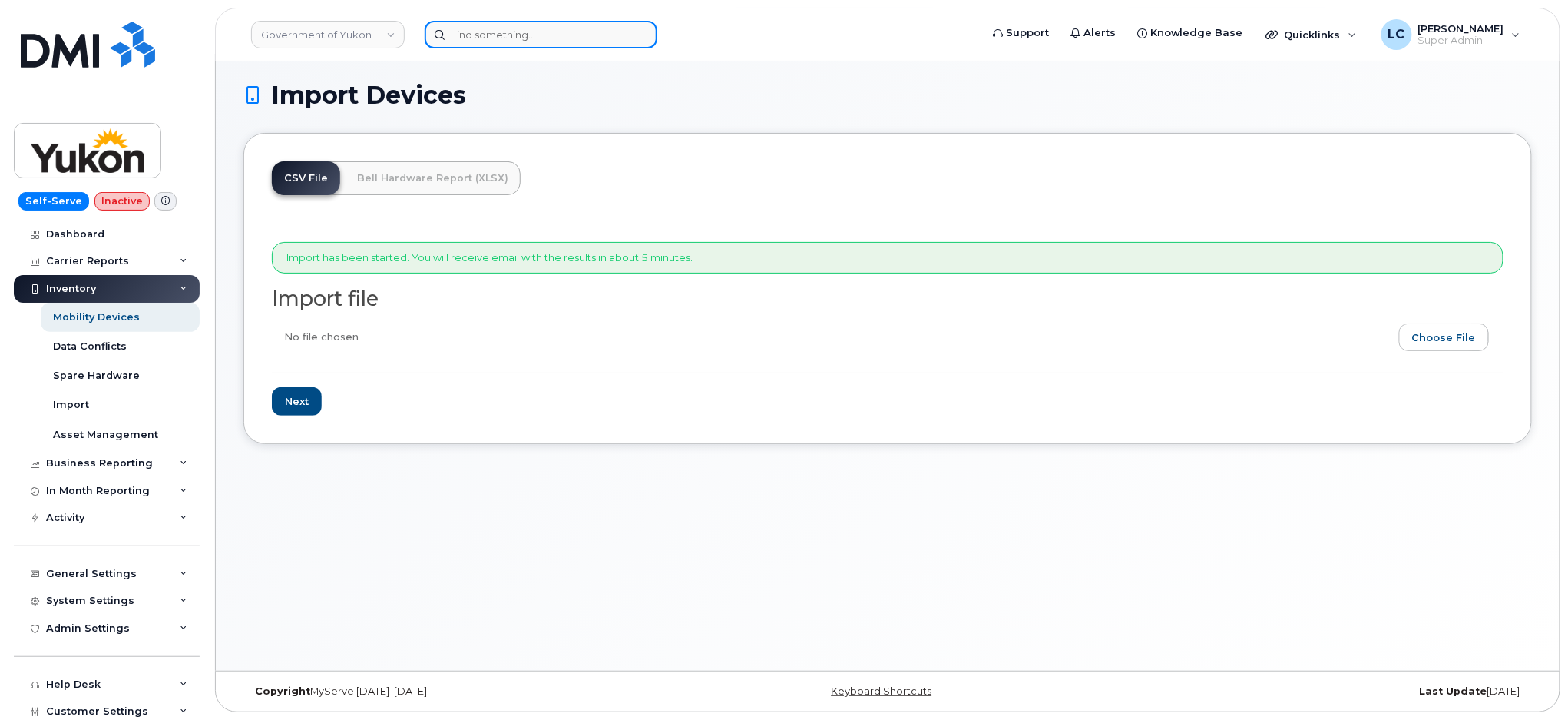
click at [524, 42] on input at bounding box center [540, 35] width 233 height 28
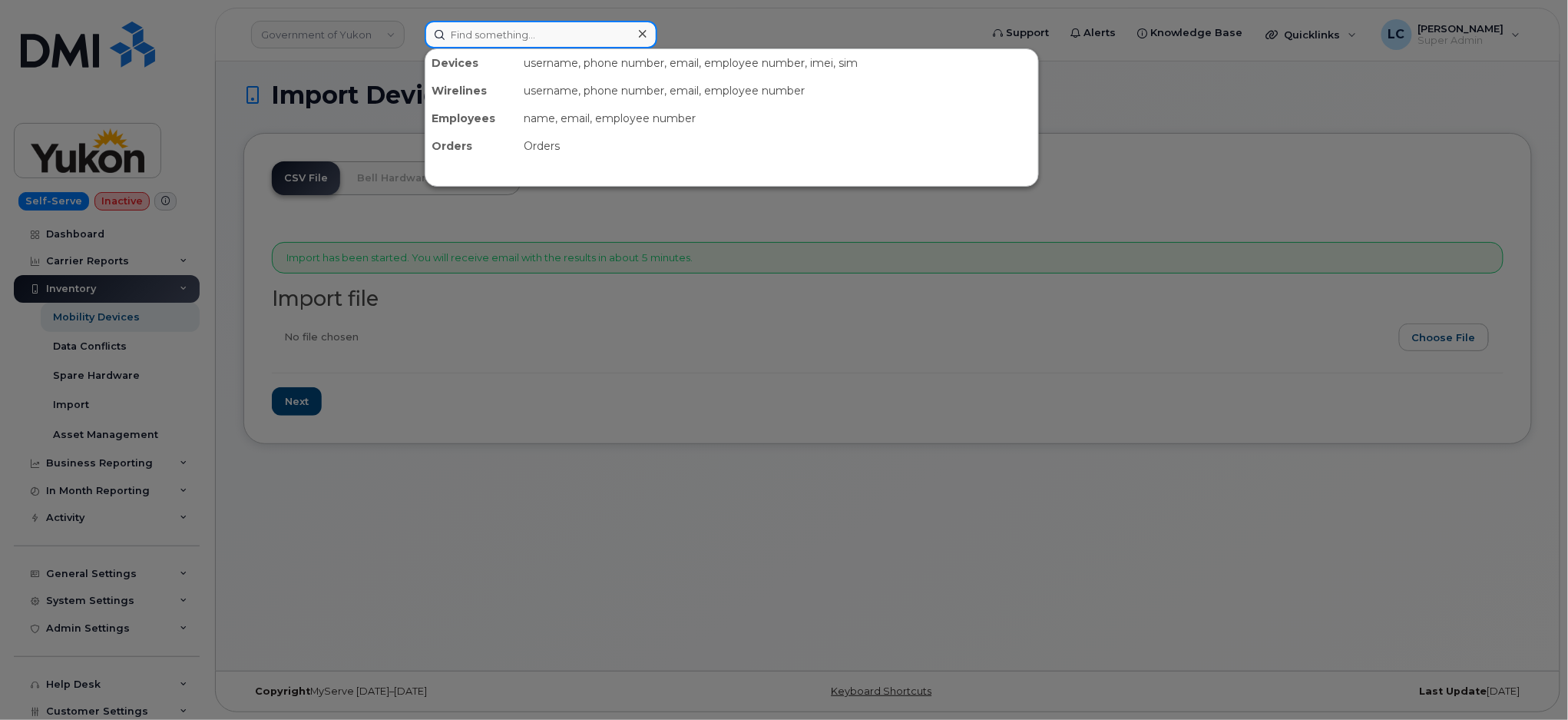
paste input "8673321902"
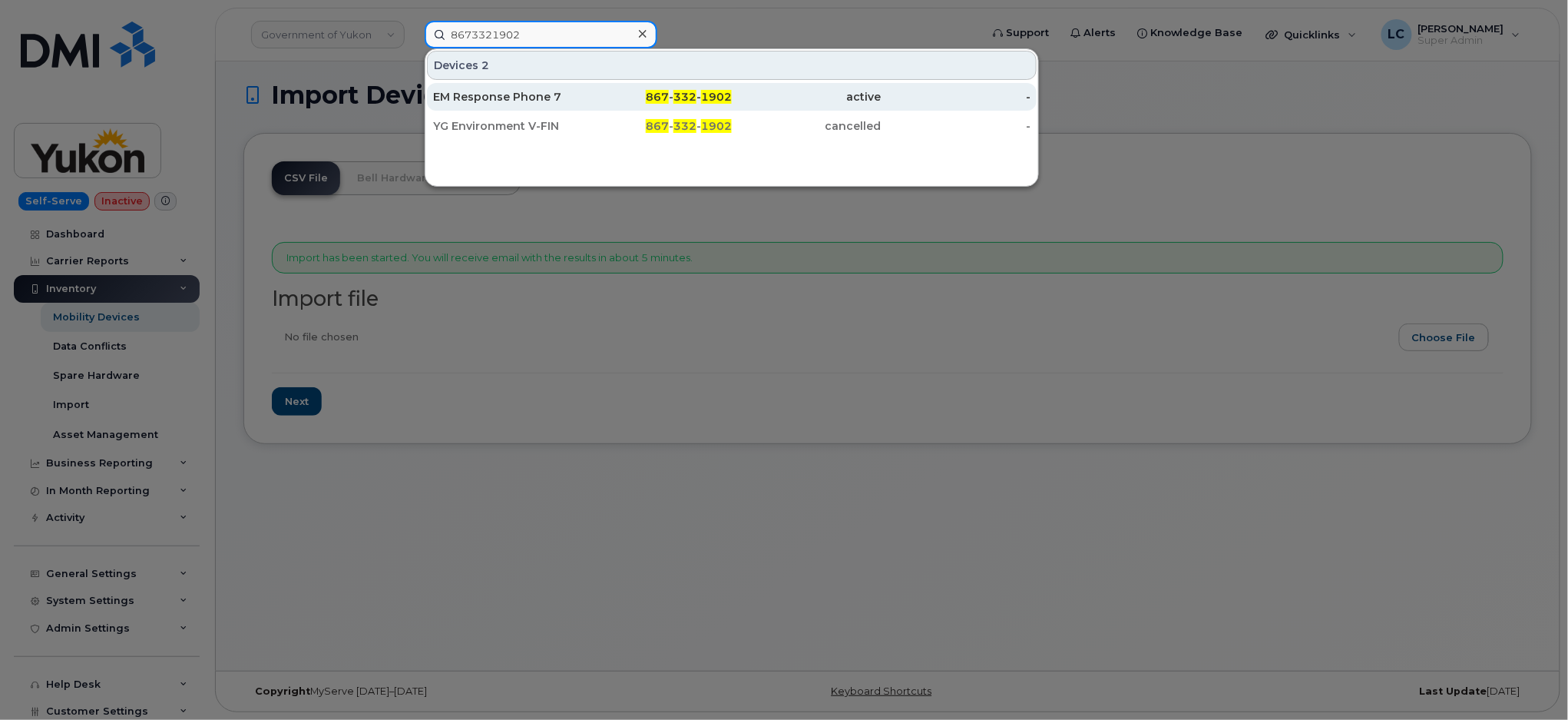
type input "8673321902"
click at [608, 95] on div "867 - 332 - 1902" at bounding box center [658, 97] width 150 height 16
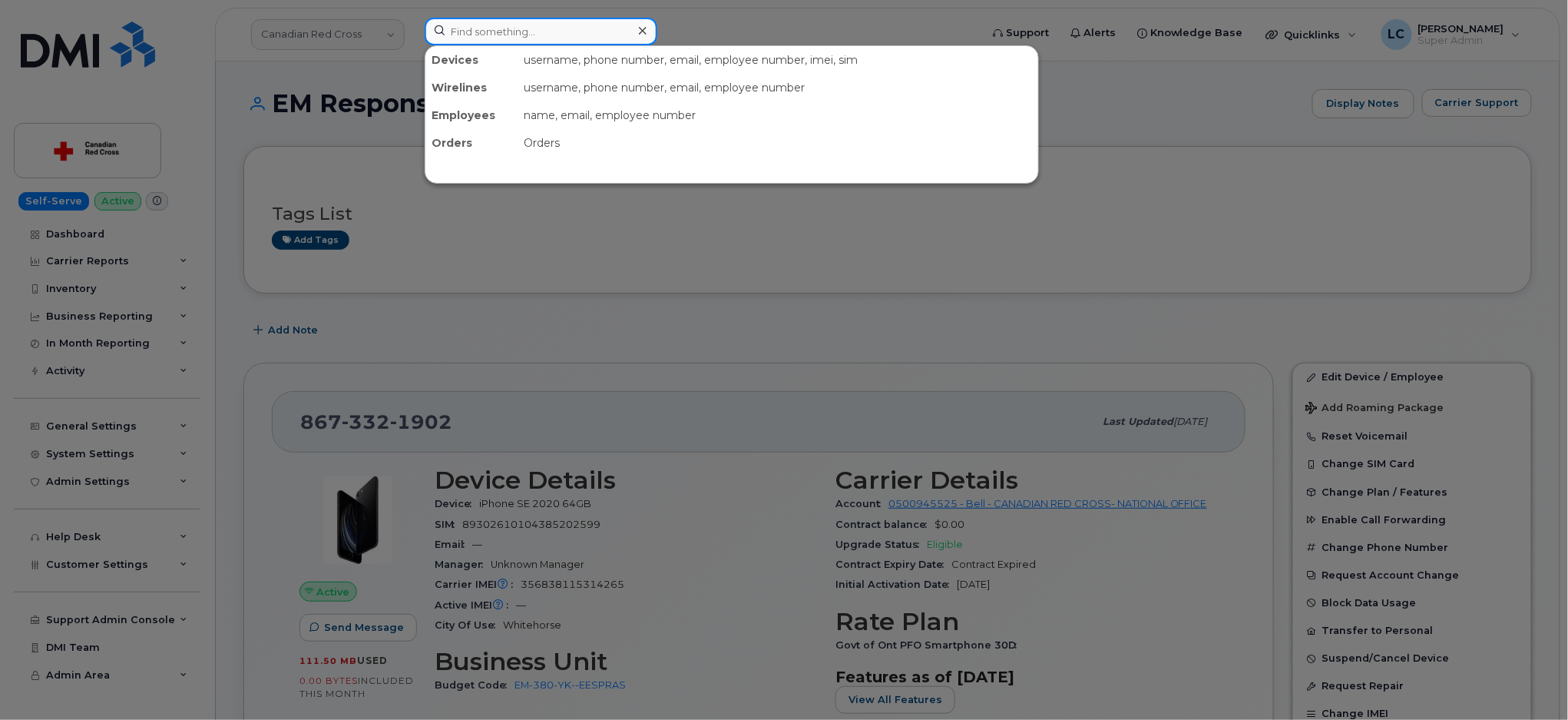
click at [591, 36] on input at bounding box center [540, 31] width 233 height 28
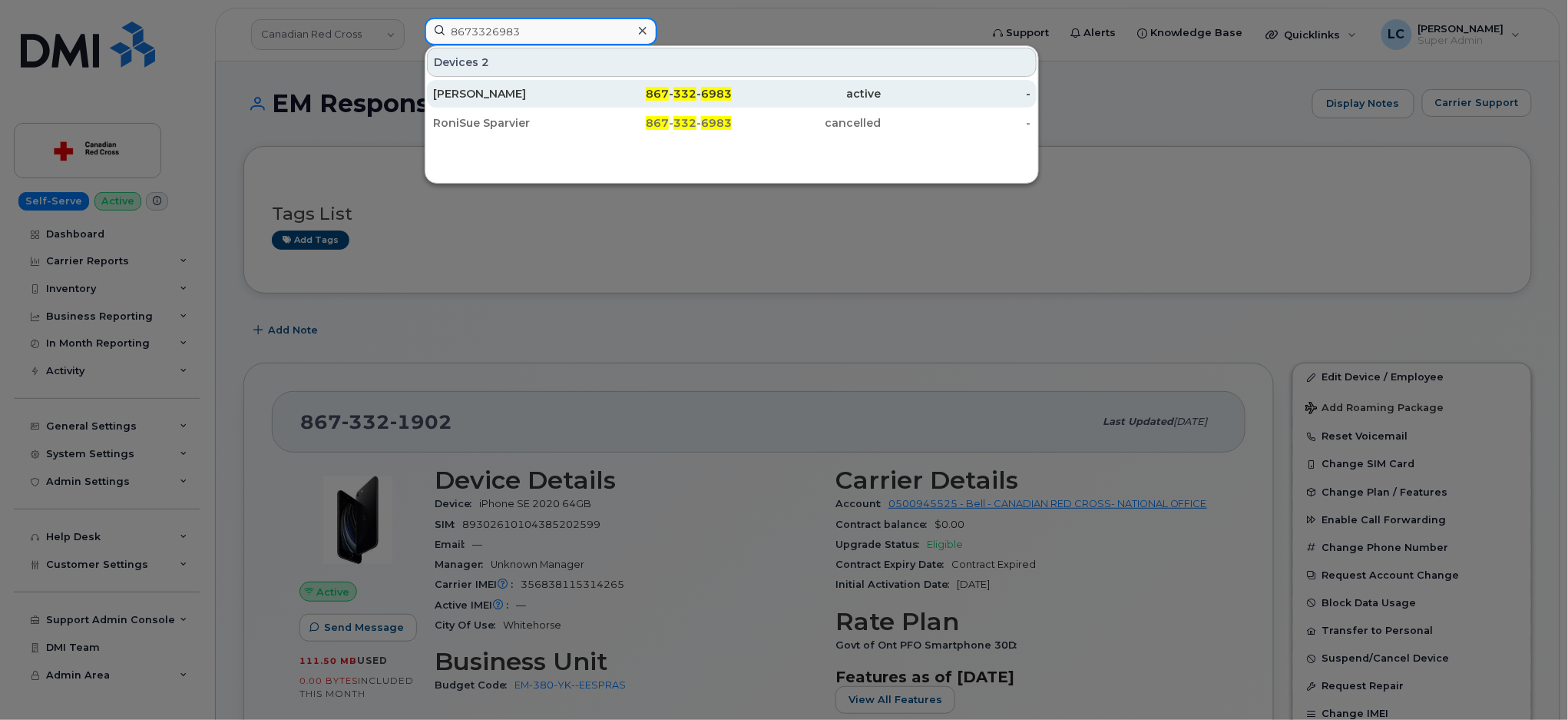
type input "8673326983"
click at [591, 94] on div "867 - 332 - 6983" at bounding box center [658, 94] width 150 height 16
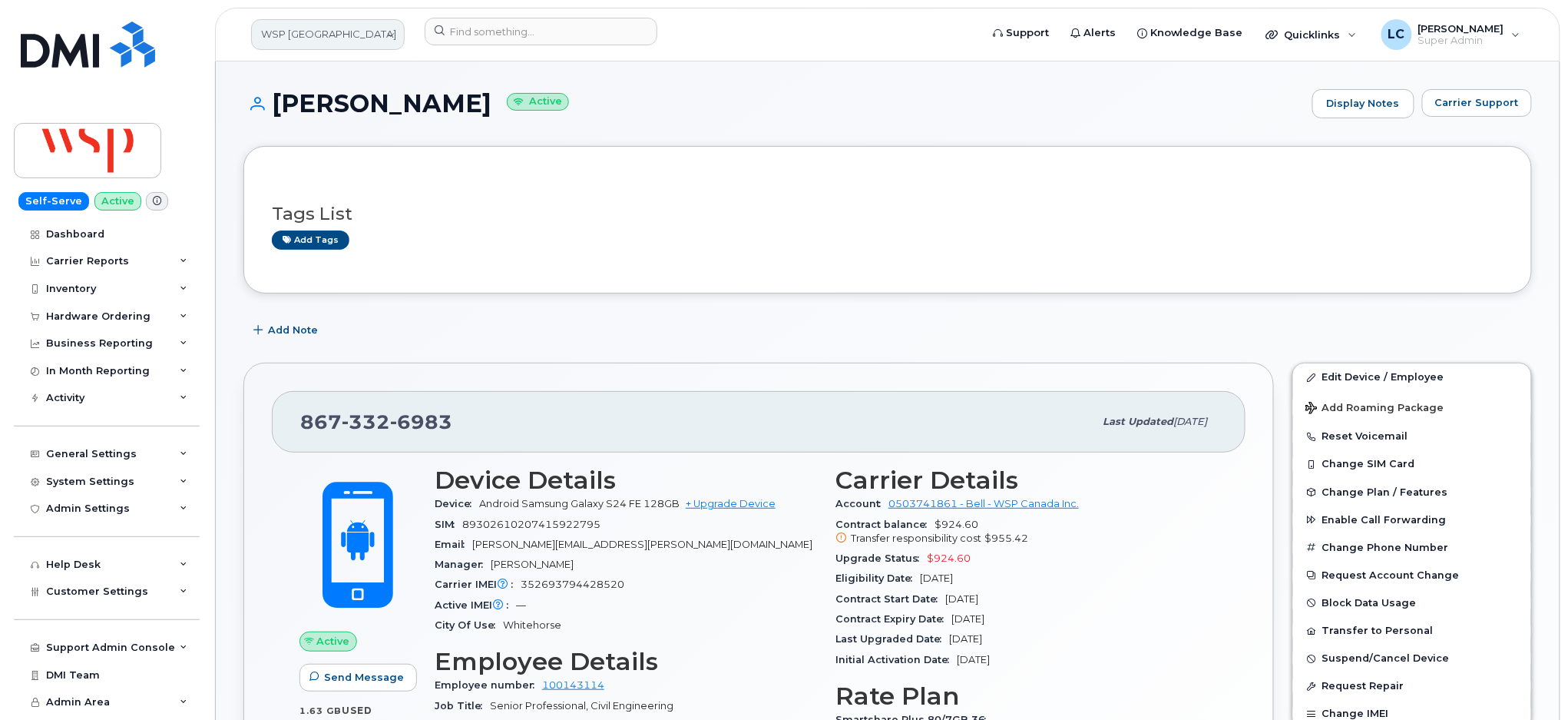
click at [348, 42] on link "WSP Canada" at bounding box center [328, 34] width 153 height 31
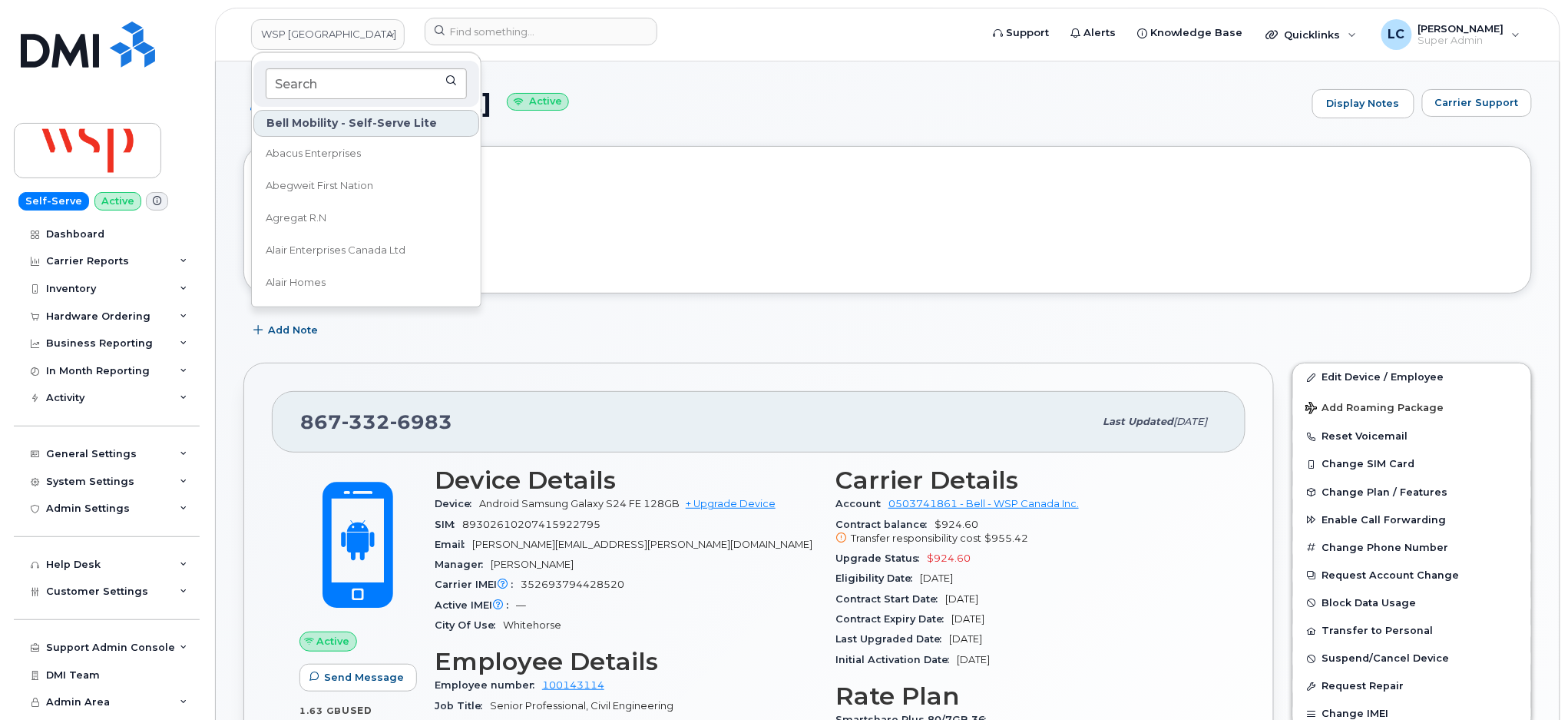
click at [347, 81] on input at bounding box center [366, 83] width 201 height 31
type input "Government of Yukon"
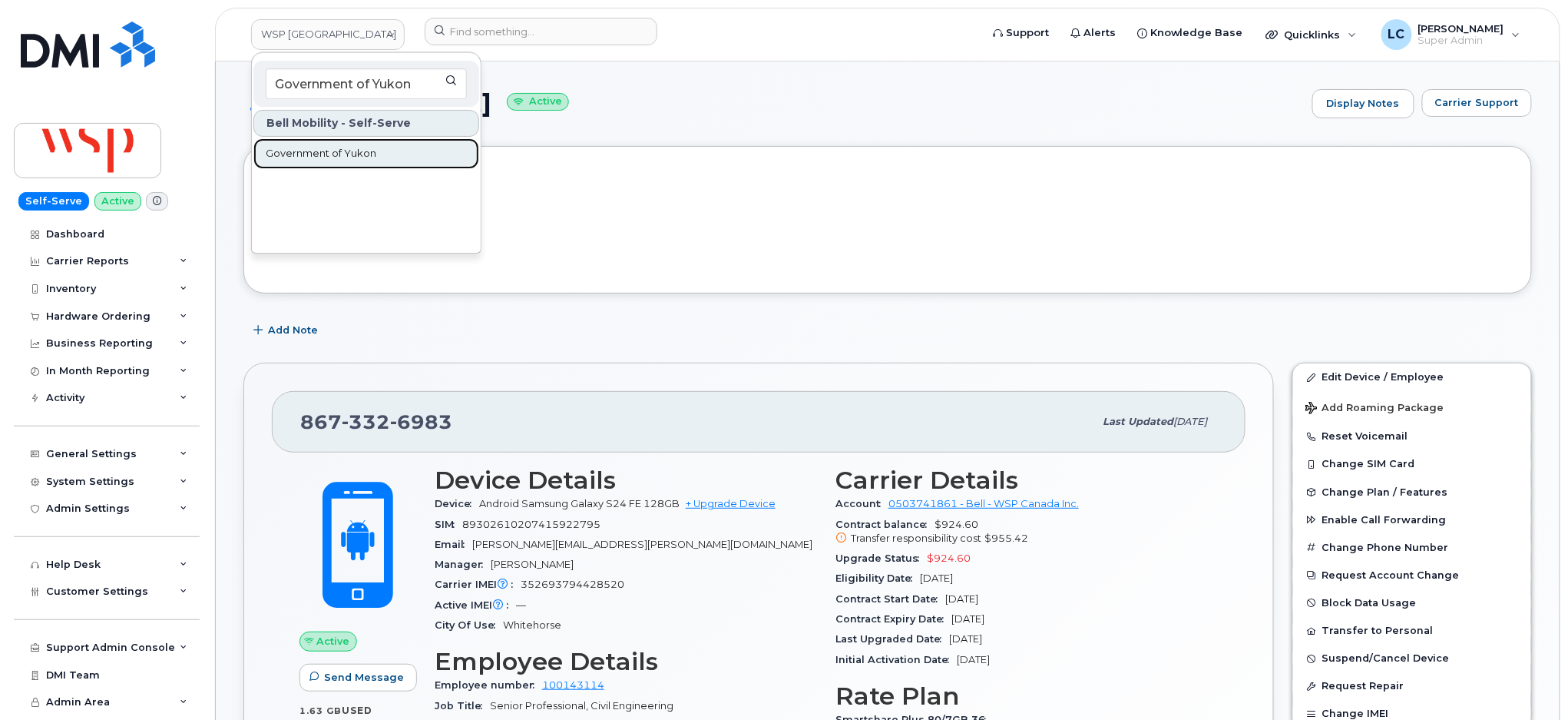
click at [341, 153] on span "Government of Yukon" at bounding box center [321, 153] width 111 height 16
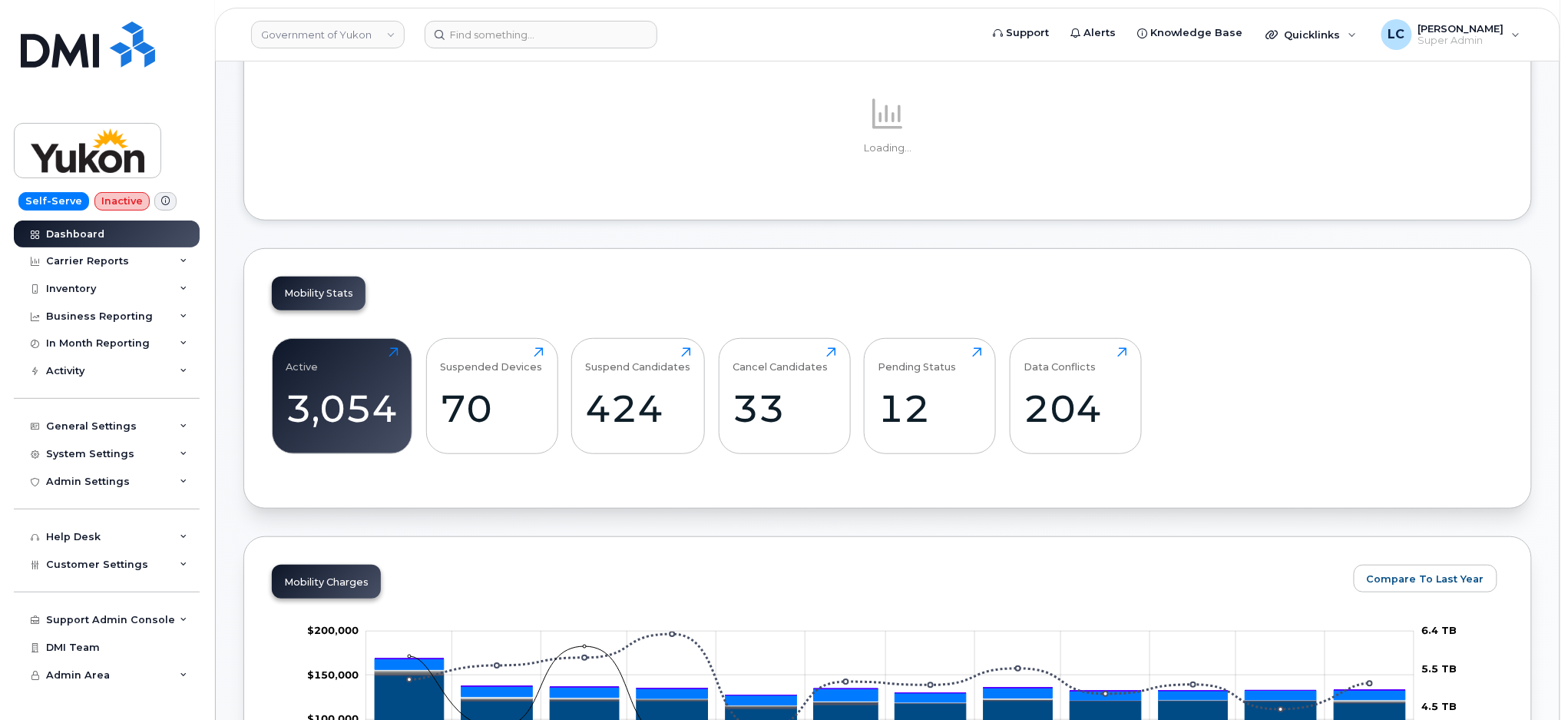
scroll to position [204, 0]
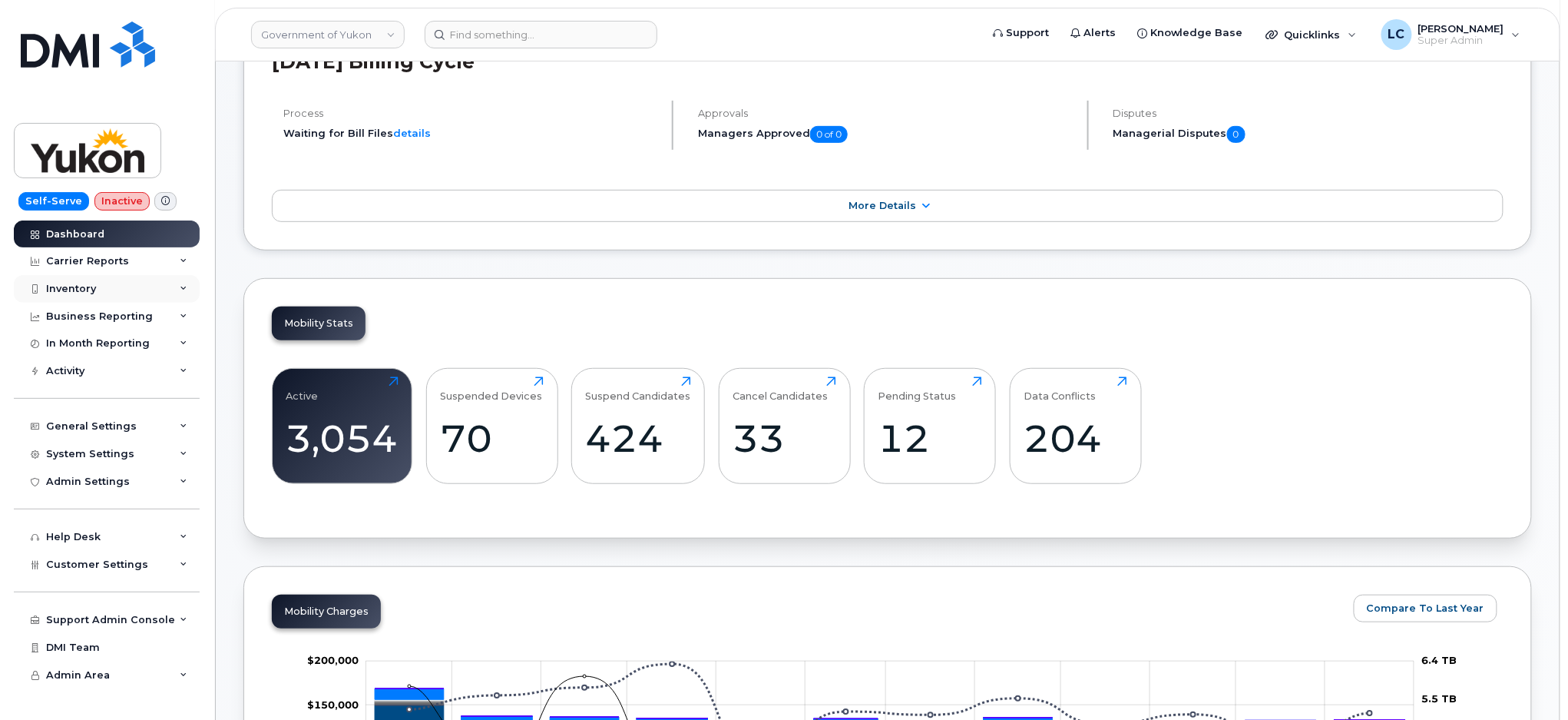
click at [105, 283] on div "Inventory" at bounding box center [106, 289] width 186 height 28
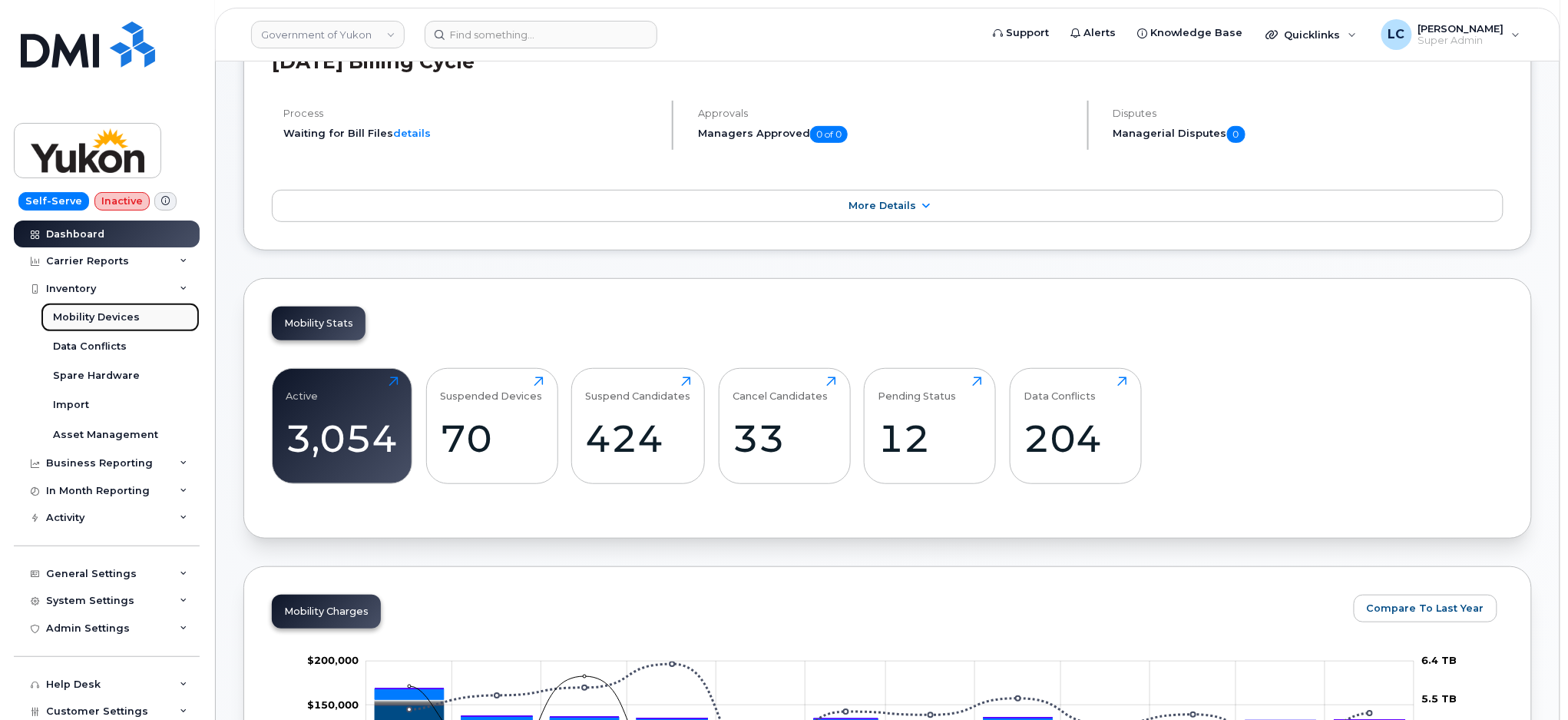
click at [119, 321] on div "Mobility Devices" at bounding box center [97, 317] width 87 height 14
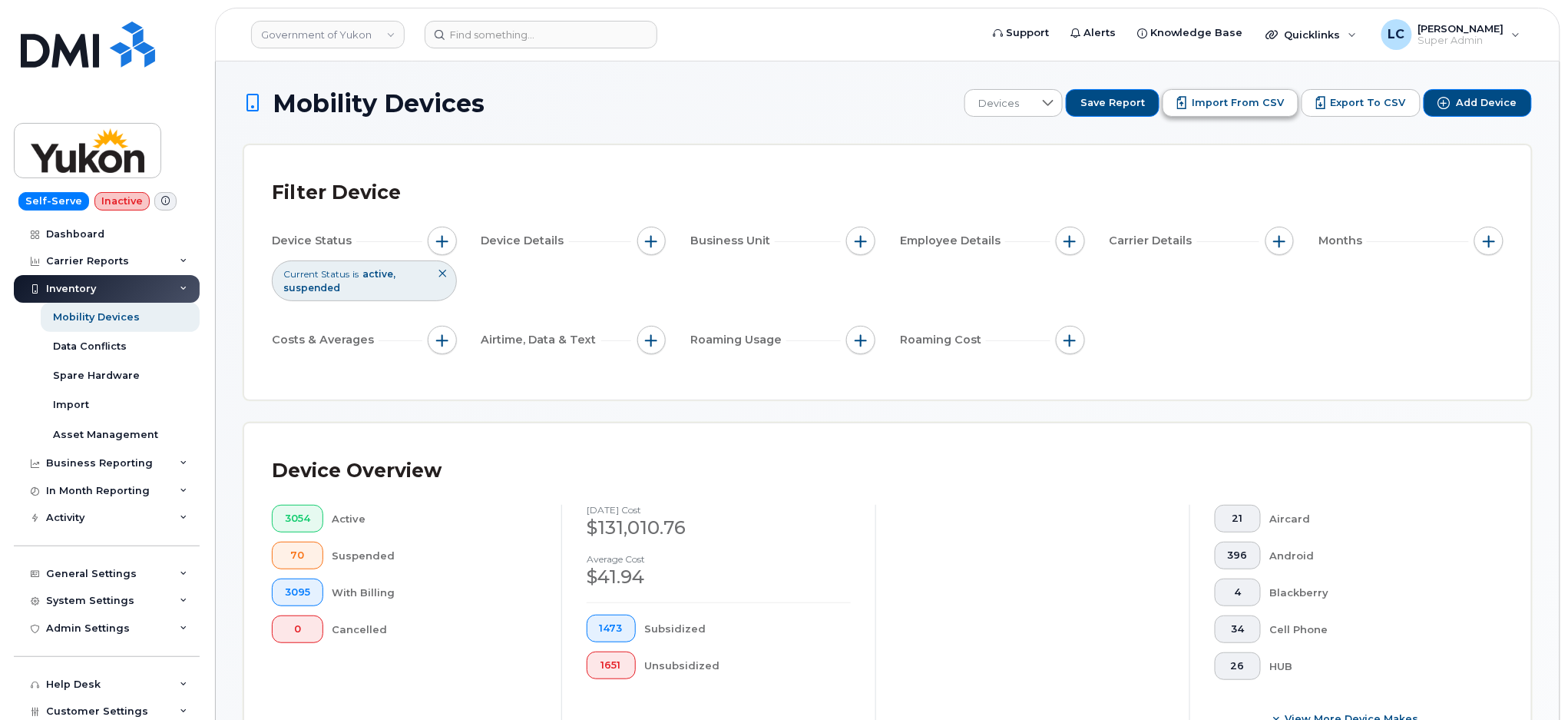
click at [1281, 104] on span "Import from CSV" at bounding box center [1238, 103] width 92 height 14
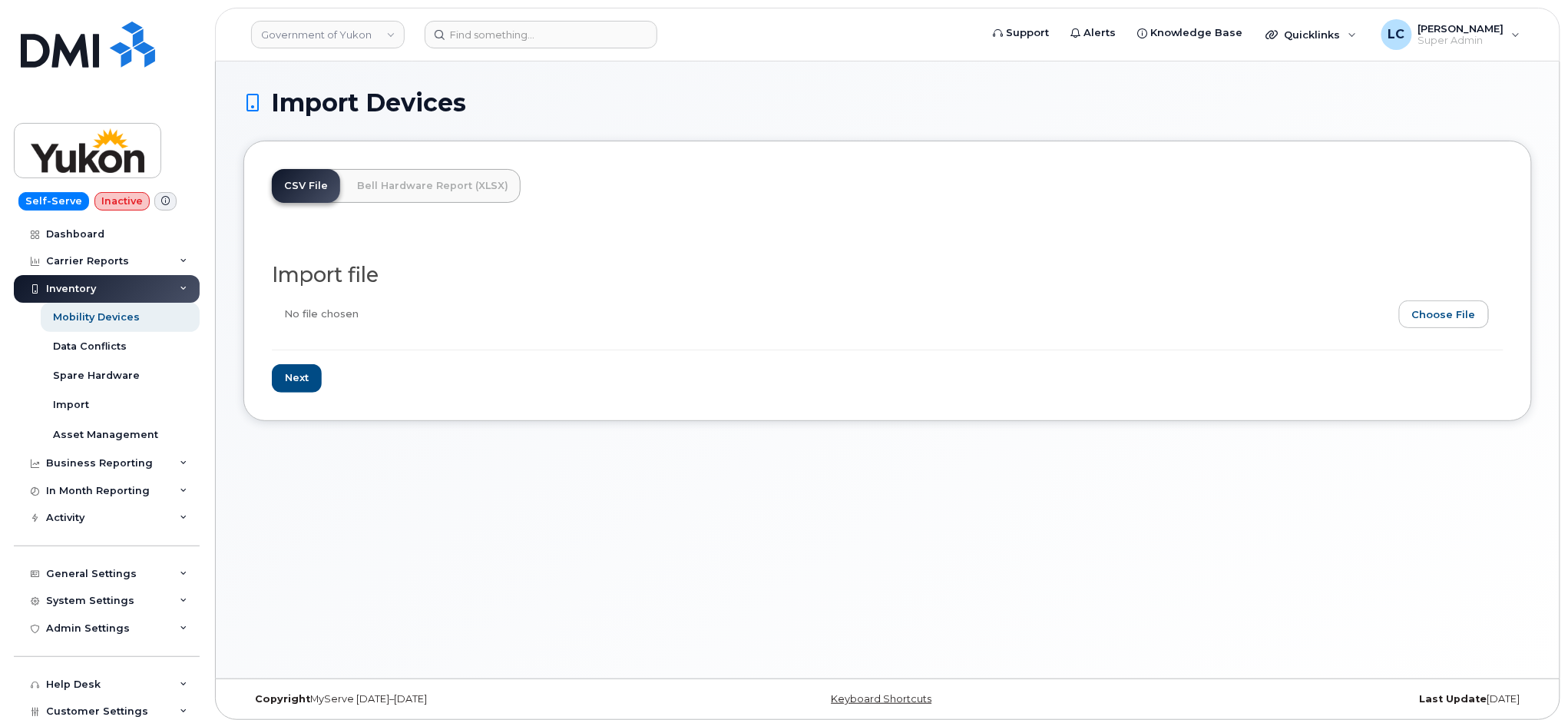
click at [1420, 323] on input "file" at bounding box center [881, 318] width 1219 height 36
type input "C:\fakepath\Government of Yukon - Device Report - 2025-09-15.csv"
click at [301, 383] on input "Next" at bounding box center [296, 378] width 50 height 29
type input "Loading..."
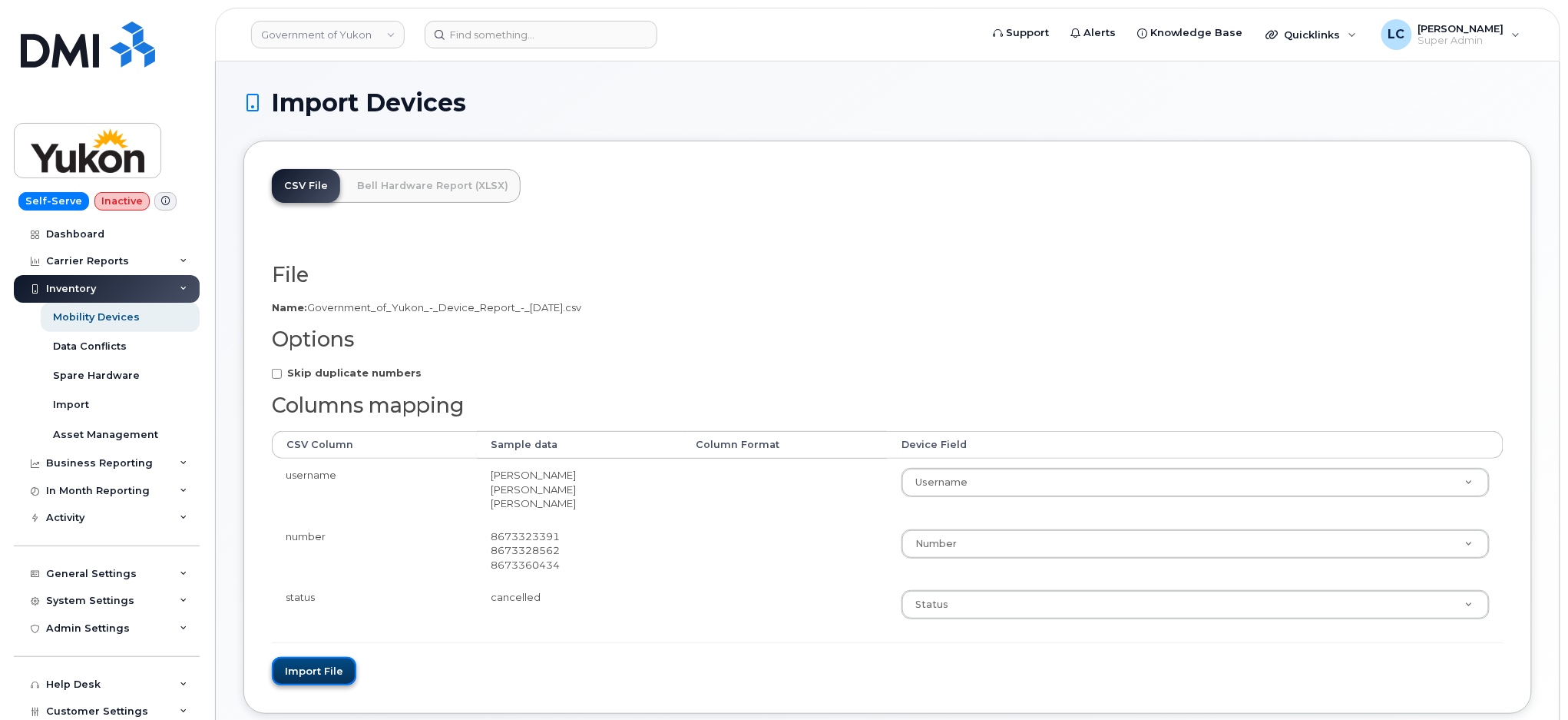
click at [340, 669] on button "Import file" at bounding box center [314, 671] width 84 height 29
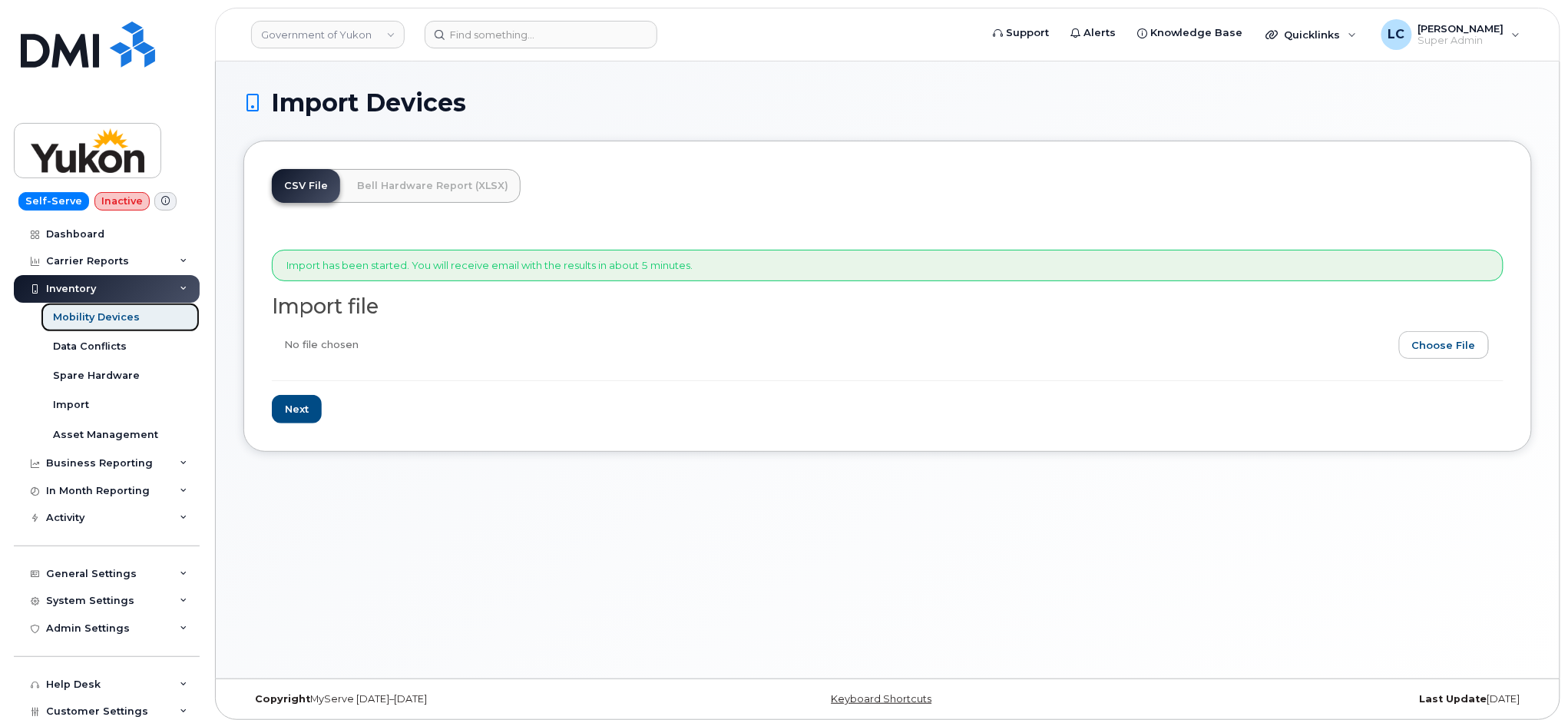
click at [117, 313] on div "Mobility Devices" at bounding box center [97, 317] width 87 height 14
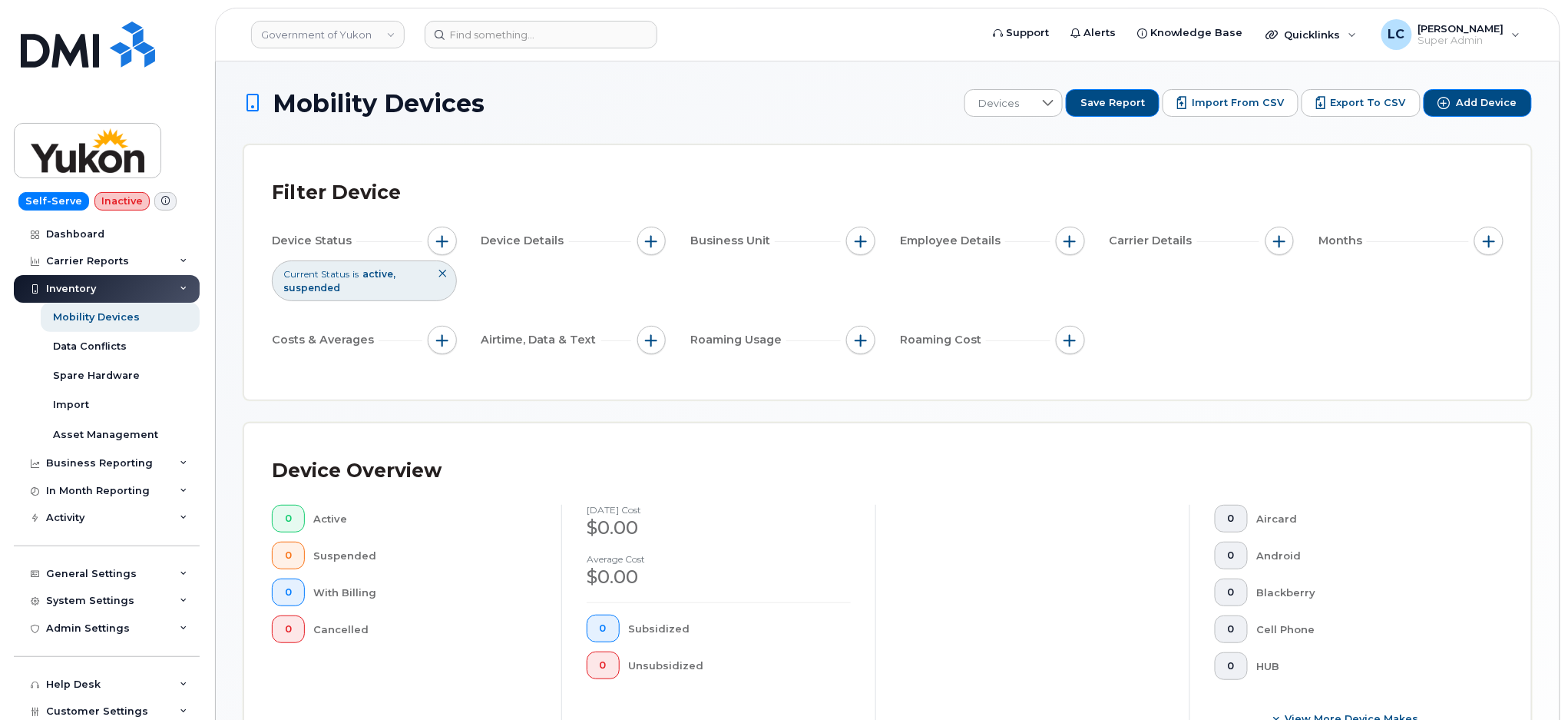
click at [409, 280] on div "Current Status is active suspended" at bounding box center [364, 281] width 185 height 40
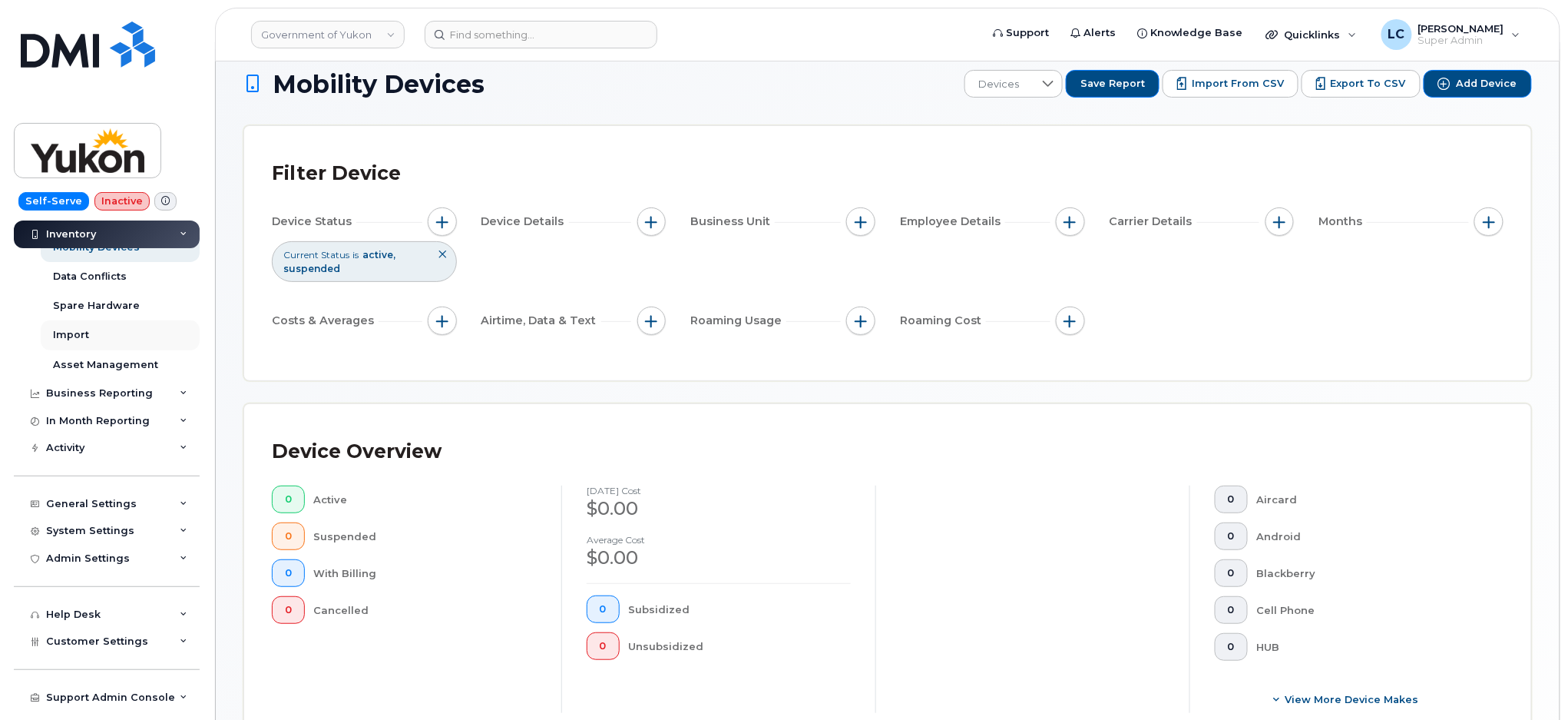
scroll to position [102, 0]
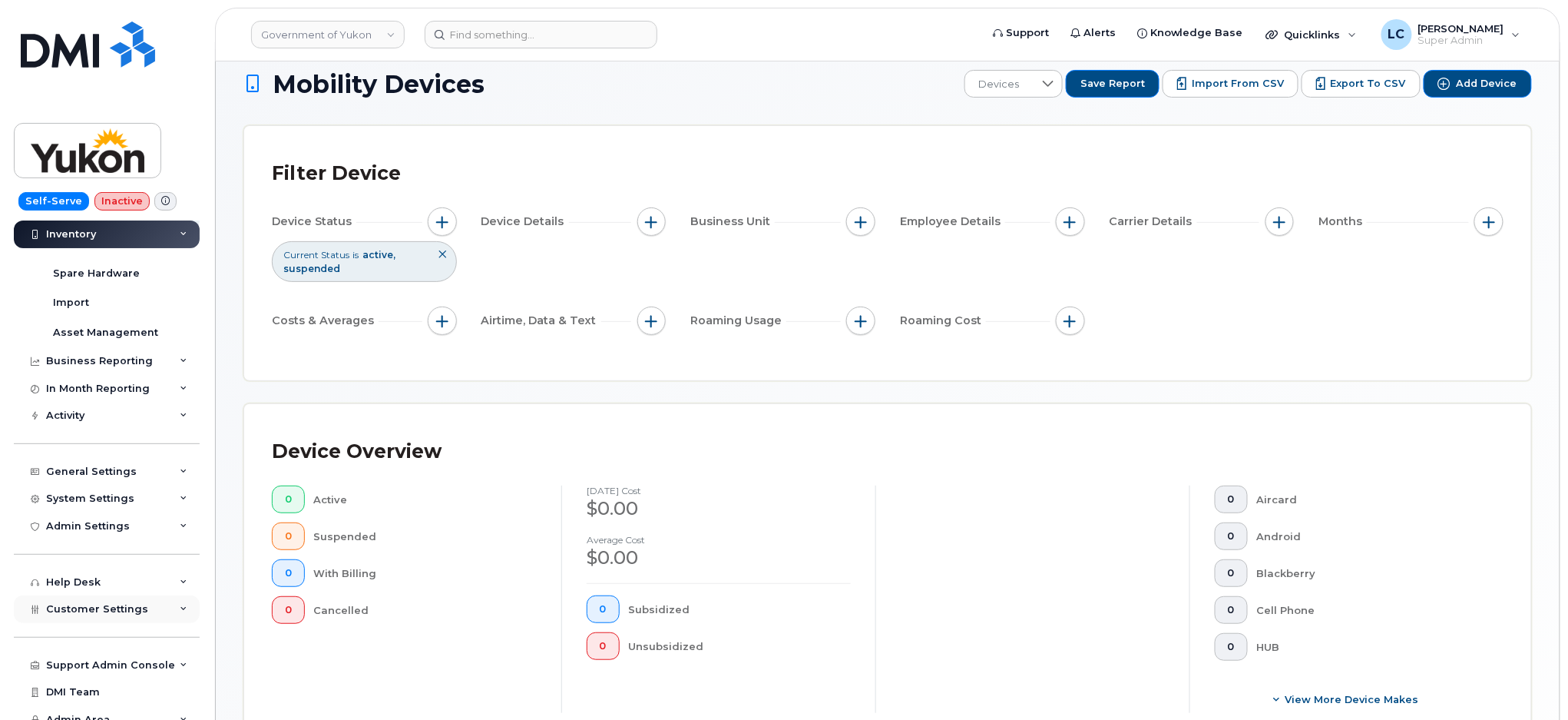
click at [132, 605] on span "Customer Settings" at bounding box center [97, 608] width 102 height 11
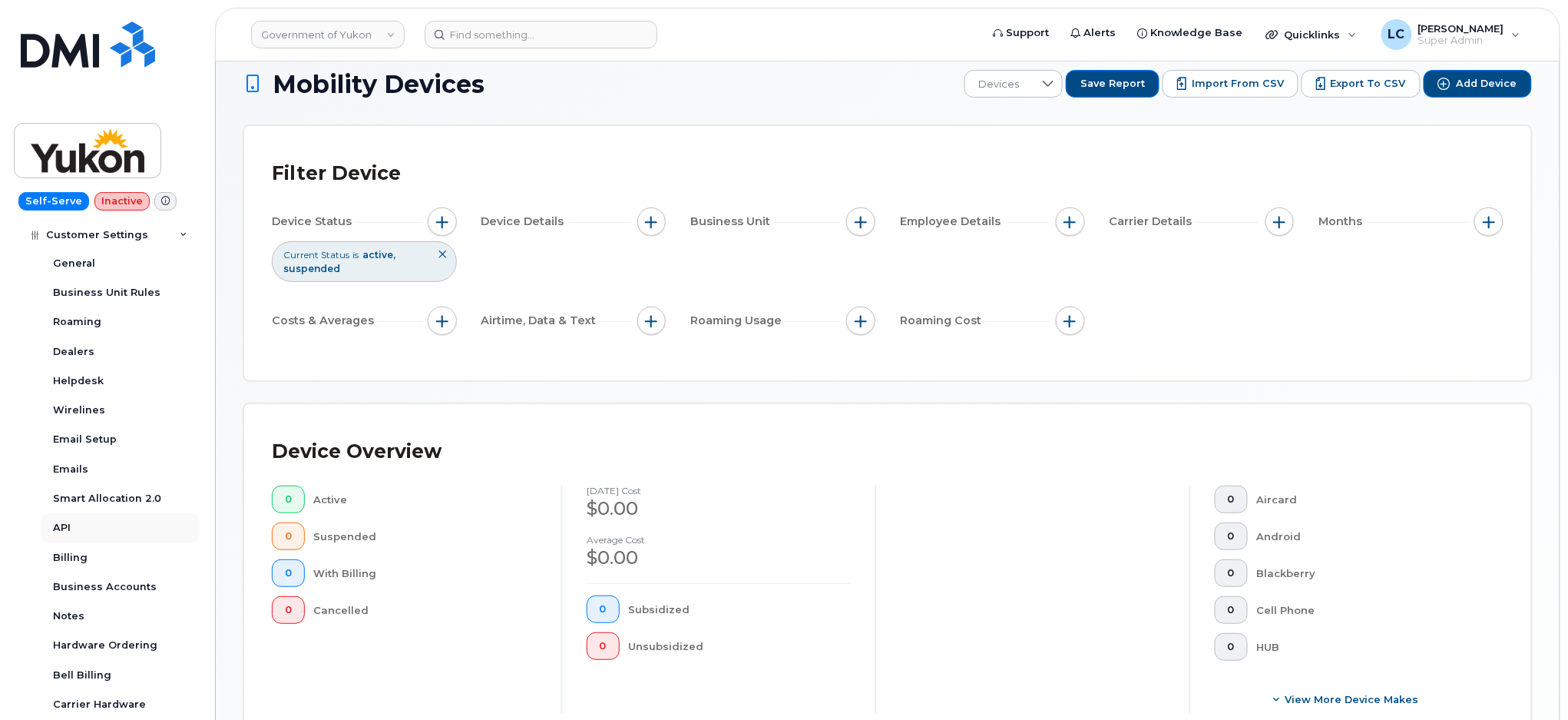
scroll to position [512, 0]
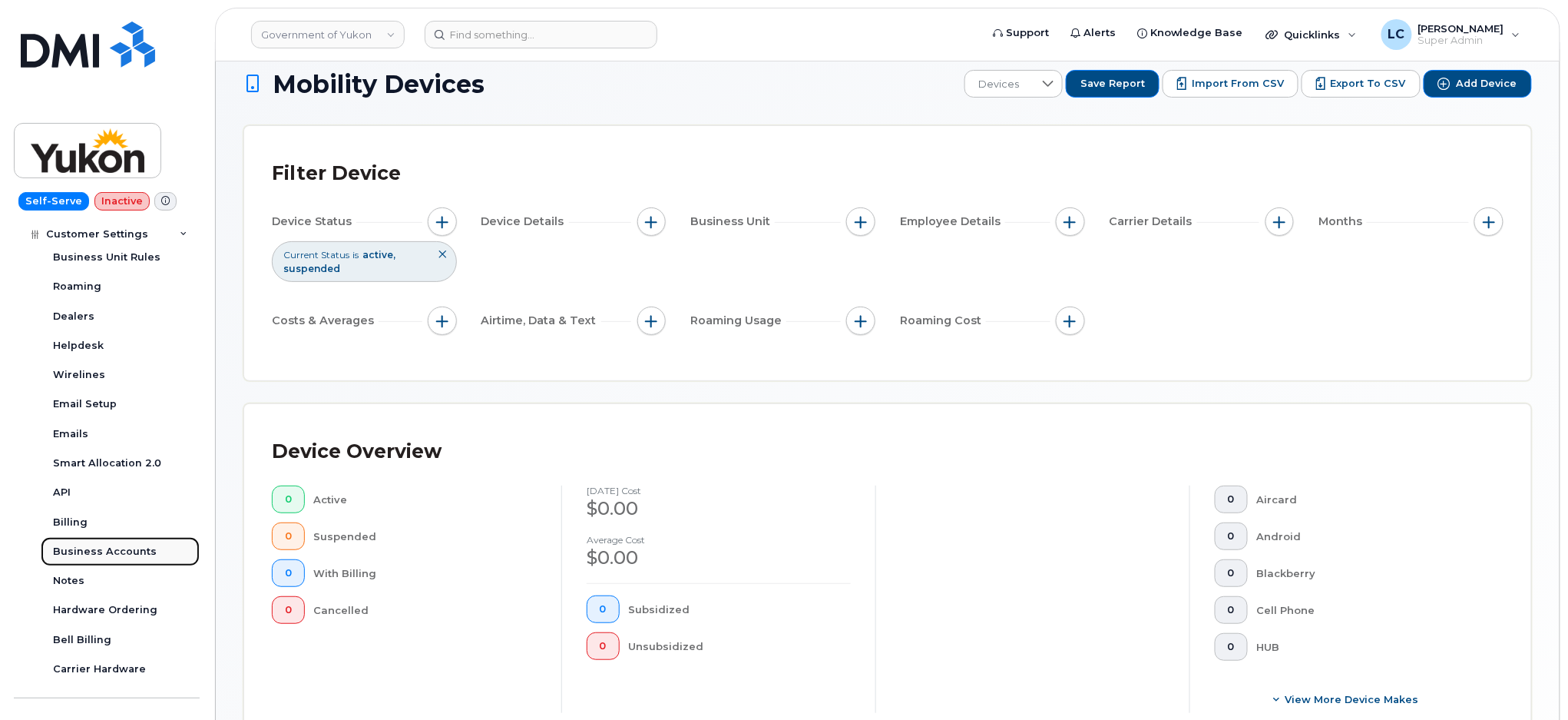
click at [128, 547] on div "Business Accounts" at bounding box center [105, 552] width 104 height 14
